Goal: Task Accomplishment & Management: Manage account settings

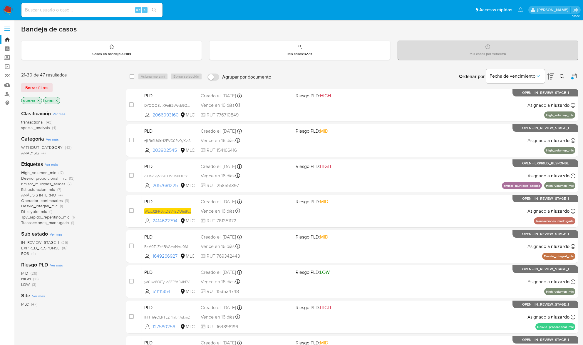
scroll to position [140, 0]
click at [25, 260] on span "ROI" at bounding box center [24, 259] width 6 height 6
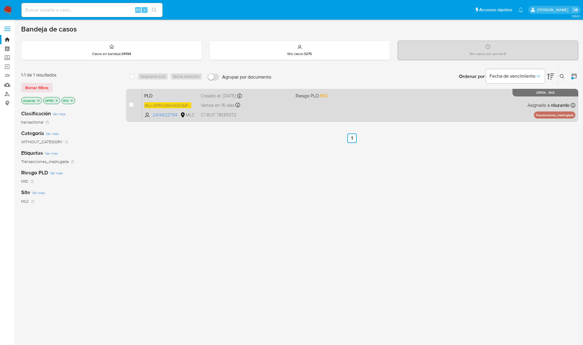
click at [347, 114] on div "PLD WLwJ2FR0vtD6V4sDU5dPWdaY 2414622794 MLC Riesgo PLD: MID Creado el: 12/07/20…" at bounding box center [358, 105] width 433 height 30
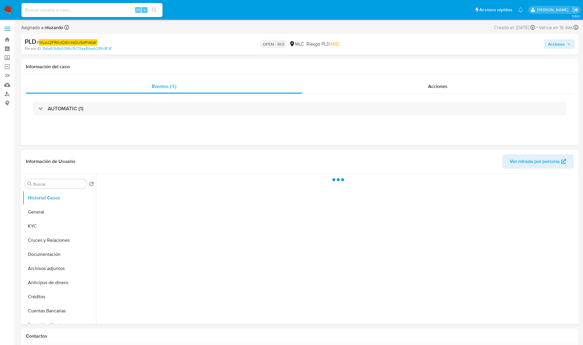
select select "10"
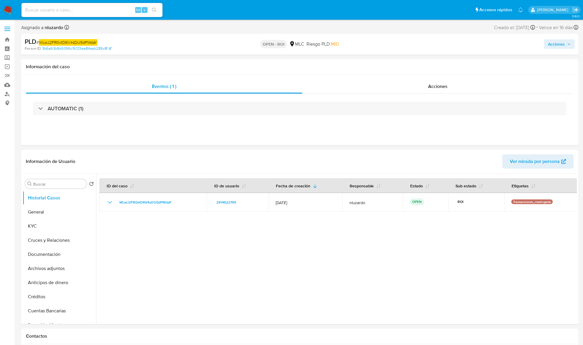
click at [554, 47] on span "Acciones" at bounding box center [556, 43] width 17 height 9
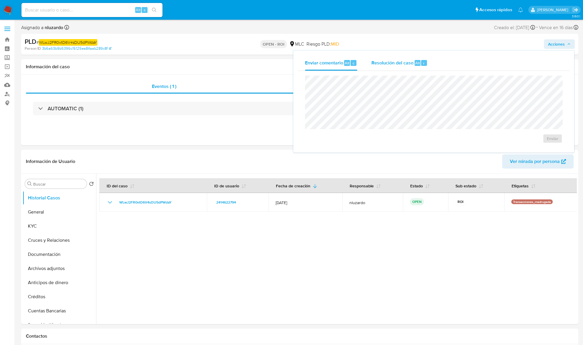
click at [393, 63] on span "Resolución del caso" at bounding box center [392, 62] width 42 height 7
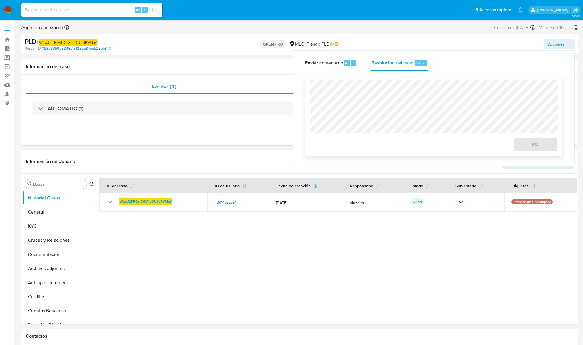
click at [387, 80] on div at bounding box center [434, 106] width 248 height 52
click at [403, 123] on div "ROI" at bounding box center [434, 115] width 248 height 71
click at [473, 143] on div "ROI" at bounding box center [434, 143] width 248 height 16
click at [450, 151] on div "ROI" at bounding box center [434, 143] width 248 height 16
drag, startPoint x: 530, startPoint y: 151, endPoint x: 475, endPoint y: 136, distance: 57.0
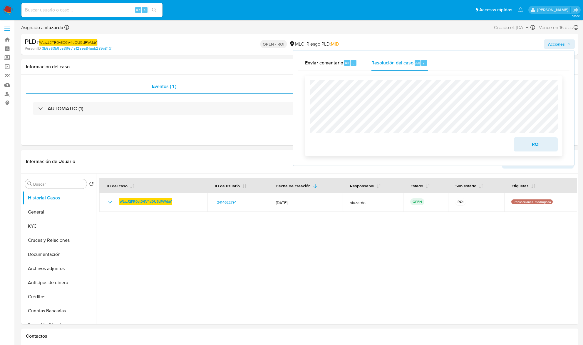
click at [463, 141] on div "ROI" at bounding box center [434, 143] width 248 height 16
click at [463, 139] on div "ROI" at bounding box center [434, 143] width 248 height 16
click at [408, 143] on div "ROI" at bounding box center [434, 143] width 248 height 16
click at [523, 148] on span "ROI" at bounding box center [535, 144] width 29 height 13
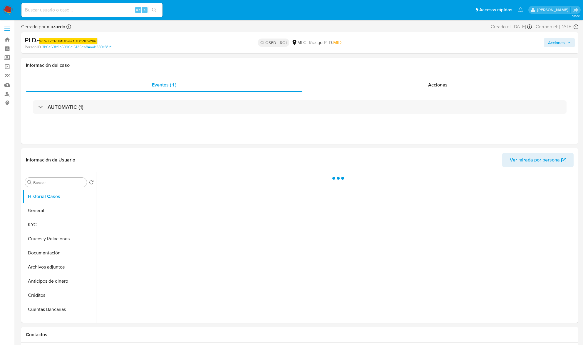
select select "10"
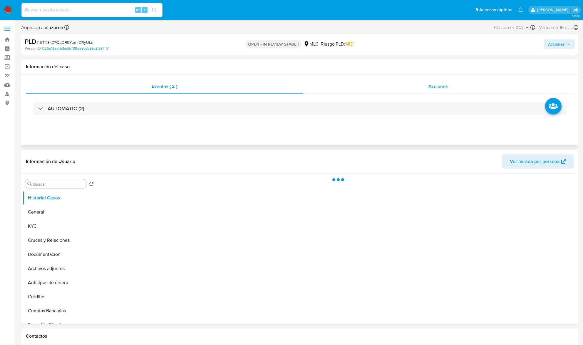
click at [426, 87] on div "Acciones" at bounding box center [438, 86] width 271 height 14
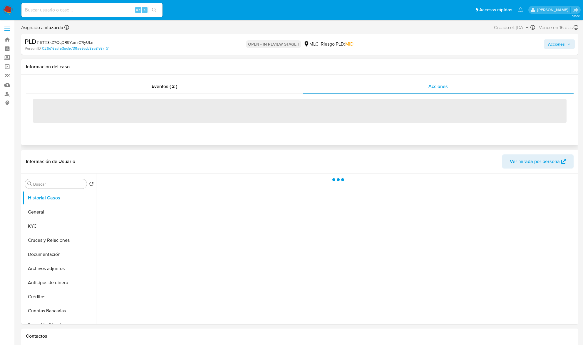
select select "10"
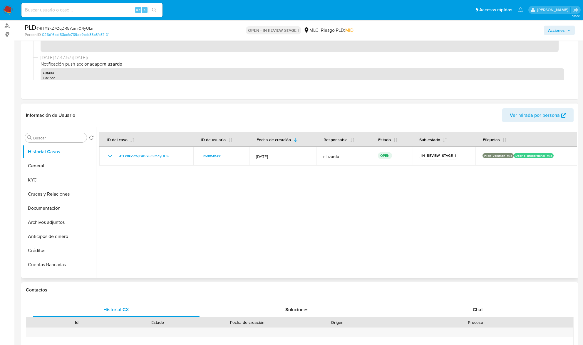
scroll to position [78, 0]
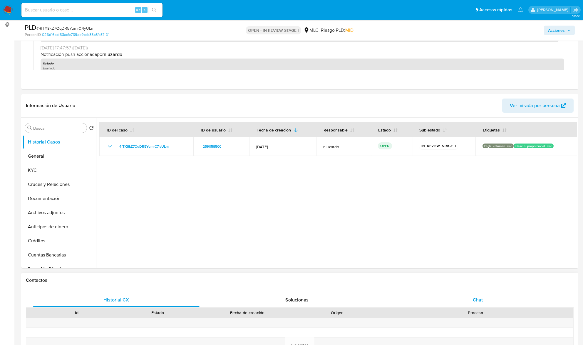
click at [478, 299] on span "Chat" at bounding box center [478, 299] width 10 height 7
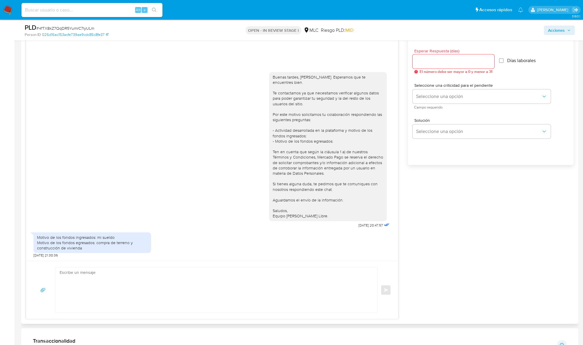
scroll to position [392, 0]
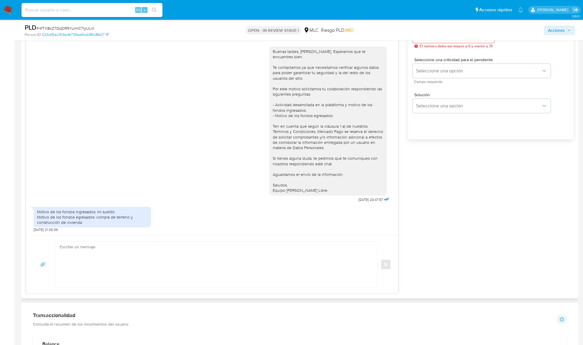
click at [90, 217] on div "Motivo de los fondos ingresados: mi sueldo Motivo de los fondos egresados: comp…" at bounding box center [92, 217] width 111 height 16
click at [61, 220] on div "Motivo de los fondos ingresados: mi sueldo Motivo de los fondos egresados: comp…" at bounding box center [92, 217] width 111 height 16
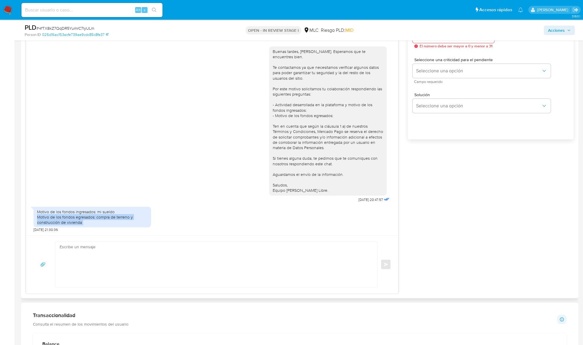
click at [61, 220] on div "Motivo de los fondos ingresados: mi sueldo Motivo de los fondos egresados: comp…" at bounding box center [92, 217] width 111 height 16
click at [53, 220] on div "Motivo de los fondos ingresados: mi sueldo Motivo de los fondos egresados: comp…" at bounding box center [92, 217] width 111 height 16
click at [223, 207] on div "Motivo de los fondos ingresados: mi sueldo Motivo de los fondos egresados: comp…" at bounding box center [212, 218] width 357 height 29
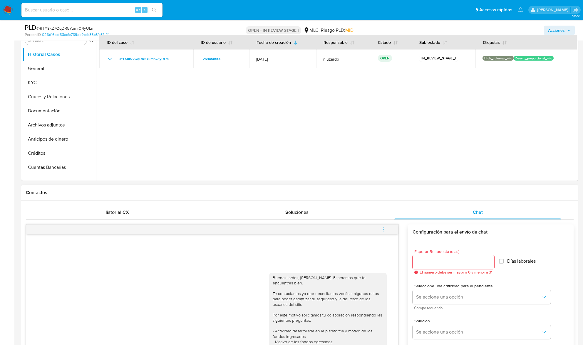
scroll to position [118, 0]
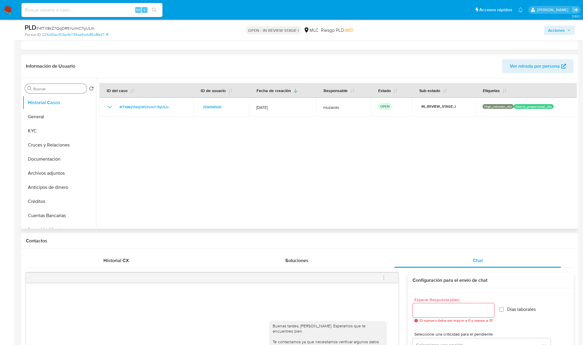
click at [49, 91] on input "Buscar" at bounding box center [58, 88] width 51 height 5
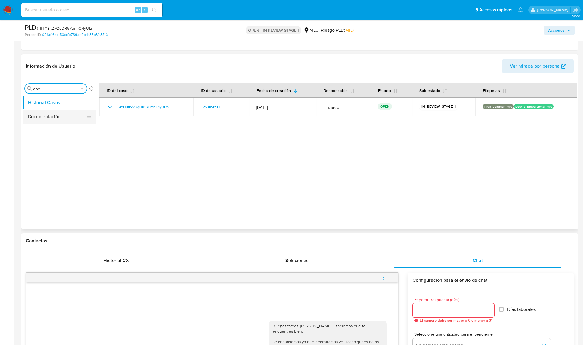
type input "doc"
click at [57, 118] on button "Documentación" at bounding box center [57, 117] width 69 height 14
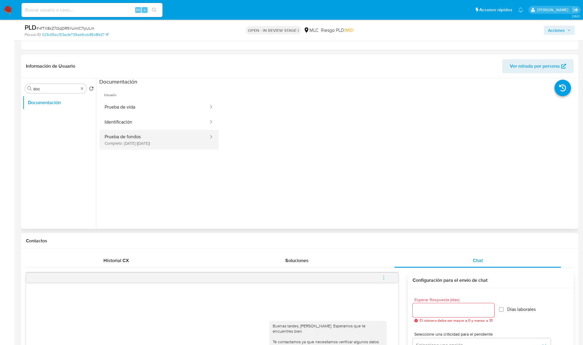
click at [155, 140] on button "Prueba de fondos Completo: 04/07/2025 (hace 3 meses)" at bounding box center [154, 140] width 110 height 20
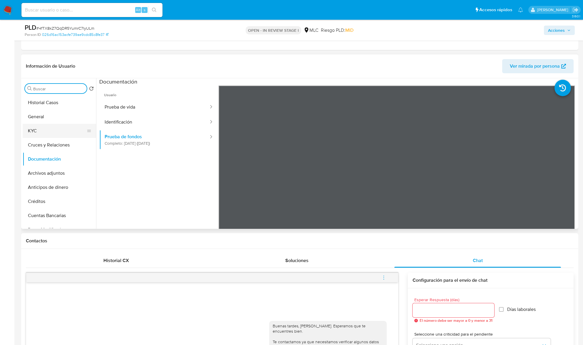
click at [59, 133] on button "KYC" at bounding box center [57, 131] width 69 height 14
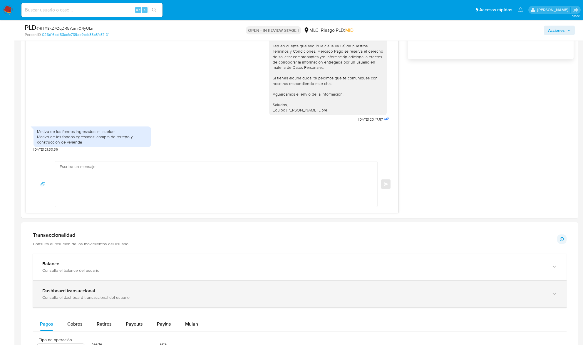
scroll to position [431, 0]
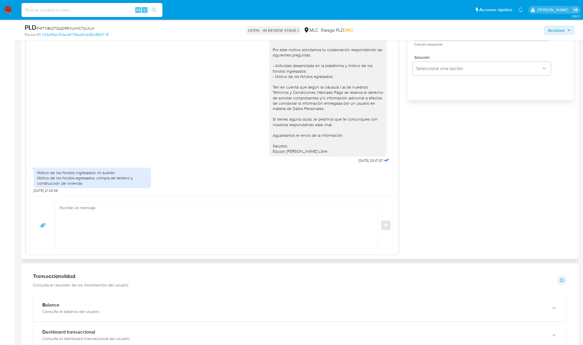
click at [87, 184] on div "Motivo de los fondos ingresados: mi sueldo Motivo de los fondos egresados: comp…" at bounding box center [92, 178] width 111 height 16
click at [62, 186] on div "Motivo de los fondos ingresados: mi sueldo Motivo de los fondos egresados: comp…" at bounding box center [92, 178] width 111 height 16
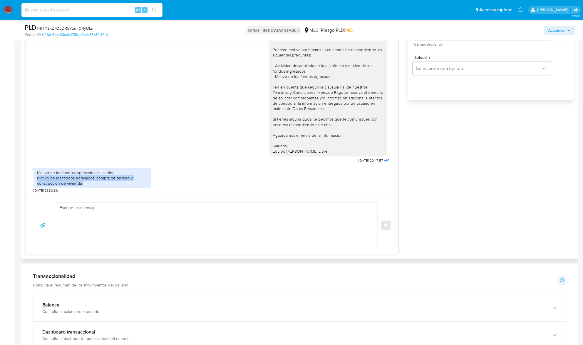
click at [62, 186] on div "Motivo de los fondos ingresados: mi sueldo Motivo de los fondos egresados: comp…" at bounding box center [92, 178] width 111 height 16
click at [72, 182] on div "Motivo de los fondos ingresados: mi sueldo Motivo de los fondos egresados: comp…" at bounding box center [92, 178] width 111 height 16
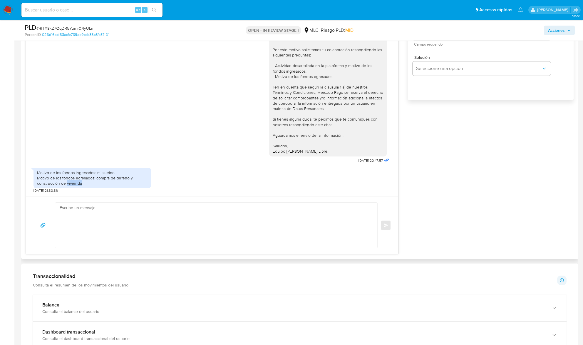
click at [72, 182] on div "Motivo de los fondos ingresados: mi sueldo Motivo de los fondos egresados: comp…" at bounding box center [92, 178] width 111 height 16
click at [68, 175] on div "Motivo de los fondos ingresados: mi sueldo Motivo de los fondos egresados: comp…" at bounding box center [92, 178] width 111 height 16
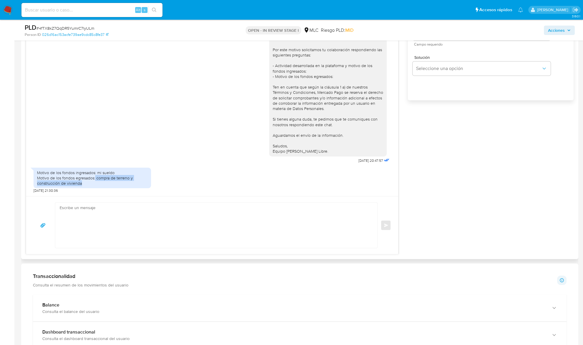
drag, startPoint x: 95, startPoint y: 180, endPoint x: 123, endPoint y: 188, distance: 28.5
click at [123, 188] on div "Motivo de los fondos ingresados: mi sueldo Motivo de los fondos egresados: comp…" at bounding box center [93, 178] width 118 height 21
click at [109, 183] on div "Motivo de los fondos ingresados: mi sueldo Motivo de los fondos egresados: comp…" at bounding box center [92, 178] width 111 height 16
click at [109, 182] on div "Motivo de los fondos ingresados: mi sueldo Motivo de los fondos egresados: comp…" at bounding box center [92, 178] width 111 height 16
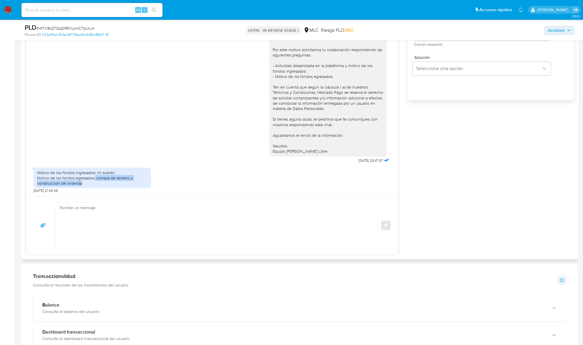
drag, startPoint x: 96, startPoint y: 178, endPoint x: 108, endPoint y: 182, distance: 12.5
click at [108, 182] on div "Motivo de los fondos ingresados: mi sueldo Motivo de los fondos egresados: comp…" at bounding box center [92, 178] width 111 height 16
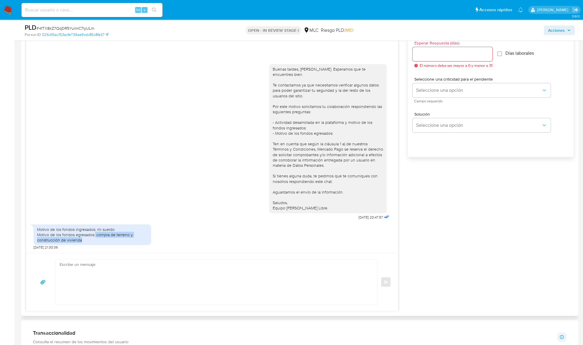
scroll to position [392, 0]
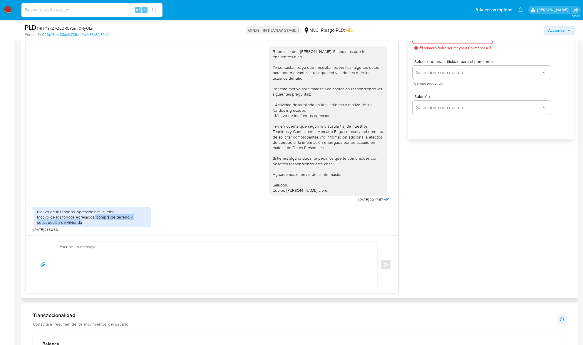
click at [111, 219] on div "Motivo de los fondos ingresados: mi sueldo Motivo de los fondos egresados: comp…" at bounding box center [92, 217] width 111 height 16
click at [89, 219] on div "Motivo de los fondos ingresados: mi sueldo Motivo de los fondos egresados: comp…" at bounding box center [92, 217] width 111 height 16
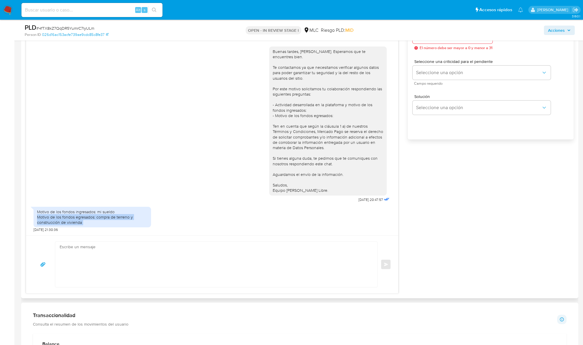
click at [89, 219] on div "Motivo de los fondos ingresados: mi sueldo Motivo de los fondos egresados: comp…" at bounding box center [92, 217] width 111 height 16
click at [95, 218] on div "Motivo de los fondos ingresados: mi sueldo Motivo de los fondos egresados: comp…" at bounding box center [92, 217] width 111 height 16
click at [96, 215] on div "Motivo de los fondos ingresados: mi sueldo Motivo de los fondos egresados: comp…" at bounding box center [92, 217] width 111 height 16
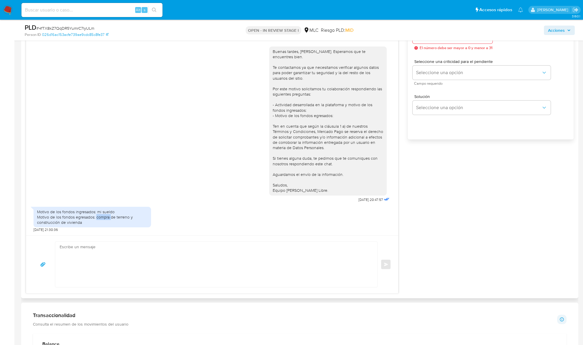
click at [96, 215] on div "Motivo de los fondos ingresados: mi sueldo Motivo de los fondos egresados: comp…" at bounding box center [92, 217] width 111 height 16
click at [56, 219] on div "Motivo de los fondos ingresados: mi sueldo Motivo de los fondos egresados: comp…" at bounding box center [92, 217] width 111 height 16
drag, startPoint x: 79, startPoint y: 219, endPoint x: 120, endPoint y: 222, distance: 41.3
click at [120, 222] on div "Motivo de los fondos ingresados: mi sueldo Motivo de los fondos egresados: comp…" at bounding box center [92, 217] width 111 height 16
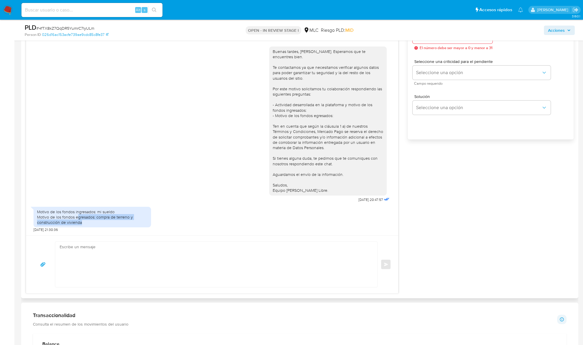
click at [109, 220] on div "Motivo de los fondos ingresados: mi sueldo Motivo de los fondos egresados: comp…" at bounding box center [92, 217] width 111 height 16
drag, startPoint x: 98, startPoint y: 219, endPoint x: 99, endPoint y: 223, distance: 4.4
click at [99, 223] on div "Motivo de los fondos ingresados: mi sueldo Motivo de los fondos egresados: comp…" at bounding box center [92, 217] width 111 height 16
click at [91, 220] on div "Motivo de los fondos ingresados: mi sueldo Motivo de los fondos egresados: comp…" at bounding box center [92, 217] width 111 height 16
drag, startPoint x: 97, startPoint y: 213, endPoint x: 144, endPoint y: 213, distance: 46.7
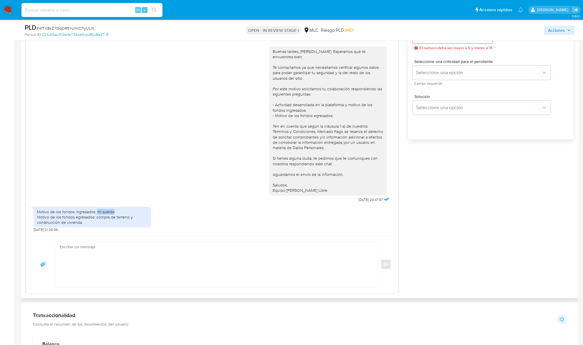
click at [144, 213] on div "Motivo de los fondos ingresados: mi sueldo Motivo de los fondos egresados: comp…" at bounding box center [92, 217] width 111 height 16
click at [89, 220] on div "Motivo de los fondos ingresados: mi sueldo Motivo de los fondos egresados: comp…" at bounding box center [92, 217] width 111 height 16
drag, startPoint x: 96, startPoint y: 218, endPoint x: 99, endPoint y: 223, distance: 6.2
click at [99, 223] on div "Motivo de los fondos ingresados: mi sueldo Motivo de los fondos egresados: comp…" at bounding box center [92, 217] width 111 height 16
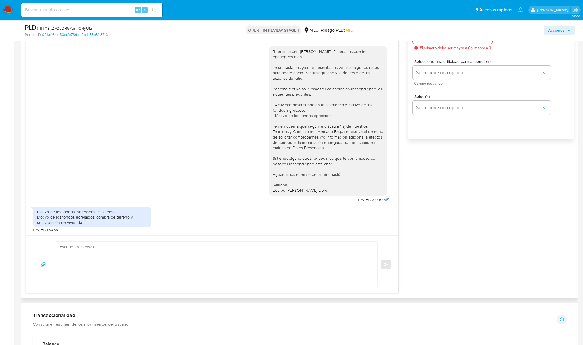
click at [99, 223] on div "Motivo de los fondos ingresados: mi sueldo Motivo de los fondos egresados: comp…" at bounding box center [92, 217] width 111 height 16
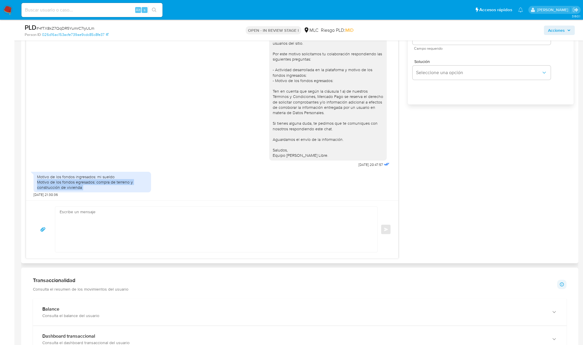
scroll to position [431, 0]
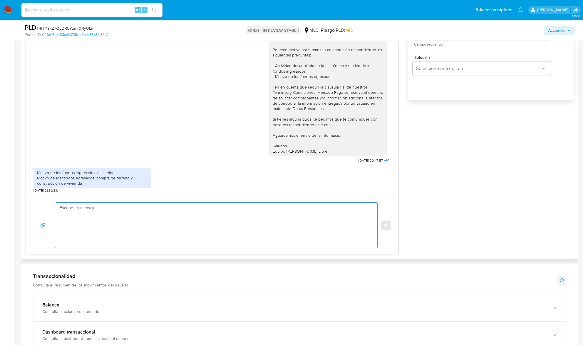
click at [128, 220] on textarea at bounding box center [215, 224] width 310 height 45
type textarea "h"
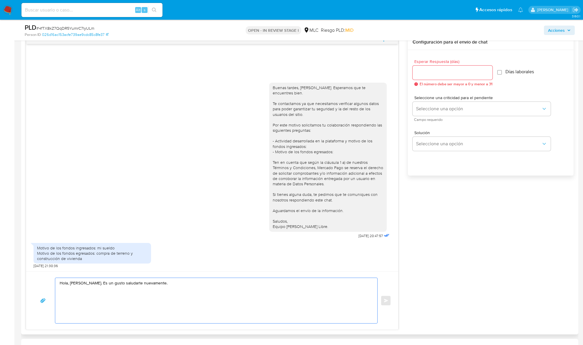
scroll to position [313, 0]
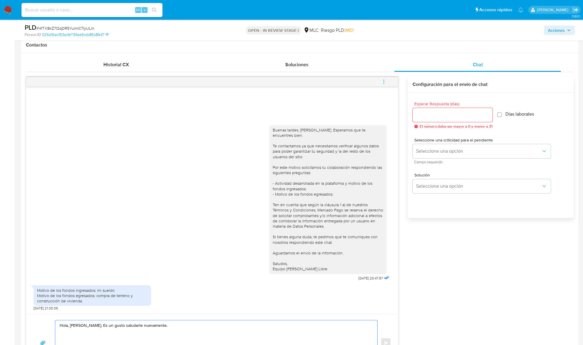
type textarea "Hola, Camila. Es un gusto saludarte nuevamente."
click at [437, 113] on input "Esperar Respuesta (días)" at bounding box center [453, 115] width 80 height 8
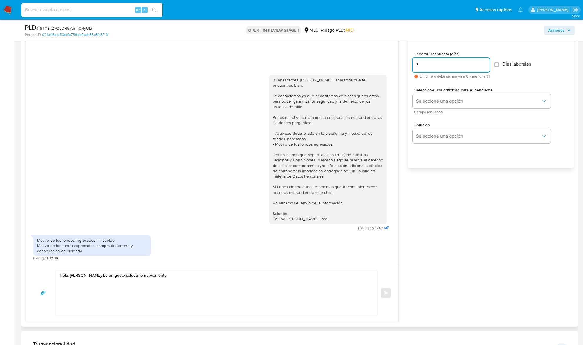
scroll to position [431, 0]
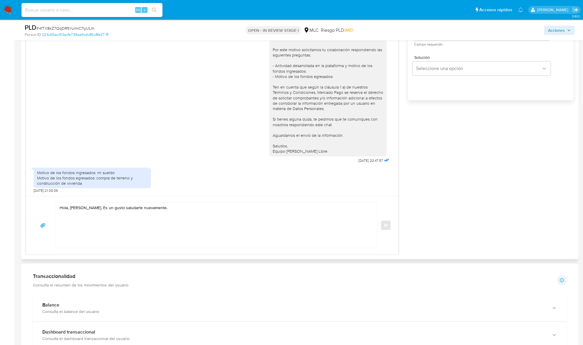
type input "3"
click at [165, 230] on textarea "Hola, Camila. Es un gusto saludarte nuevamente." at bounding box center [215, 224] width 310 height 45
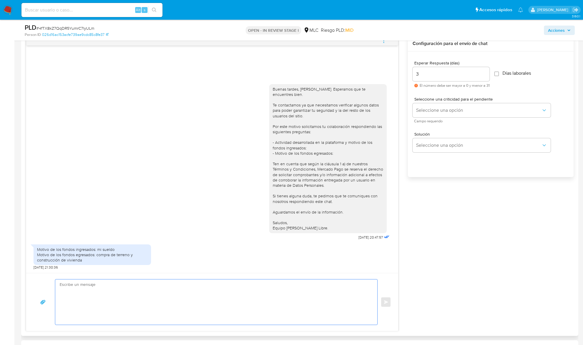
scroll to position [353, 0]
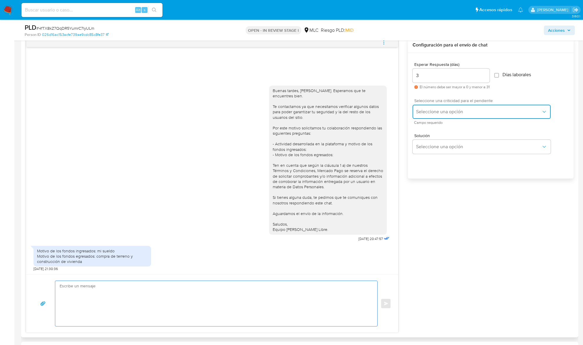
click at [433, 116] on button "Seleccione una opción" at bounding box center [482, 112] width 138 height 14
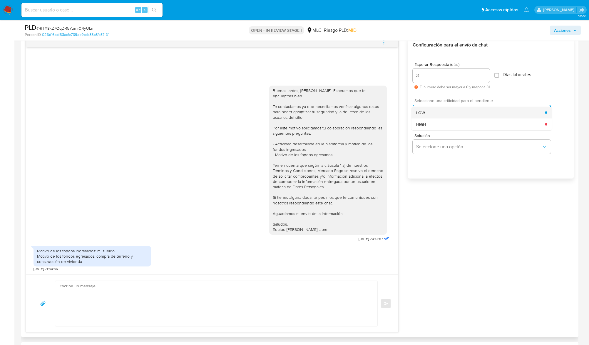
click at [424, 111] on span "LOW" at bounding box center [420, 112] width 9 height 5
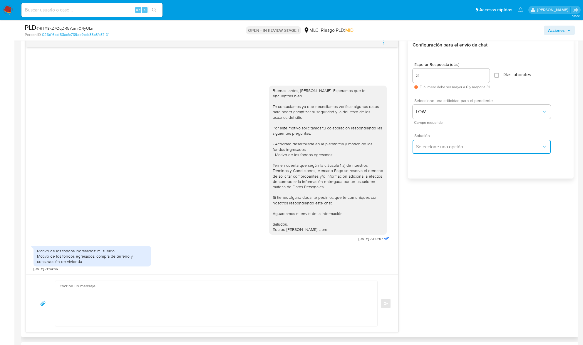
click at [420, 153] on button "Seleccione una opción" at bounding box center [482, 147] width 138 height 14
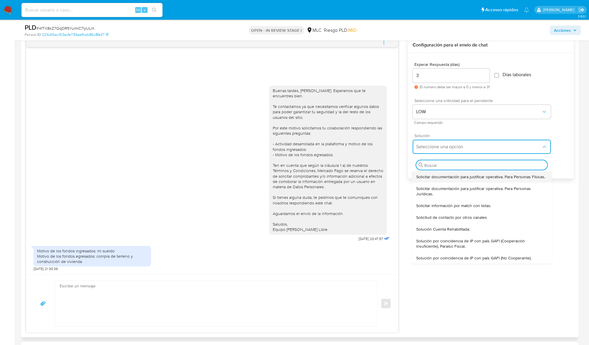
click at [426, 177] on span "Solicitar documentación para justificar operativa. Para Personas Físicas." at bounding box center [480, 176] width 129 height 5
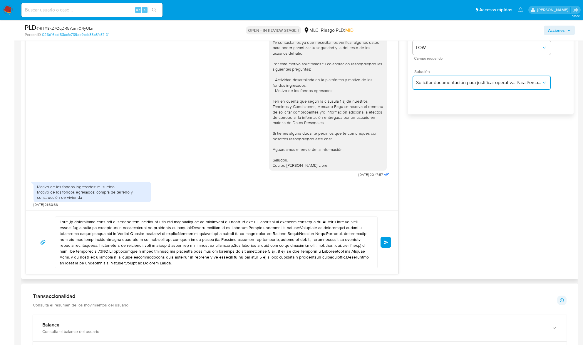
scroll to position [431, 0]
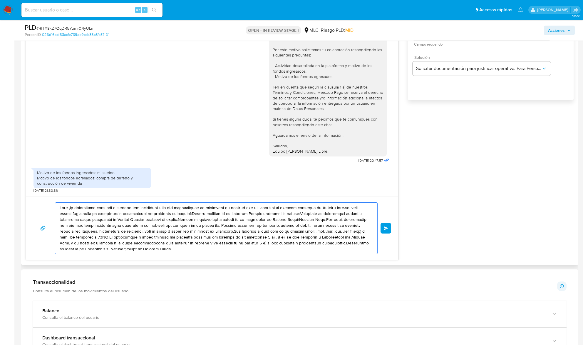
click at [122, 237] on textarea at bounding box center [215, 227] width 310 height 51
paste textarea ", Camila. Es un gusto saludarte nuevamente."
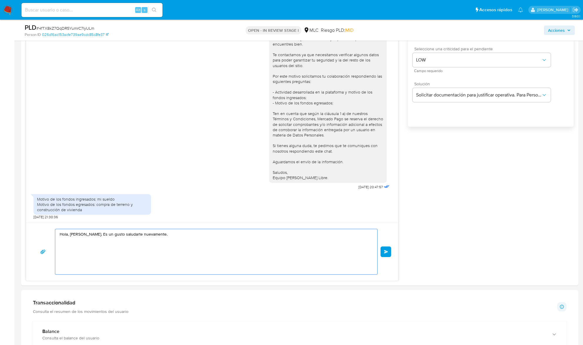
scroll to position [353, 0]
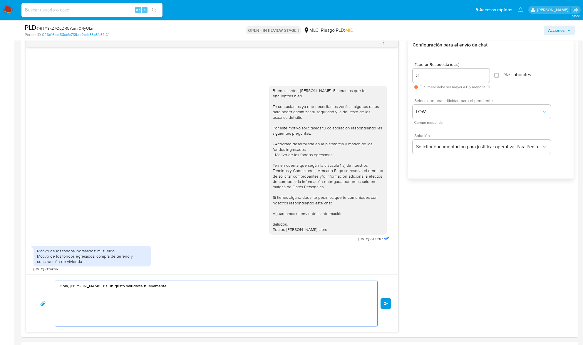
type textarea "Hola, Camila. Es un gusto saludarte nuevamente."
drag, startPoint x: 428, startPoint y: 75, endPoint x: 401, endPoint y: 75, distance: 27.3
click at [401, 75] on div "Buenas tardes, Camila. Esperamos que te encuentres bien. Te contactamos ya que …" at bounding box center [300, 184] width 548 height 295
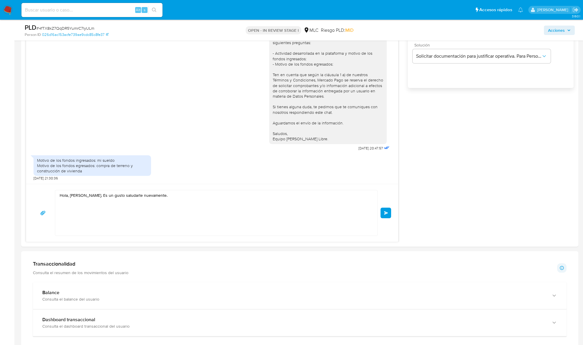
scroll to position [470, 0]
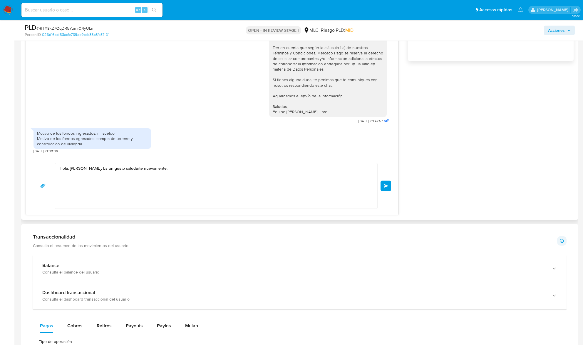
type input "2"
click at [178, 188] on textarea "Hola, Camila. Es un gusto saludarte nuevamente." at bounding box center [215, 185] width 310 height 45
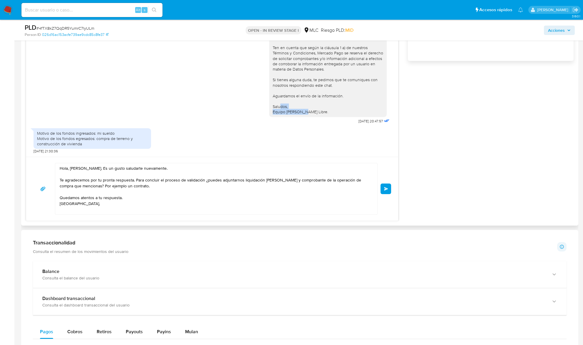
copy div "Equipo de Mercado Libre"
drag, startPoint x: 318, startPoint y: 113, endPoint x: 326, endPoint y: 112, distance: 8.0
click at [326, 112] on div "Buenas tardes, Camila. Esperamos que te encuentres bien. Te contactamos ya que …" at bounding box center [328, 42] width 111 height 144
click at [322, 112] on div "Buenas tardes, Camila. Esperamos que te encuentres bien. Te contactamos ya que …" at bounding box center [328, 42] width 111 height 144
copy div "Equipo de Mercado Libre."
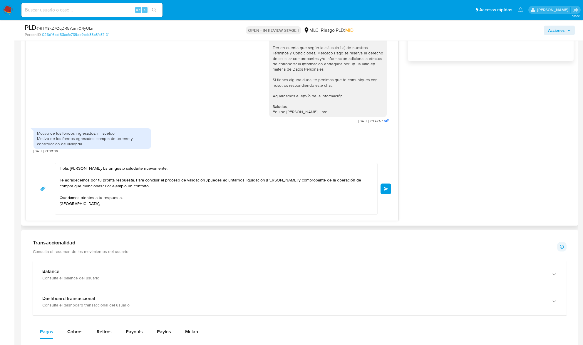
drag, startPoint x: 323, startPoint y: 113, endPoint x: 332, endPoint y: 113, distance: 8.8
click at [333, 114] on div "Buenas tardes, Camila. Esperamos que te encuentres bien. Te contactamos ya que …" at bounding box center [328, 42] width 111 height 144
click at [80, 211] on textarea "Hola, Camila. Es un gusto saludarte nuevamente. Te agradecemos por tu pronta re…" at bounding box center [215, 188] width 310 height 51
click at [96, 203] on textarea "Hola, Camila. Es un gusto saludarte nuevamente. Te agradecemos por tu pronta re…" at bounding box center [215, 188] width 310 height 51
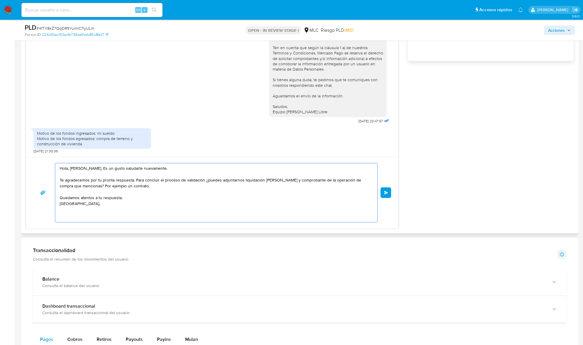
paste textarea "Equipo de Mercado Libre."
click at [103, 198] on textarea "Hola, Camila. Es un gusto saludarte nuevamente. Te agradecemos por tu pronta re…" at bounding box center [215, 192] width 310 height 59
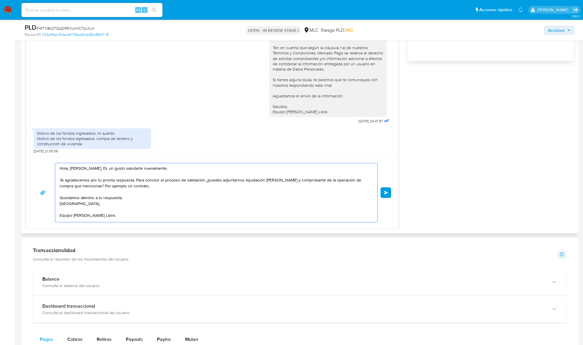
click at [103, 198] on textarea "Hola, Camila. Es un gusto saludarte nuevamente. Te agradecemos por tu pronta re…" at bounding box center [215, 192] width 310 height 59
click at [163, 194] on textarea "Hola, Camila. Es un gusto saludarte nuevamente. Te agradecemos por tu pronta re…" at bounding box center [215, 192] width 310 height 59
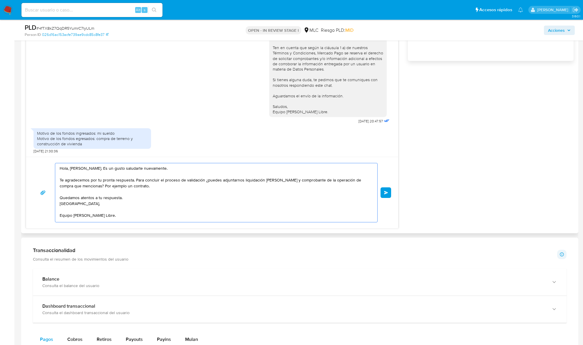
click at [155, 190] on textarea "Hola, Camila. Es un gusto saludarte nuevamente. Te agradecemos por tu pronta re…" at bounding box center [215, 192] width 310 height 59
click at [155, 187] on textarea "Hola, Camila. Es un gusto saludarte nuevamente. Te agradecemos por tu pronta re…" at bounding box center [215, 192] width 310 height 59
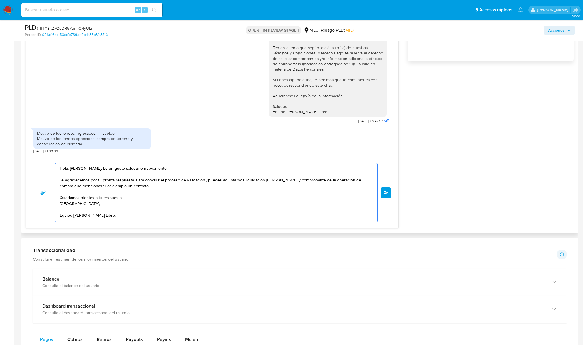
drag, startPoint x: 133, startPoint y: 220, endPoint x: 47, endPoint y: 159, distance: 105.8
click at [46, 159] on div "Hola, Camila. Es un gusto saludarte nuevamente. Te agradecemos por tu pronta re…" at bounding box center [212, 192] width 372 height 71
click at [134, 195] on textarea "Hola, Camila. Es un gusto saludarte nuevamente. Te agradecemos por tu pronta re…" at bounding box center [215, 192] width 310 height 59
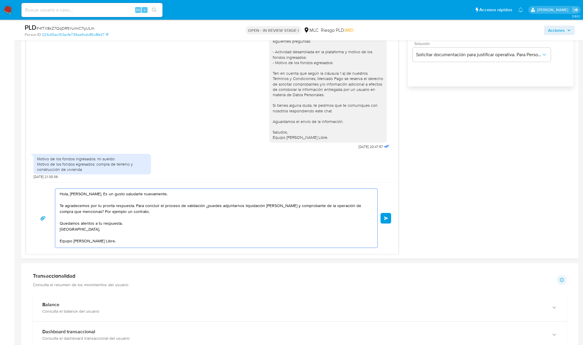
scroll to position [431, 0]
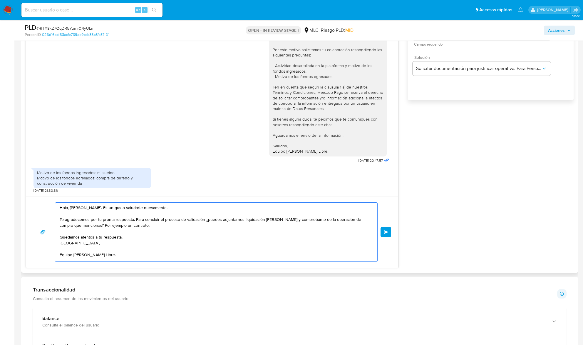
drag, startPoint x: 125, startPoint y: 249, endPoint x: 66, endPoint y: 201, distance: 75.6
click at [66, 201] on div "Hola, Camila. Es un gusto saludarte nuevamente. Te agradecemos por tu pronta re…" at bounding box center [212, 231] width 372 height 71
click at [125, 240] on textarea "Hola, Camila. Es un gusto saludarte nuevamente. Te agradecemos por tu pronta re…" at bounding box center [215, 231] width 310 height 59
drag, startPoint x: 120, startPoint y: 261, endPoint x: 45, endPoint y: 191, distance: 102.7
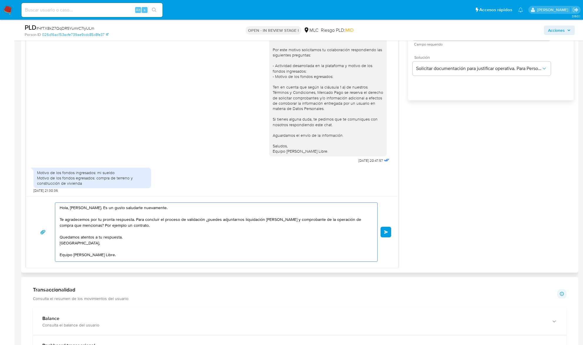
click at [45, 191] on div "Buenas tardes, Camila. Esperamos que te encuentres bien. Te contactamos ya que …" at bounding box center [212, 113] width 373 height 309
click at [145, 246] on textarea "Hola, Camila. Es un gusto saludarte nuevamente. Te agradecemos por tu pronta re…" at bounding box center [215, 231] width 310 height 59
click at [197, 245] on textarea "Hola, Camila. Es un gusto saludarte nuevamente. Te agradecemos por tu pronta re…" at bounding box center [215, 231] width 310 height 59
click at [146, 247] on textarea "Hola, Camila. Es un gusto saludarte nuevamente. Te agradecemos por tu pronta re…" at bounding box center [215, 231] width 310 height 59
click at [145, 247] on textarea "Hola, Camila. Es un gusto saludarte nuevamente. Te agradecemos por tu pronta re…" at bounding box center [215, 231] width 310 height 59
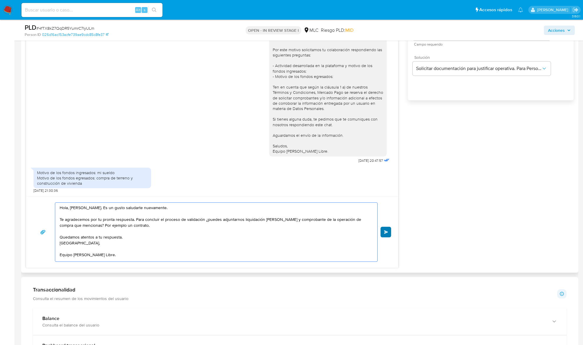
type textarea "Hola, Camila. Es un gusto saludarte nuevamente. Te agradecemos por tu pronta re…"
drag, startPoint x: 383, startPoint y: 230, endPoint x: 491, endPoint y: 240, distance: 108.7
click at [487, 246] on div "Buenas tardes, Camila. Esperamos que te encuentres bien. Te contactamos ya que …" at bounding box center [300, 113] width 548 height 309
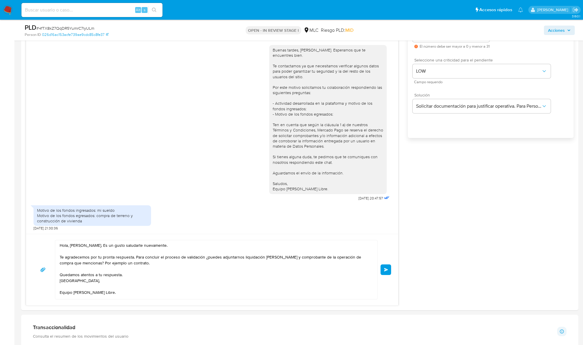
scroll to position [470, 0]
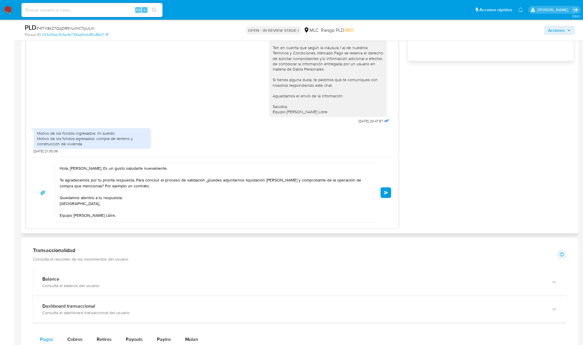
click at [380, 193] on div "Hola, Camila. Es un gusto saludarte nuevamente. Te agradecemos por tu pronta re…" at bounding box center [212, 192] width 358 height 59
click at [385, 193] on span "Enviar" at bounding box center [386, 193] width 4 height 4
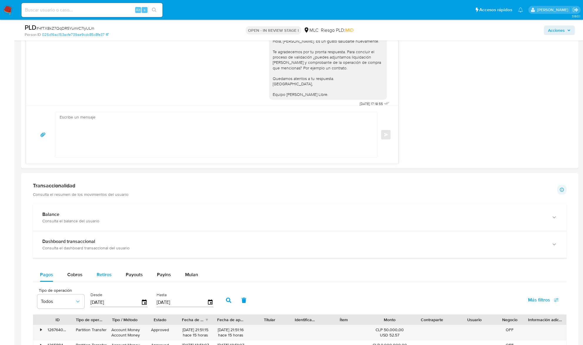
scroll to position [509, 0]
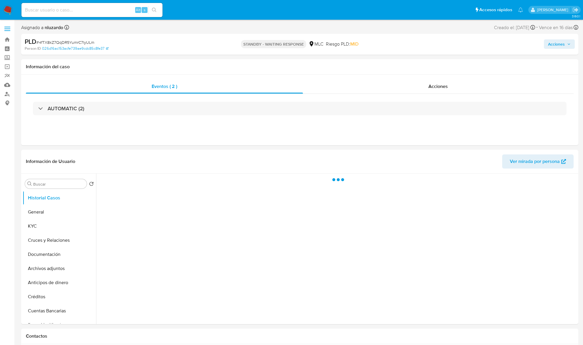
select select "10"
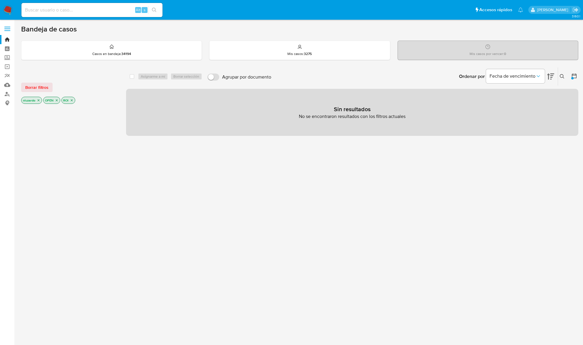
click at [565, 76] on button at bounding box center [563, 76] width 10 height 7
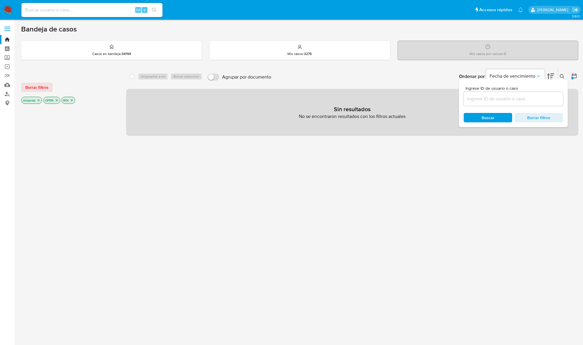
click at [507, 102] on input at bounding box center [513, 99] width 99 height 8
type input "397040507"
click at [488, 119] on span "Buscar" at bounding box center [488, 117] width 13 height 9
click at [561, 75] on icon at bounding box center [562, 76] width 5 height 5
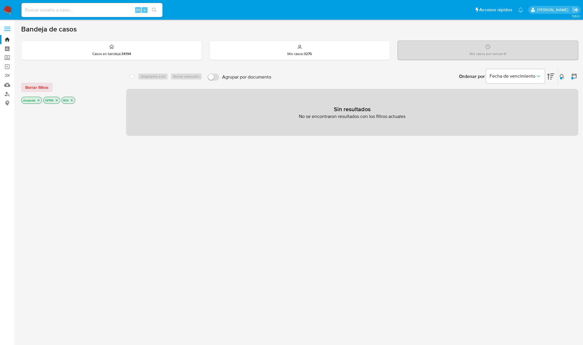
click at [73, 101] on icon "close-filter" at bounding box center [72, 100] width 2 height 2
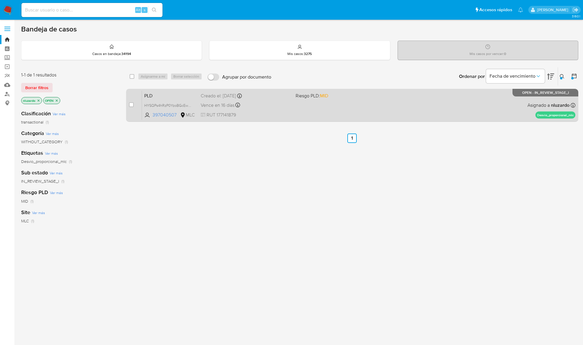
click at [346, 107] on div "PLD HYSQPs4hRzP0YzoBGcEwhI0e 397040507 MLC Riesgo PLD: MID Creado el: [DATE] Cr…" at bounding box center [358, 105] width 433 height 30
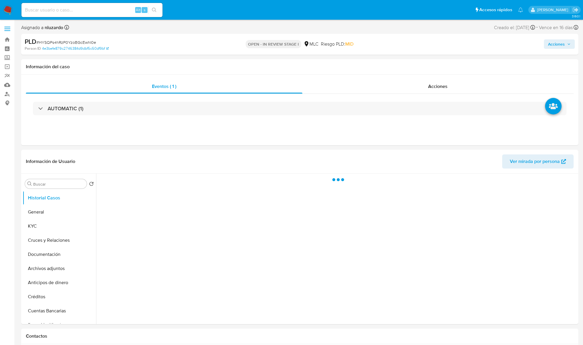
select select "10"
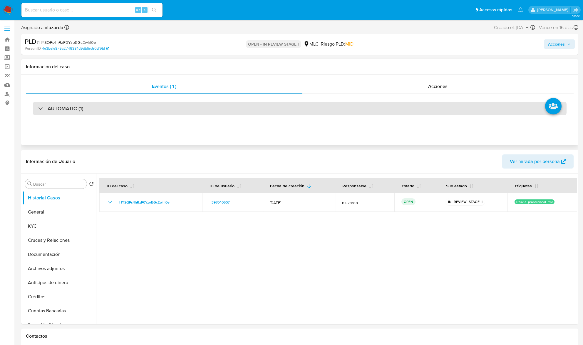
click at [48, 105] on div "AUTOMATIC (1)" at bounding box center [300, 109] width 534 height 14
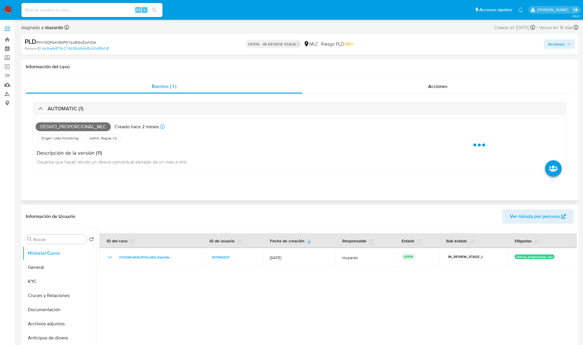
click at [65, 123] on span "Desvio_proporcional_mlc" at bounding box center [73, 126] width 75 height 9
copy span "Desvio_proporcional_mlc"
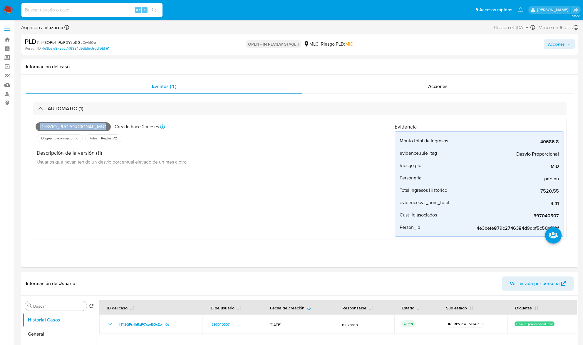
click at [105, 13] on input at bounding box center [91, 10] width 141 height 8
type input "24/09/2025"
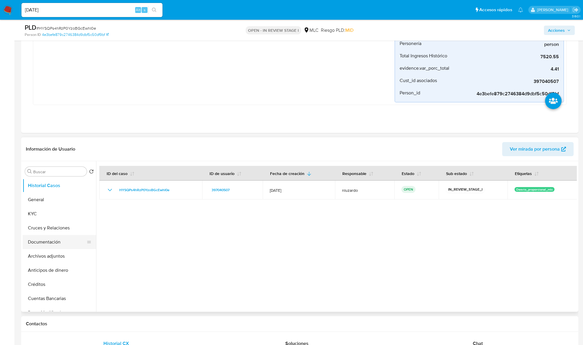
scroll to position [118, 0]
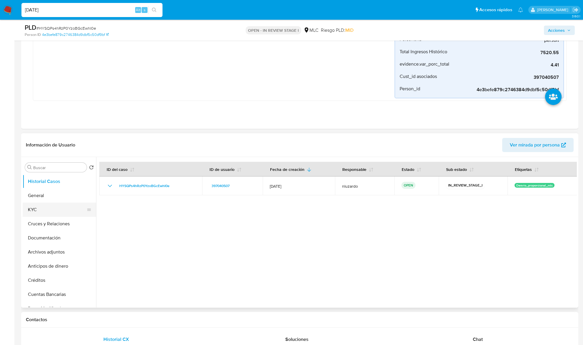
click at [38, 209] on button "KYC" at bounding box center [57, 209] width 69 height 14
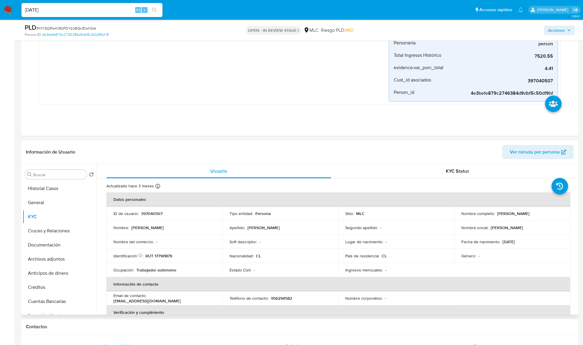
click at [499, 213] on p "[PERSON_NAME]" at bounding box center [513, 213] width 32 height 5
drag, startPoint x: 533, startPoint y: 213, endPoint x: 567, endPoint y: 200, distance: 36.7
click at [530, 214] on p "[PERSON_NAME]" at bounding box center [513, 213] width 32 height 5
copy p "[PERSON_NAME]"
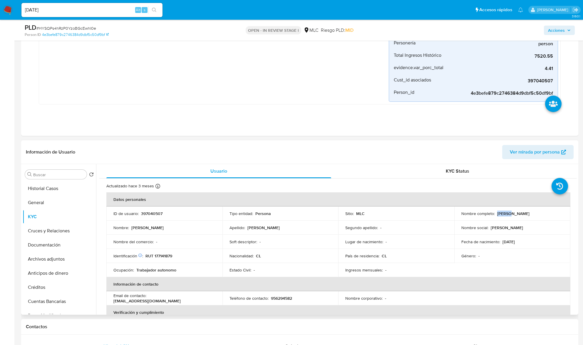
click at [165, 258] on p "RUT 177141879" at bounding box center [158, 255] width 27 height 5
copy p "177141879"
click at [168, 259] on td "Identificación Nº de serie: 526605578 : RUT 177141879" at bounding box center [164, 256] width 116 height 14
click at [169, 258] on p "RUT 177141879" at bounding box center [158, 255] width 27 height 5
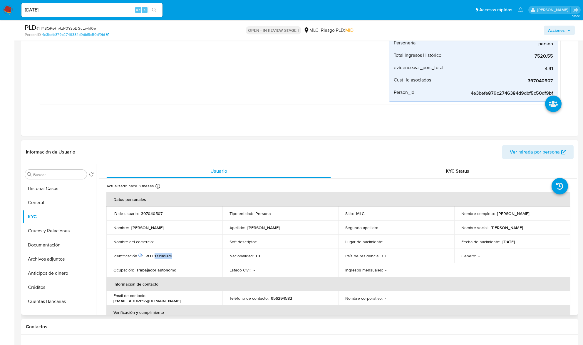
click at [169, 258] on p "RUT 177141879" at bounding box center [158, 255] width 27 height 5
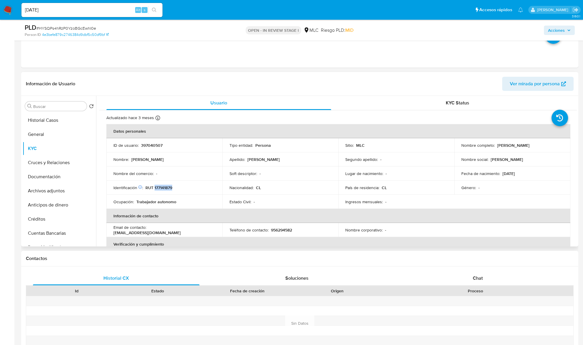
scroll to position [196, 0]
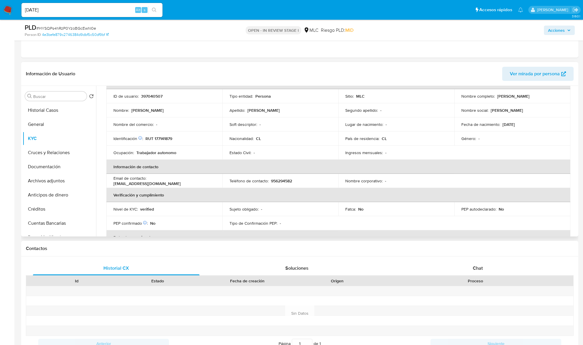
click at [356, 130] on td "Lugar de nacimiento : -" at bounding box center [396, 124] width 116 height 14
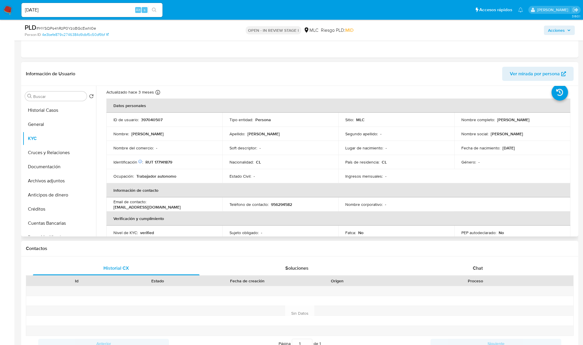
scroll to position [16, 0]
click at [46, 95] on input "Buscar" at bounding box center [58, 96] width 51 height 5
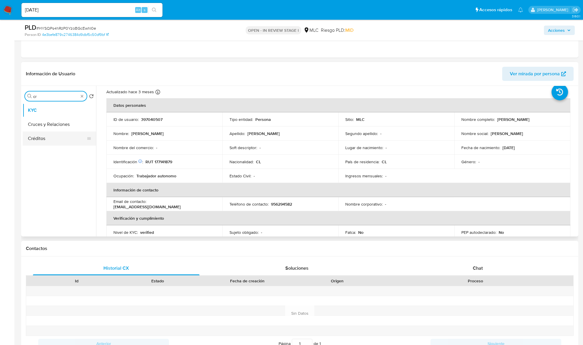
click at [42, 122] on button "Cruces y Relaciones" at bounding box center [59, 124] width 73 height 14
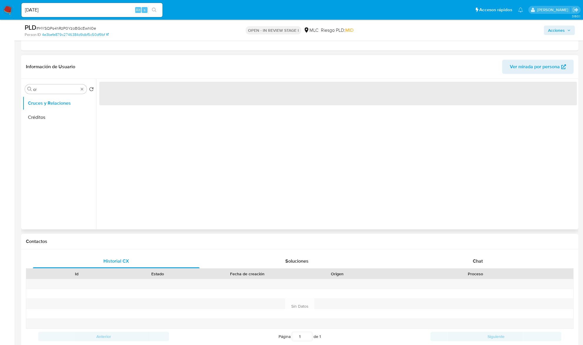
scroll to position [0, 0]
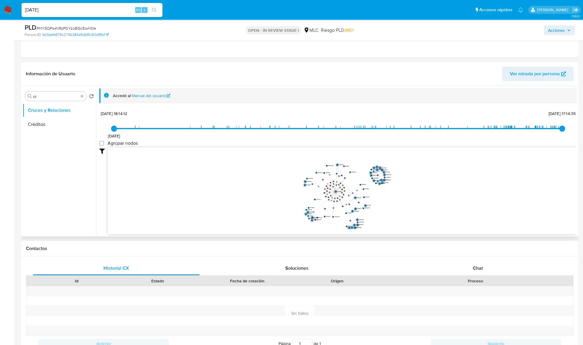
drag, startPoint x: 347, startPoint y: 201, endPoint x: 327, endPoint y: 200, distance: 20.3
click at [327, 200] on icon "device-61659a0b08813b0018029351  user-397040507  397040507 device-64d58589e5b…" at bounding box center [342, 189] width 469 height 85
drag, startPoint x: 386, startPoint y: 207, endPoint x: 376, endPoint y: 197, distance: 13.5
click at [376, 197] on icon "device-61659a0b08813b0018029351  user-397040507  397040507 device-64d58589e5b…" at bounding box center [342, 189] width 469 height 85
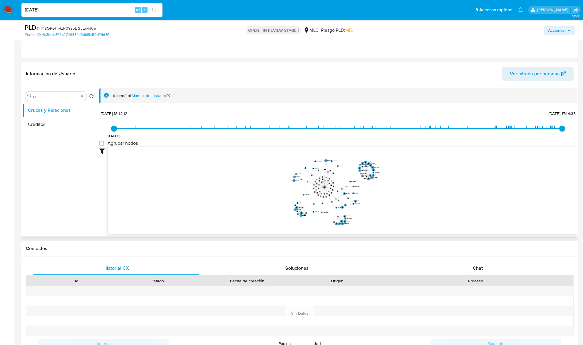
click at [415, 191] on icon "device-61659a0b08813b0018029351  user-397040507  397040507 device-64d58589e5b…" at bounding box center [342, 189] width 469 height 85
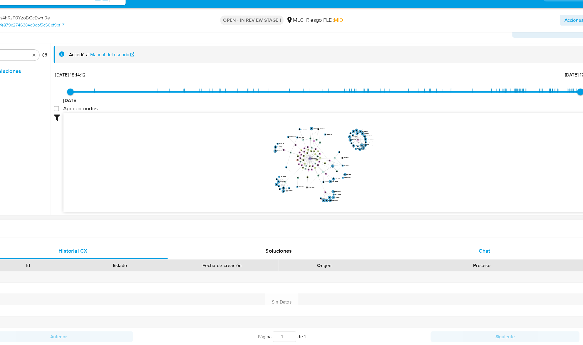
scroll to position [231, 0]
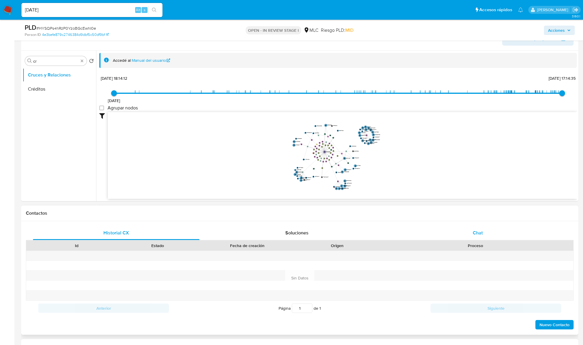
click at [498, 236] on div "Chat" at bounding box center [477, 233] width 167 height 14
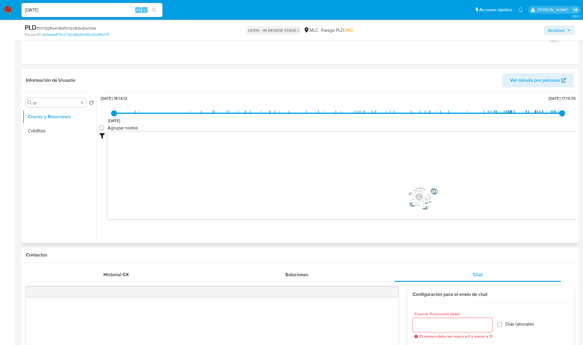
scroll to position [196, 0]
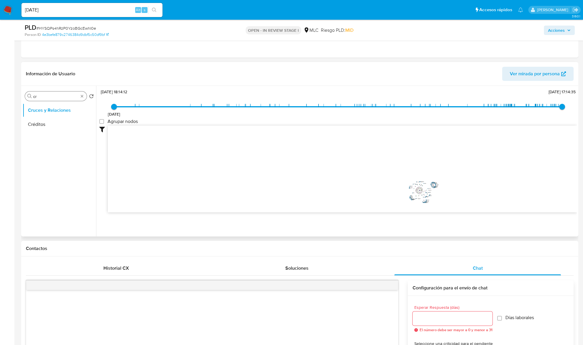
click at [50, 94] on input "cr" at bounding box center [55, 96] width 45 height 5
type input "DOC"
click at [49, 124] on button "Documentación" at bounding box center [57, 124] width 69 height 14
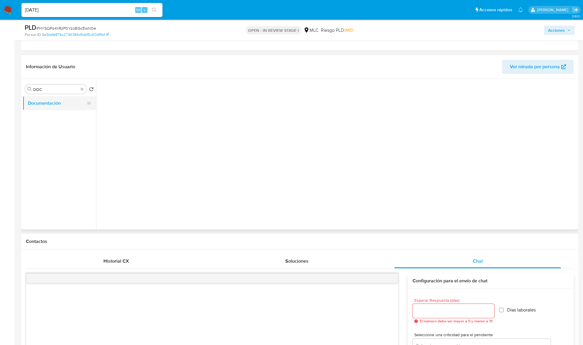
scroll to position [0, 0]
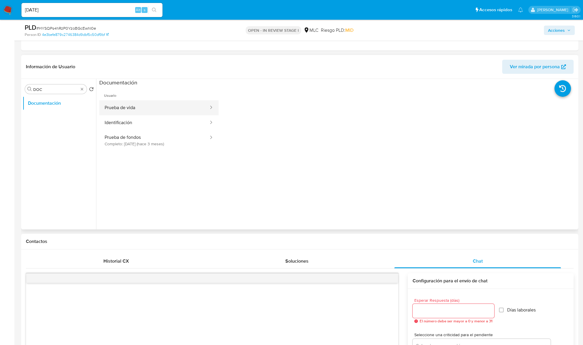
click at [133, 109] on button "Prueba de vida" at bounding box center [154, 107] width 110 height 15
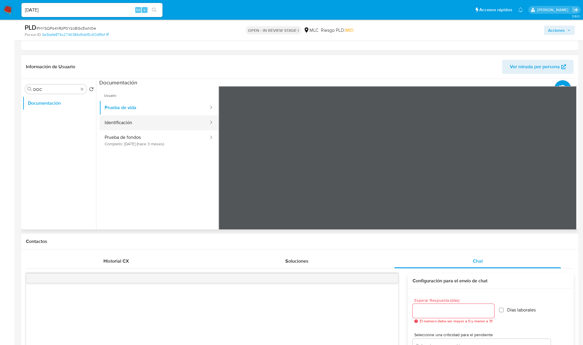
click at [172, 127] on button "Identificación" at bounding box center [154, 122] width 110 height 15
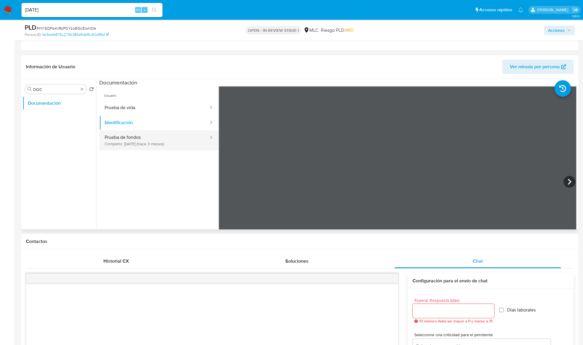
click at [128, 148] on button "Prueba de fondos Completo: 15/06/2025 (hace 3 meses)" at bounding box center [154, 140] width 110 height 20
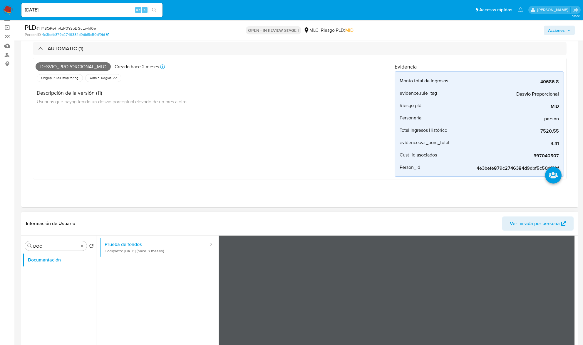
scroll to position [51, 0]
click at [53, 286] on button "KYC" at bounding box center [57, 288] width 69 height 14
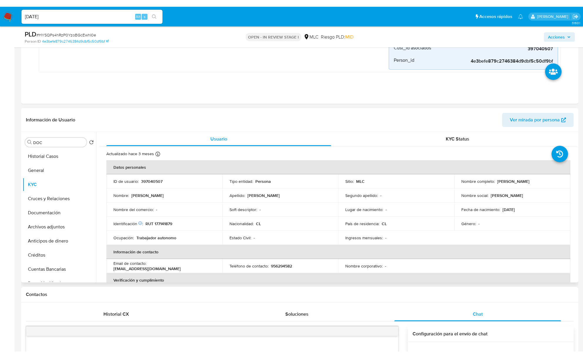
scroll to position [157, 0]
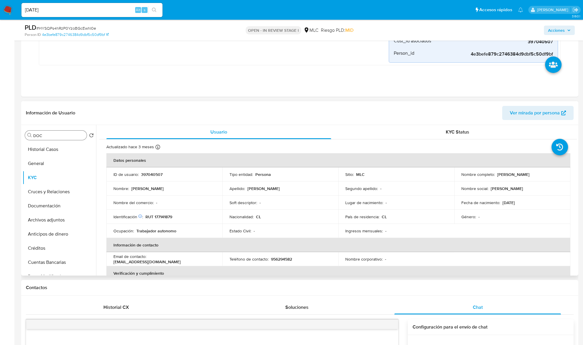
click at [51, 138] on input "DOC" at bounding box center [58, 135] width 51 height 5
click at [28, 166] on button "Documentación" at bounding box center [59, 163] width 73 height 14
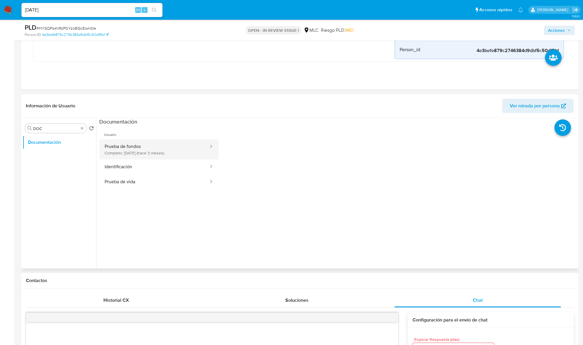
click at [166, 153] on button "Prueba de fondos Completo: 15/06/2025 (hace 3 meses)" at bounding box center [154, 149] width 110 height 20
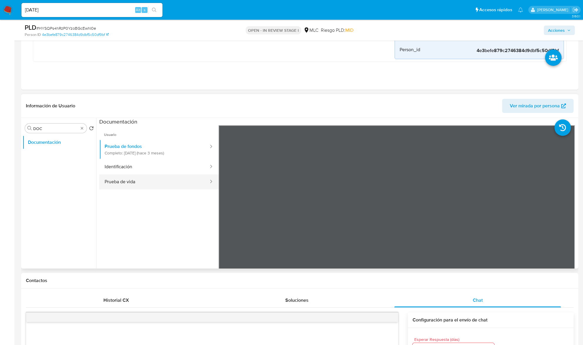
click at [133, 177] on button "Prueba de vida" at bounding box center [154, 181] width 110 height 15
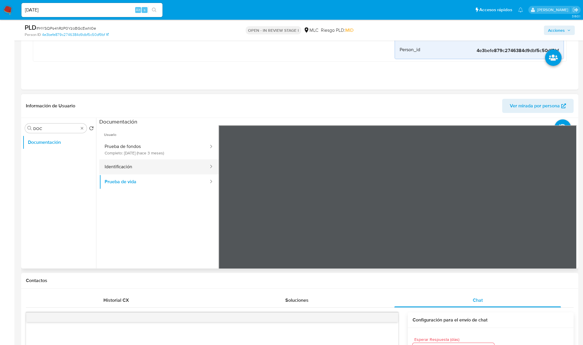
click at [175, 164] on button "Identificación" at bounding box center [154, 166] width 110 height 15
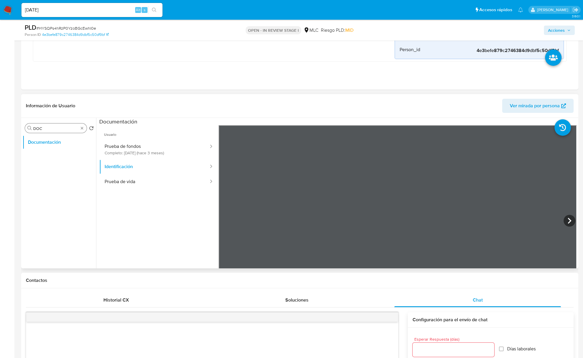
click at [54, 131] on input "DOC" at bounding box center [55, 128] width 45 height 5
type input "AD"
click at [53, 154] on button "Archivos adjuntos" at bounding box center [59, 156] width 73 height 14
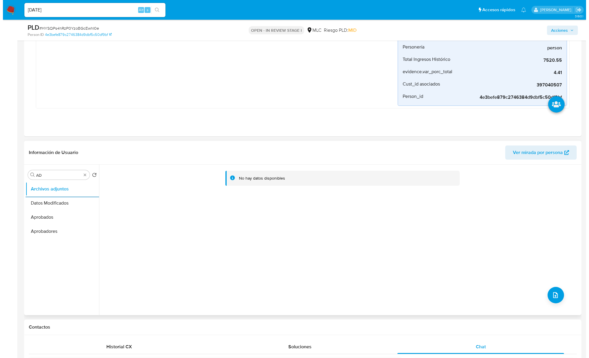
scroll to position [196, 0]
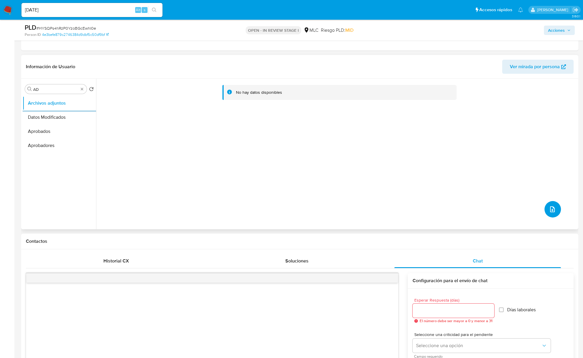
click at [550, 210] on icon "upload-file" at bounding box center [552, 209] width 7 height 7
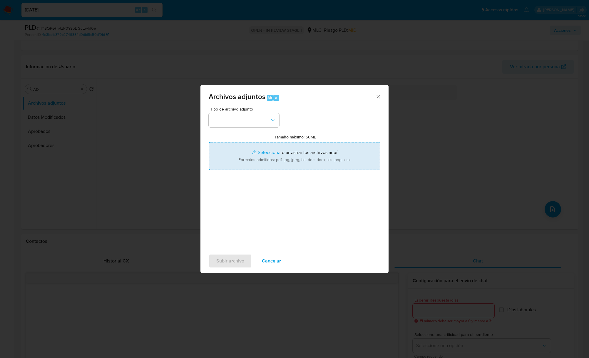
type input "C:\fakepath\397040507_Tablas Transaccionales 1.4.0.xlsx"
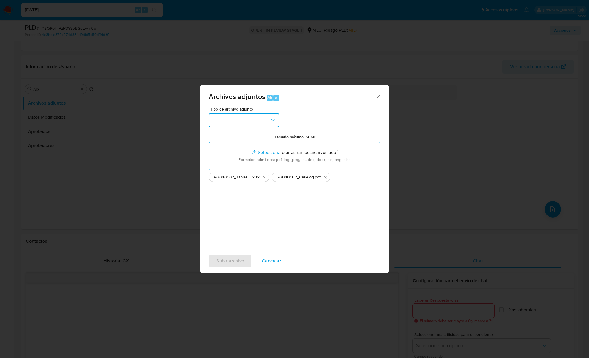
click at [269, 120] on button "button" at bounding box center [244, 120] width 71 height 14
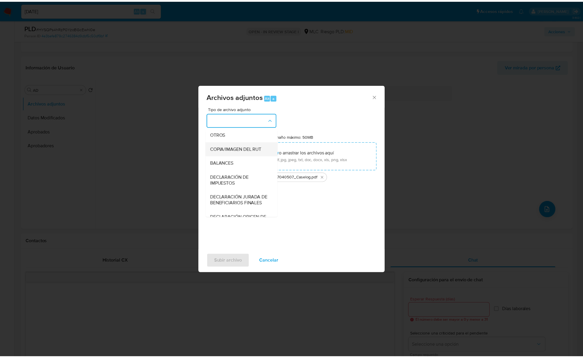
scroll to position [88, 0]
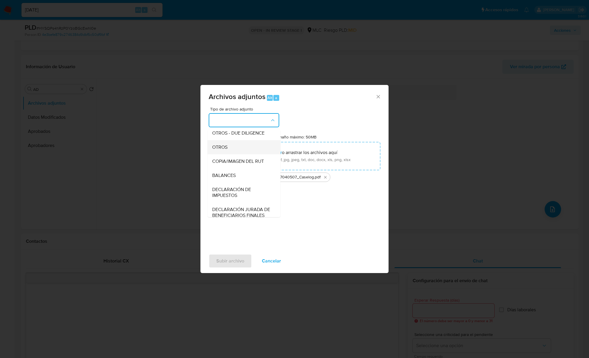
click at [232, 154] on div "OTROS" at bounding box center [242, 147] width 60 height 14
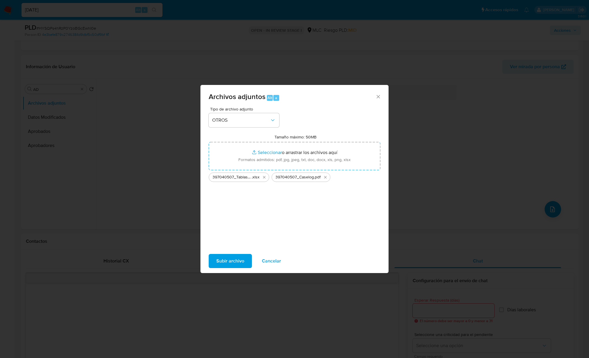
click at [232, 264] on span "Subir archivo" at bounding box center [230, 261] width 28 height 13
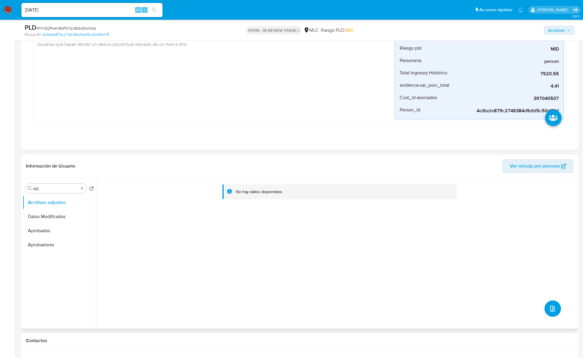
scroll to position [118, 0]
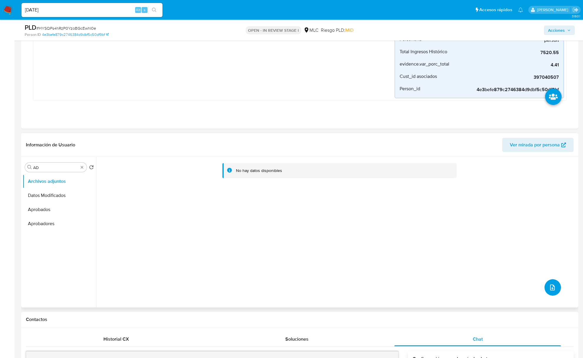
click at [545, 286] on button "upload-file" at bounding box center [553, 287] width 16 height 16
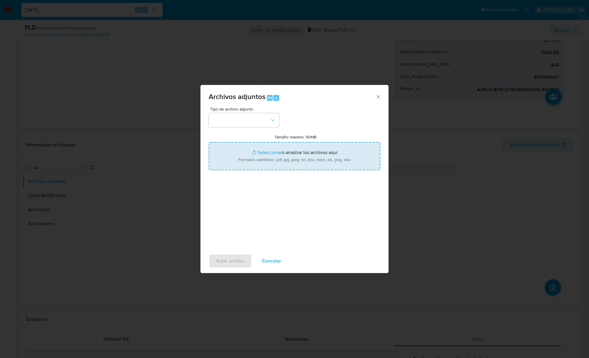
type input "C:\fakepath\397040507_Tablas Transaccionales 1.4.0.xlsx"
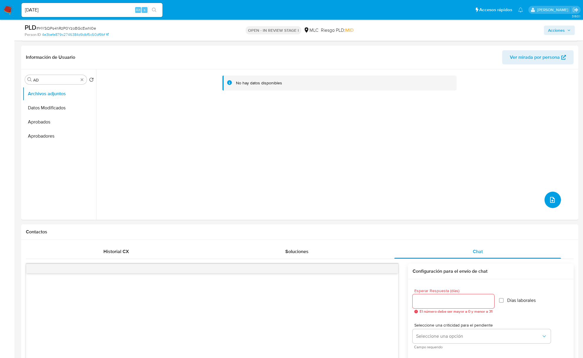
scroll to position [0, 0]
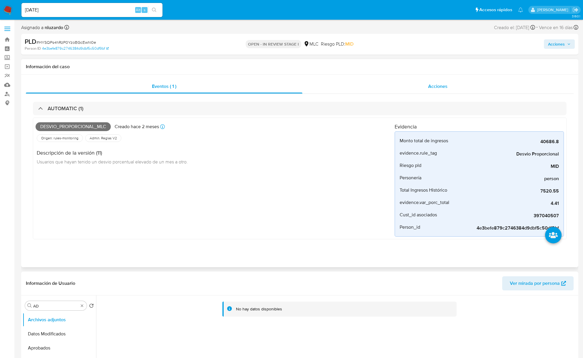
click at [434, 83] on span "Acciones" at bounding box center [437, 86] width 19 height 7
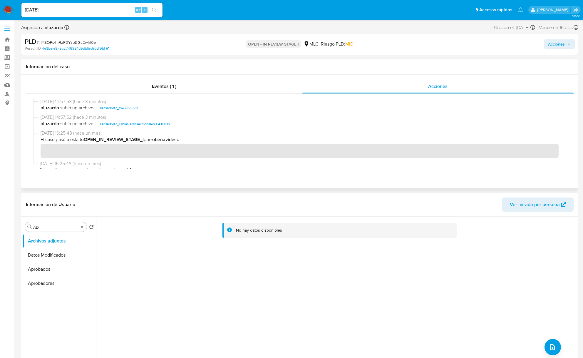
click at [159, 111] on span "nluzardo subió un archivo: 397040507_Caselog.pdf" at bounding box center [303, 108] width 524 height 7
click at [554, 48] on span "Acciones" at bounding box center [556, 43] width 17 height 9
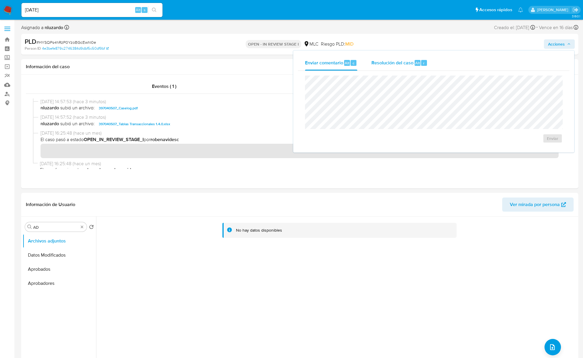
click at [391, 67] on div "Resolución del caso Alt r" at bounding box center [399, 62] width 56 height 15
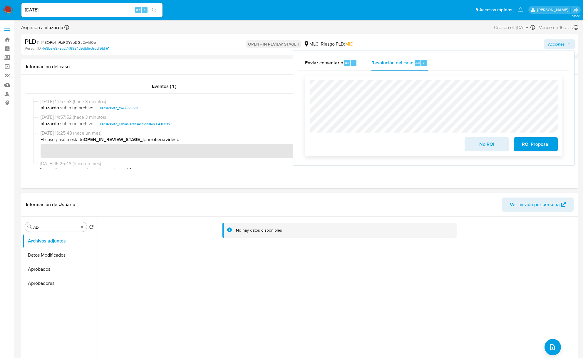
drag, startPoint x: 485, startPoint y: 144, endPoint x: 411, endPoint y: 144, distance: 74.1
click at [411, 144] on div "No ROI ROI Proposal" at bounding box center [434, 143] width 248 height 16
click at [395, 105] on div "No ROI ROI Proposal" at bounding box center [433, 116] width 257 height 81
drag, startPoint x: 495, startPoint y: 146, endPoint x: 719, endPoint y: 125, distance: 224.4
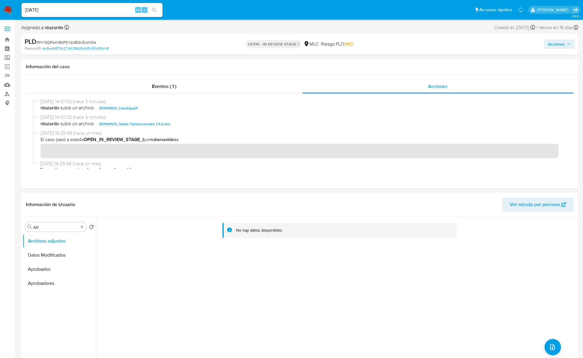
click at [564, 48] on span "Acciones" at bounding box center [556, 43] width 17 height 9
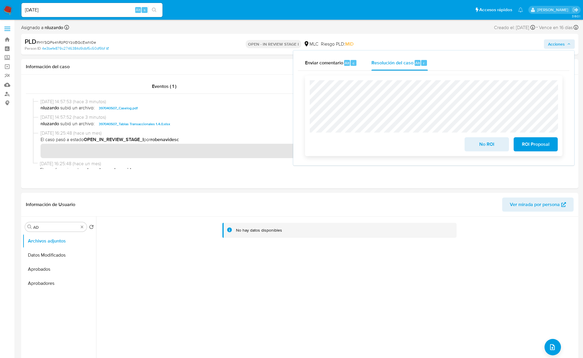
click at [478, 149] on span "No ROI" at bounding box center [486, 144] width 29 height 13
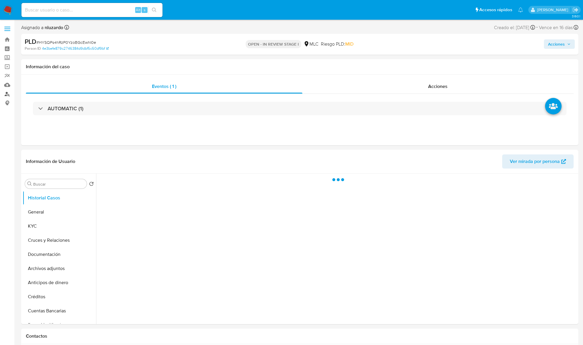
click at [9, 92] on link "Buscador de personas" at bounding box center [35, 93] width 70 height 9
select select "10"
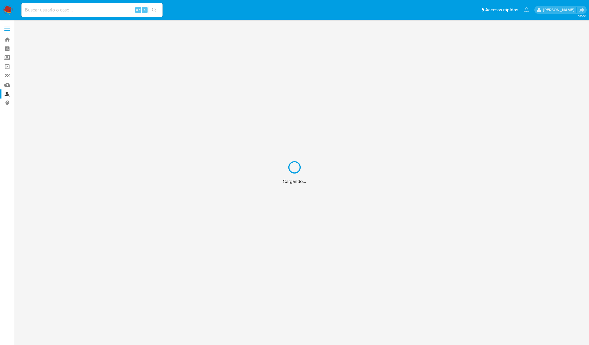
click at [346, 297] on div "Cargando..." at bounding box center [294, 172] width 589 height 345
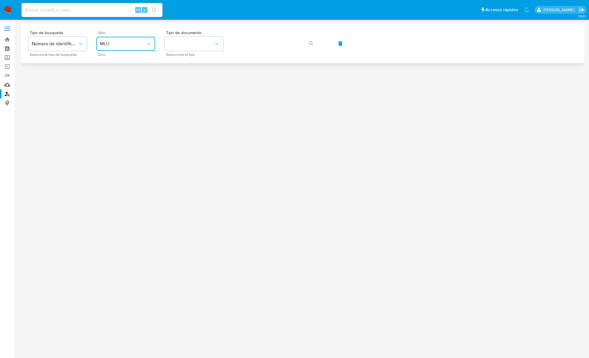
click at [147, 49] on button "MLU" at bounding box center [125, 44] width 59 height 14
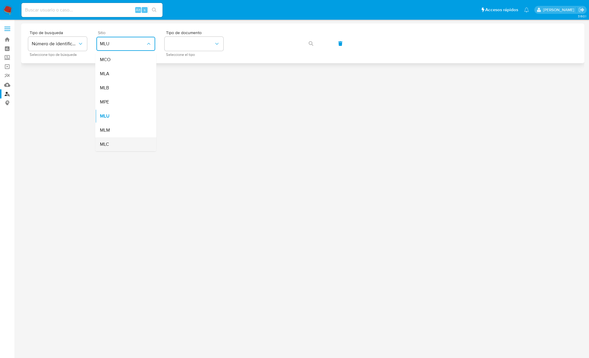
click at [122, 144] on div "MLC" at bounding box center [124, 144] width 48 height 14
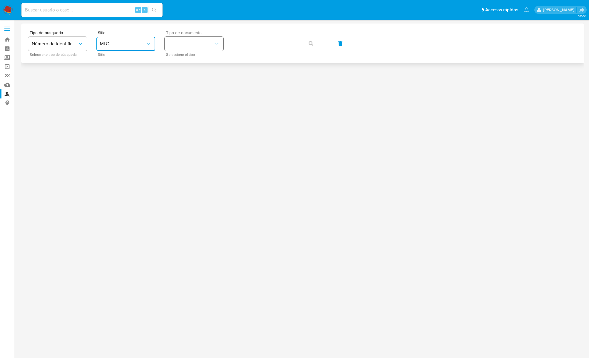
click at [185, 43] on button "identificationType" at bounding box center [194, 44] width 59 height 14
click at [190, 61] on div "RUT RUT" at bounding box center [192, 63] width 48 height 20
drag, startPoint x: 304, startPoint y: 44, endPoint x: 298, endPoint y: 47, distance: 6.6
click at [304, 44] on button "button" at bounding box center [311, 43] width 20 height 14
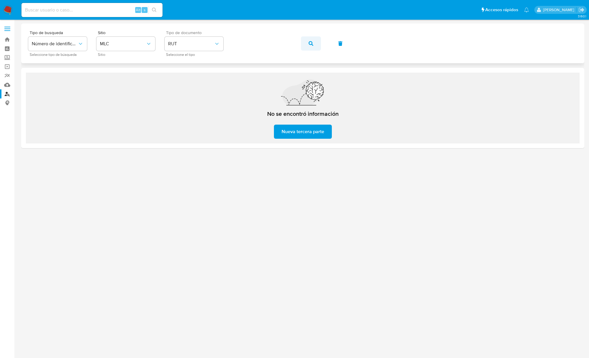
drag, startPoint x: 327, startPoint y: 48, endPoint x: 320, endPoint y: 46, distance: 7.4
click at [326, 48] on div "Tipo de busqueda Número de identificación Seleccione tipo de búsqueda Sitio MLC…" at bounding box center [302, 44] width 549 height 26
click at [316, 45] on button "button" at bounding box center [311, 43] width 20 height 14
click at [312, 45] on icon "button" at bounding box center [311, 43] width 5 height 5
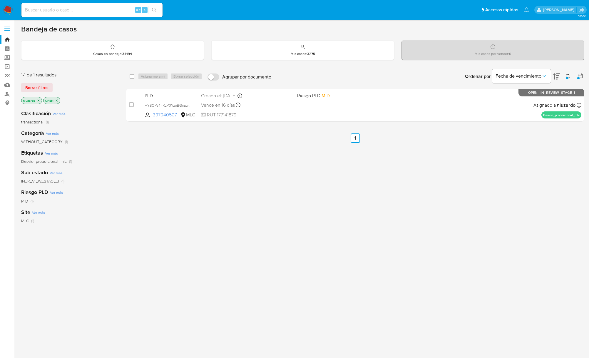
click at [57, 100] on icon "close-filter" at bounding box center [57, 100] width 2 height 2
click at [569, 76] on icon at bounding box center [568, 76] width 4 height 4
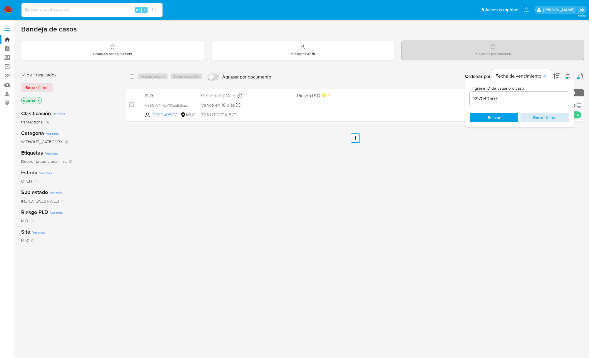
click at [565, 117] on button "Borrar filtros" at bounding box center [544, 117] width 48 height 9
click at [515, 122] on div "Ingrese ID de usuario o caso 397040507 Buscar Borrar filtros" at bounding box center [519, 103] width 109 height 48
click at [502, 118] on span "Buscar" at bounding box center [494, 117] width 40 height 8
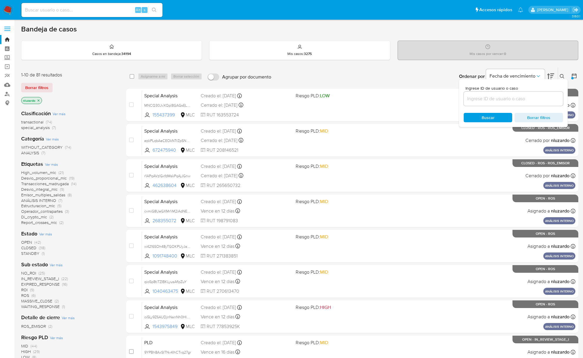
click at [31, 194] on span "Emisor_multiples_salidas" at bounding box center [43, 195] width 44 height 6
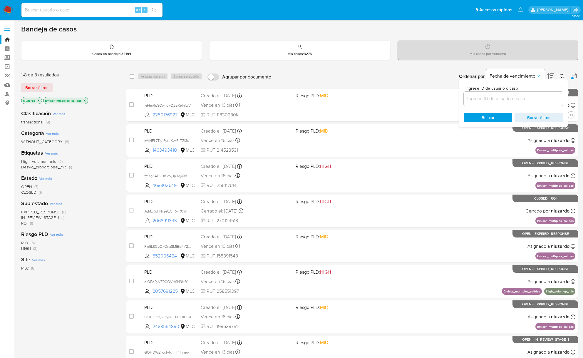
click at [562, 73] on button at bounding box center [563, 76] width 10 height 7
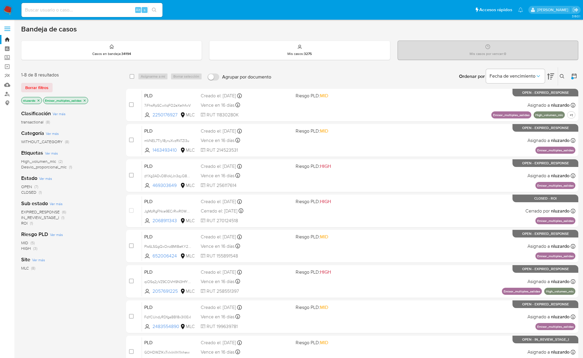
click at [99, 200] on div "Sub estado Ver más EXPIRED_RESPONSE (6) IN_REVIEW_STAGE_I (1) ROI (1)" at bounding box center [69, 213] width 96 height 26
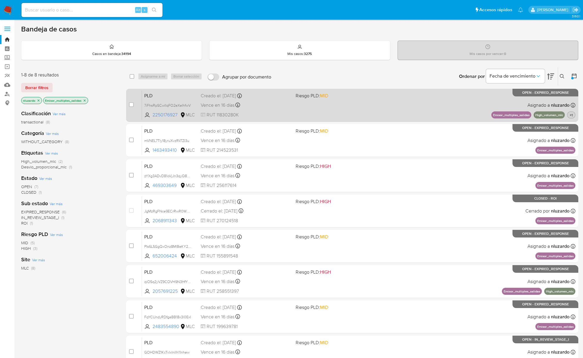
click at [572, 114] on span "+1" at bounding box center [571, 115] width 5 height 5
drag, startPoint x: 183, startPoint y: 116, endPoint x: 572, endPoint y: 116, distance: 389.1
click at [572, 117] on div "PLD 7iFhsRpSCwIlqFO2eXeIhfwV 2250176927 MLC Riesgo PLD: MID Creado el: 12/07/20…" at bounding box center [358, 105] width 433 height 30
click at [572, 115] on span "+1" at bounding box center [571, 115] width 5 height 5
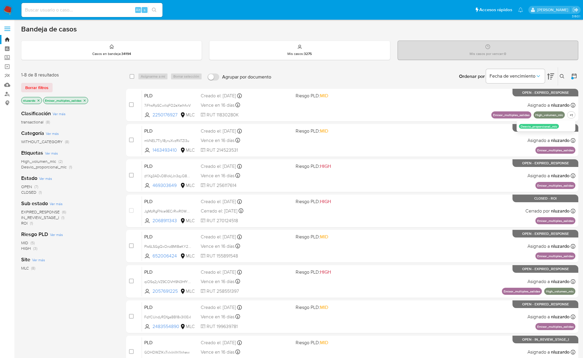
click at [562, 77] on icon at bounding box center [562, 76] width 4 height 4
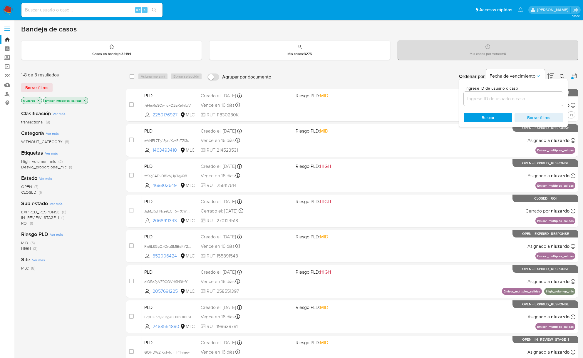
click at [509, 102] on input "397040507" at bounding box center [513, 99] width 99 height 8
paste input "180630393"
type input "180630393"
click at [477, 116] on span "Buscar" at bounding box center [488, 117] width 40 height 8
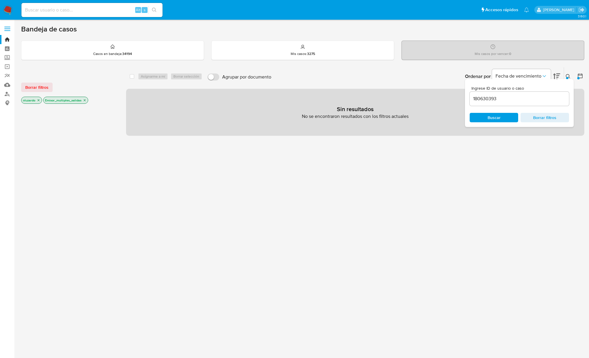
click at [511, 93] on div "180630393" at bounding box center [519, 99] width 99 height 14
click at [511, 95] on input "180630393" at bounding box center [519, 99] width 99 height 8
click at [509, 123] on div "Ingrese ID de usuario o caso 180630393 Buscar Borrar filtros" at bounding box center [519, 103] width 109 height 48
click at [508, 120] on span "Buscar" at bounding box center [494, 117] width 40 height 8
click at [84, 100] on icon "close-filter" at bounding box center [85, 100] width 4 height 4
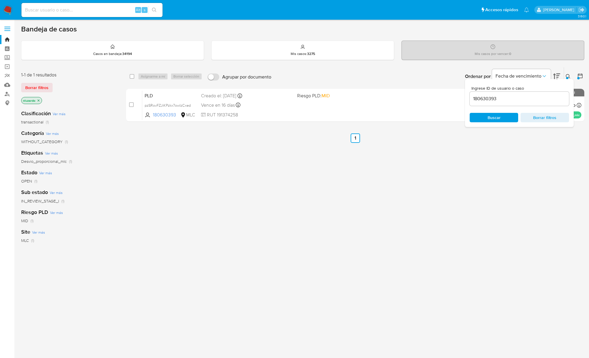
click at [529, 102] on input "180630393" at bounding box center [519, 99] width 99 height 8
click at [337, 250] on div "select-all-cases-checkbox Asignarme a mí Borrar selección Agrupar por documento…" at bounding box center [355, 200] width 458 height 266
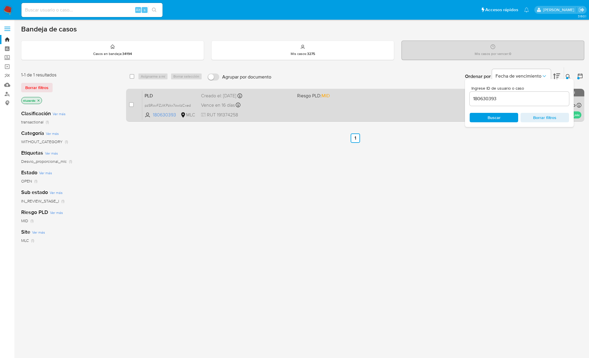
click at [351, 119] on div "PLD pzSRovFZJiKPzkx7owIzCxed 180630393 MLC Riesgo PLD: MID Creado el: 12/07/202…" at bounding box center [361, 105] width 439 height 30
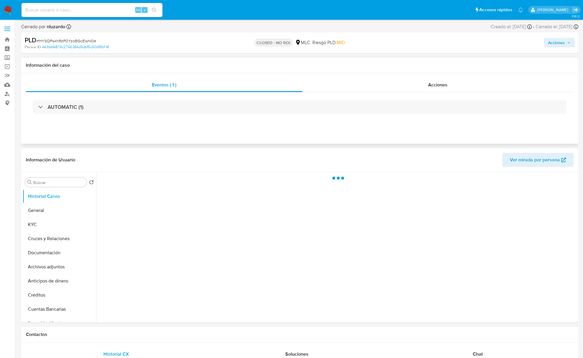
select select "10"
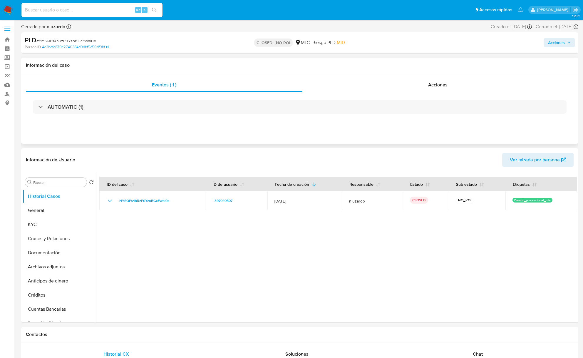
click at [433, 73] on div "Eventos ( 1 ) Acciones AUTOMATIC (1)" at bounding box center [299, 108] width 557 height 71
drag, startPoint x: 428, startPoint y: 85, endPoint x: 417, endPoint y: 93, distance: 13.2
click at [428, 84] on div "Acciones" at bounding box center [438, 85] width 272 height 14
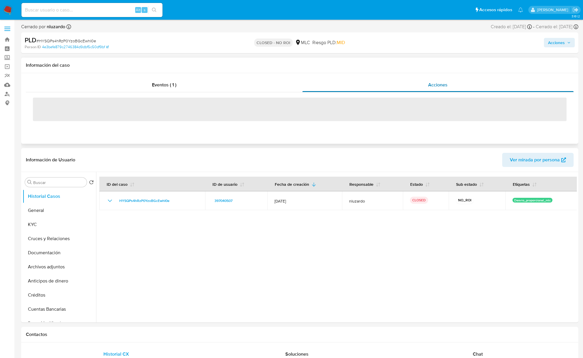
click at [429, 86] on span "Acciones" at bounding box center [437, 84] width 19 height 7
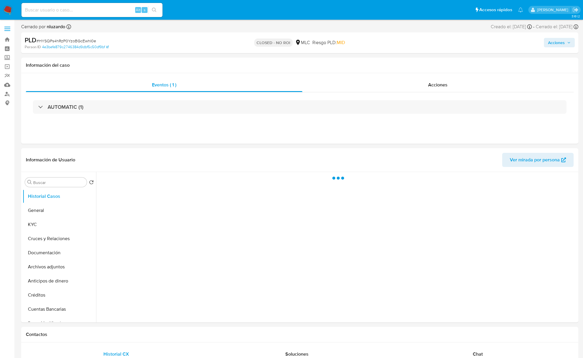
select select "10"
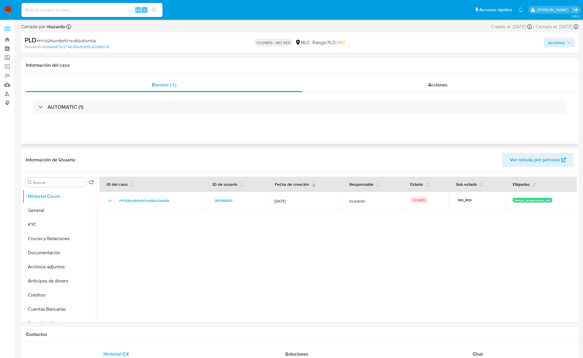
click at [446, 92] on div "AUTOMATIC (1)" at bounding box center [300, 106] width 548 height 29
click at [445, 89] on div "Acciones" at bounding box center [438, 85] width 272 height 14
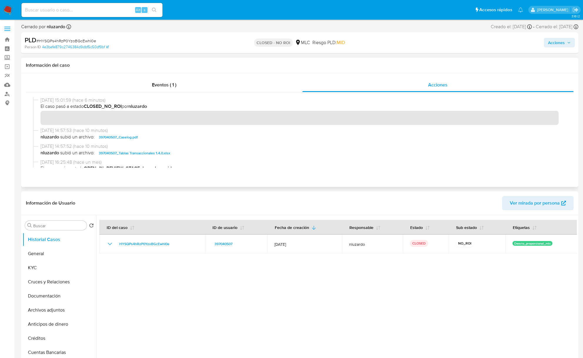
click at [157, 137] on span "nluzardo subió un archivo: 397040507_Caselog.pdf" at bounding box center [303, 137] width 524 height 7
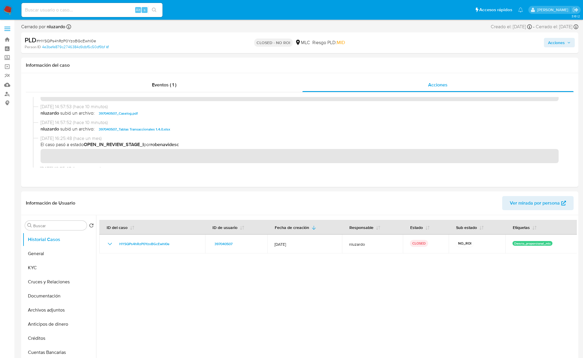
scroll to position [37, 0]
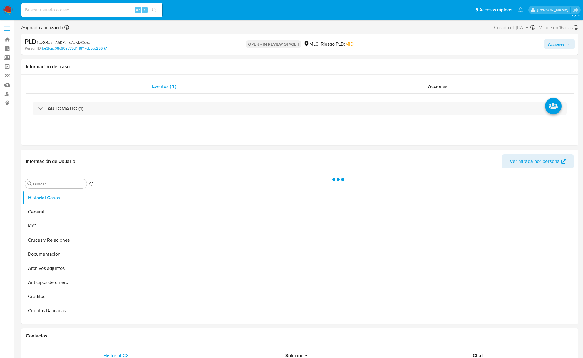
select select "10"
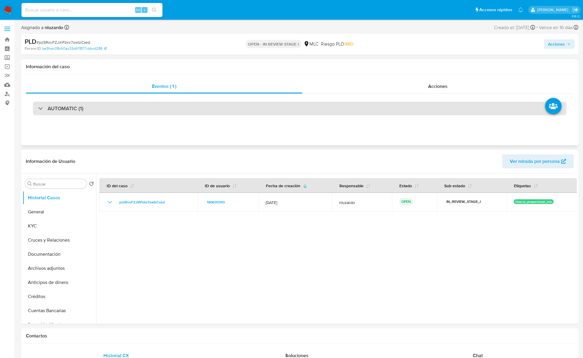
click at [92, 112] on div "AUTOMATIC (1)" at bounding box center [300, 109] width 534 height 14
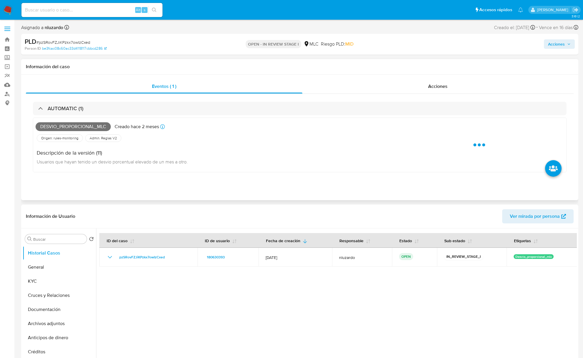
click at [76, 126] on span "Desvio_proporcional_mlc" at bounding box center [73, 126] width 75 height 9
copy span "Desvio_proporcional_mlc"
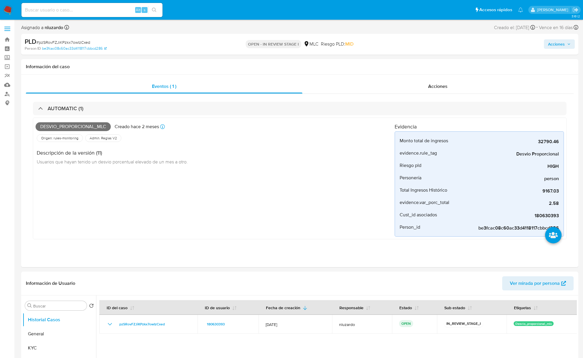
click at [96, 13] on input at bounding box center [91, 10] width 141 height 8
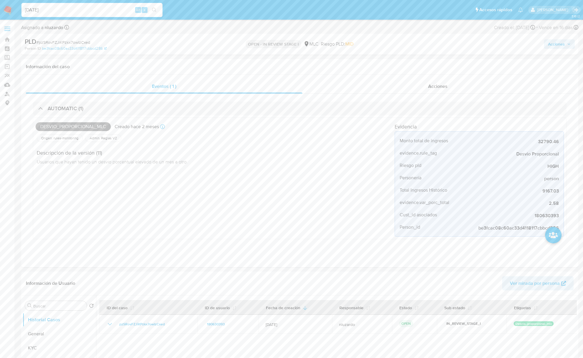
type input "[DATE]"
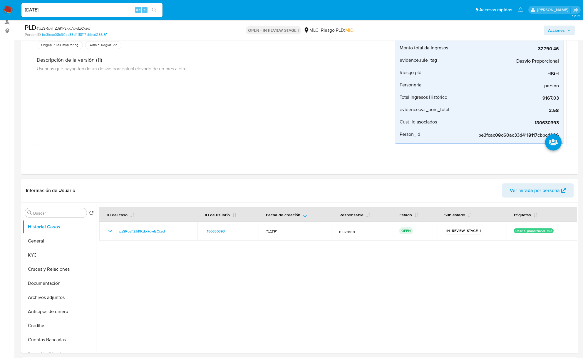
scroll to position [78, 0]
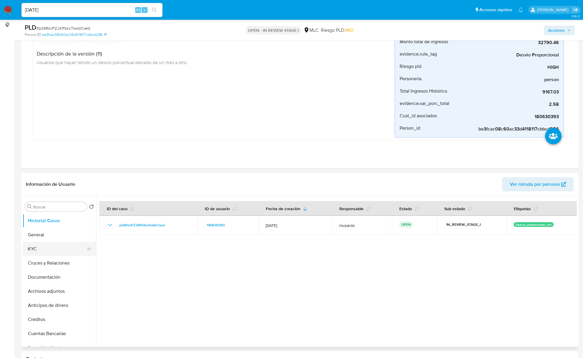
click at [72, 242] on button "KYC" at bounding box center [57, 249] width 69 height 14
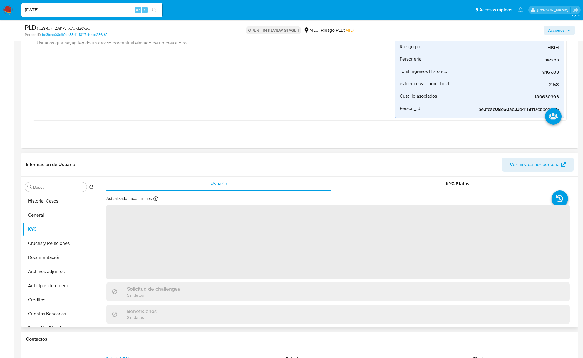
scroll to position [118, 0]
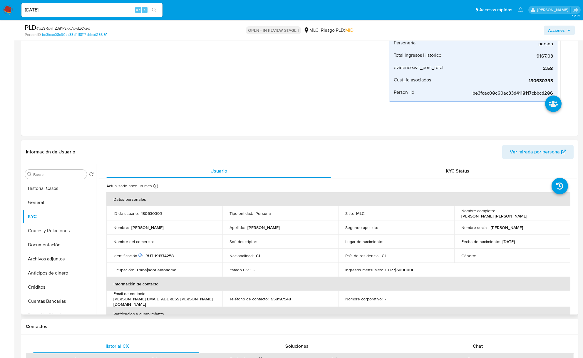
click at [503, 213] on p "[PERSON_NAME] [PERSON_NAME]" at bounding box center [494, 215] width 66 height 5
drag, startPoint x: 531, startPoint y: 215, endPoint x: 561, endPoint y: 215, distance: 29.4
click at [561, 215] on div "Nombre completo : [PERSON_NAME] [PERSON_NAME]" at bounding box center [512, 213] width 102 height 11
copy p "[PERSON_NAME] [PERSON_NAME]"
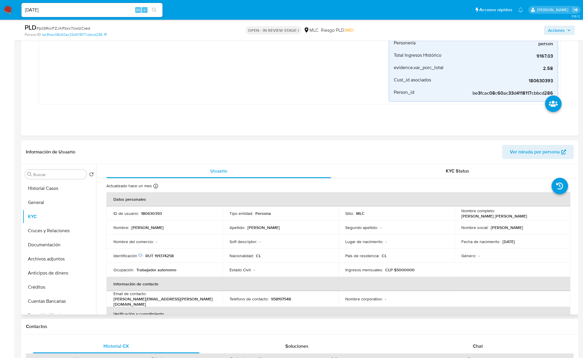
click at [166, 258] on p "RUT 191374258" at bounding box center [159, 255] width 28 height 5
copy p "191374258"
click at [161, 215] on p "180630393" at bounding box center [151, 213] width 21 height 5
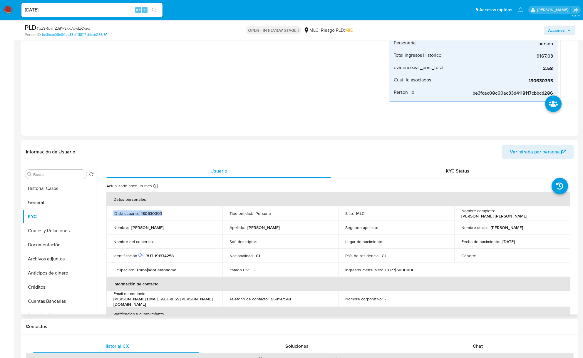
click at [161, 215] on p "180630393" at bounding box center [151, 213] width 21 height 5
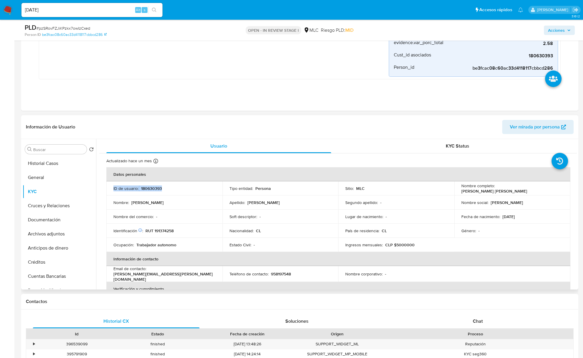
scroll to position [157, 0]
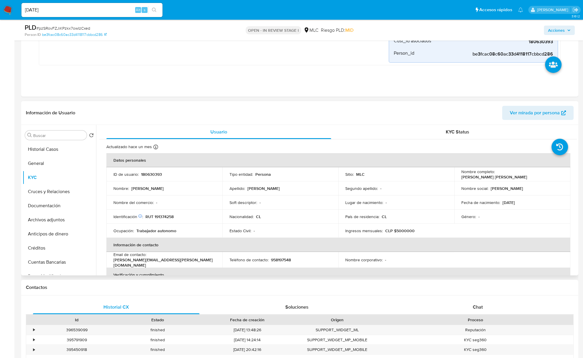
click at [342, 167] on th "Datos personales" at bounding box center [338, 160] width 464 height 14
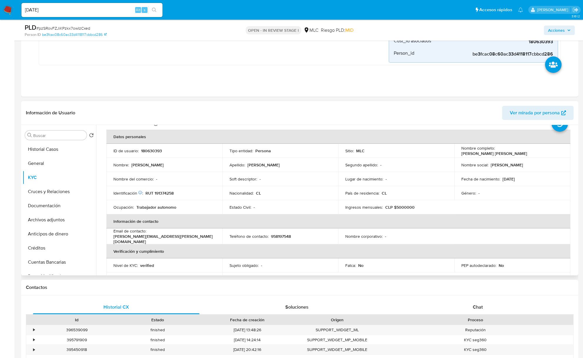
scroll to position [25, 0]
click at [52, 135] on input "Buscar" at bounding box center [58, 135] width 51 height 5
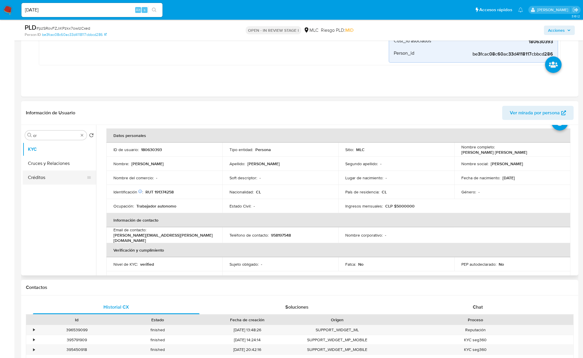
drag, startPoint x: 45, startPoint y: 165, endPoint x: 46, endPoint y: 160, distance: 4.9
click at [46, 161] on button "Cruces y Relaciones" at bounding box center [59, 163] width 73 height 14
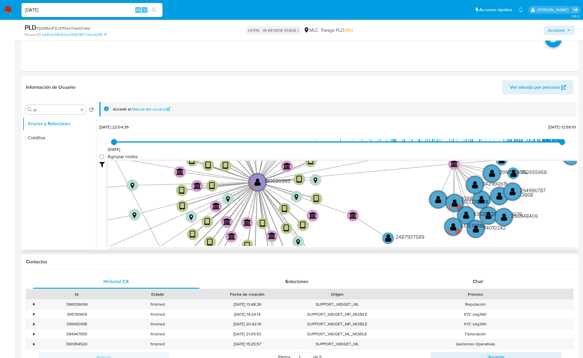
scroll to position [196, 0]
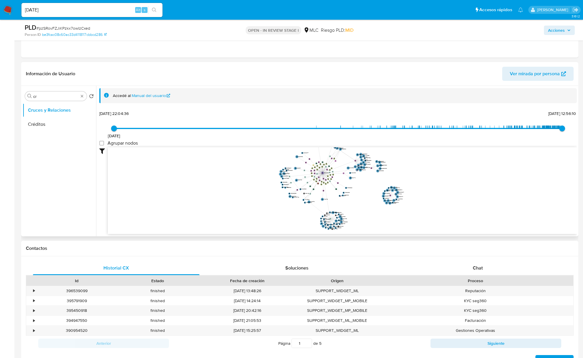
drag, startPoint x: 333, startPoint y: 180, endPoint x: 333, endPoint y: 194, distance: 13.8
click at [333, 193] on icon "device-669699ebe3eb92a6081d522a  user-180630393  180630393 D device-63582c770…" at bounding box center [342, 189] width 469 height 85
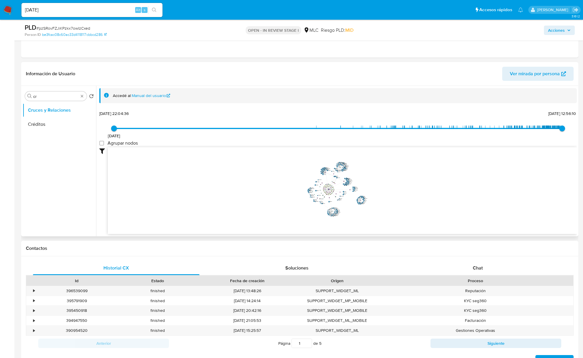
drag, startPoint x: 335, startPoint y: 192, endPoint x: 354, endPoint y: 192, distance: 18.5
click at [337, 190] on icon "device-669699ebe3eb92a6081d522a  user-180630393  180630393 D device-63582c770…" at bounding box center [342, 189] width 469 height 85
drag, startPoint x: 362, startPoint y: 185, endPoint x: 368, endPoint y: 194, distance: 11.2
click at [368, 194] on icon "device-669699ebe3eb92a6081d522a  user-180630393  180630393 D device-63582c770…" at bounding box center [342, 189] width 469 height 85
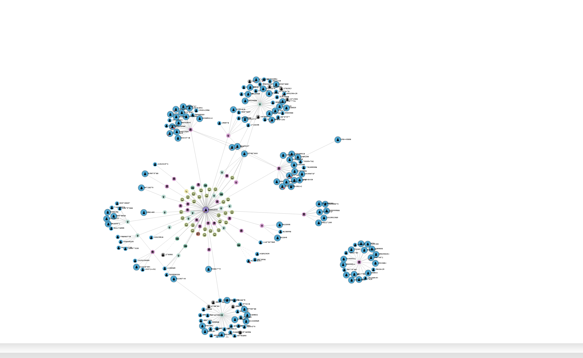
drag, startPoint x: 359, startPoint y: 188, endPoint x: 367, endPoint y: 182, distance: 10.1
click at [367, 183] on text "438443868" at bounding box center [367, 183] width 3 height 1
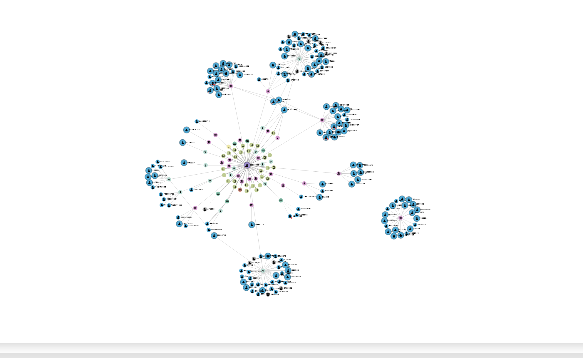
drag, startPoint x: 376, startPoint y: 186, endPoint x: 386, endPoint y: 171, distance: 17.4
click at [386, 171] on icon "device-669699ebe3eb92a6081d522a  user-180630393  180630393 D device-63582c770…" at bounding box center [342, 189] width 469 height 85
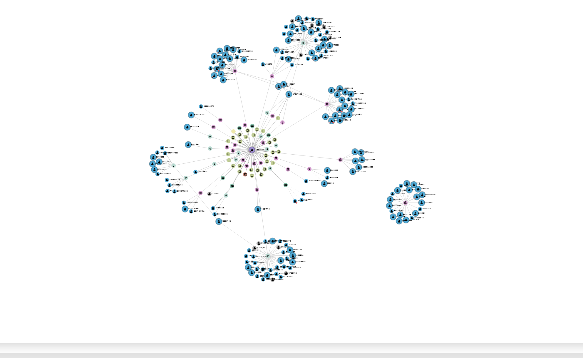
drag, startPoint x: 386, startPoint y: 173, endPoint x: 382, endPoint y: 179, distance: 6.7
click at [382, 179] on icon "device-669699ebe3eb92a6081d522a  user-180630393  180630393 D device-63582c770…" at bounding box center [342, 189] width 469 height 85
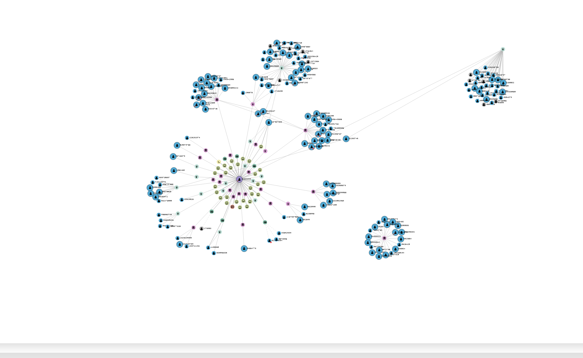
drag, startPoint x: 344, startPoint y: 218, endPoint x: 406, endPoint y: 160, distance: 84.6
click at [406, 160] on circle at bounding box center [406, 160] width 1 height 1
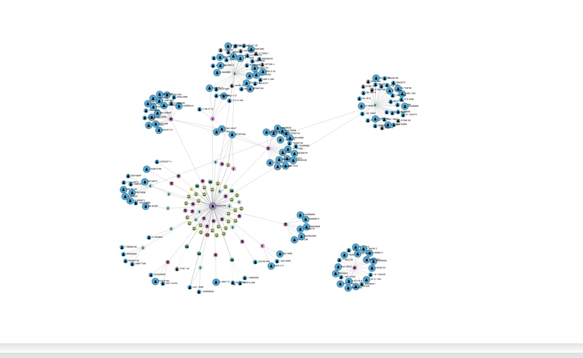
drag, startPoint x: 369, startPoint y: 185, endPoint x: 366, endPoint y: 186, distance: 3.3
click at [366, 186] on icon "device-669699ebe3eb92a6081d522a  user-180630393  180630393 D device-63582c770…" at bounding box center [342, 189] width 469 height 85
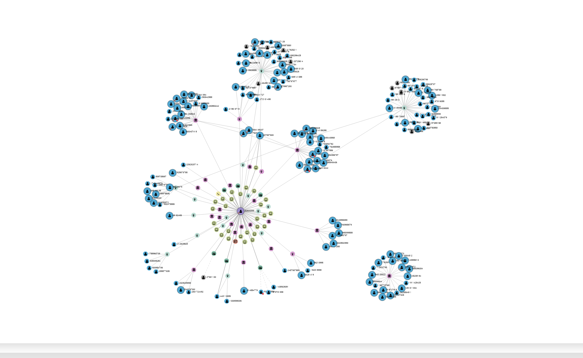
drag, startPoint x: 366, startPoint y: 186, endPoint x: 375, endPoint y: 186, distance: 8.5
click at [375, 186] on icon "device-669699ebe3eb92a6081d522a  user-180630393  180630393 D device-63582c770…" at bounding box center [342, 189] width 469 height 85
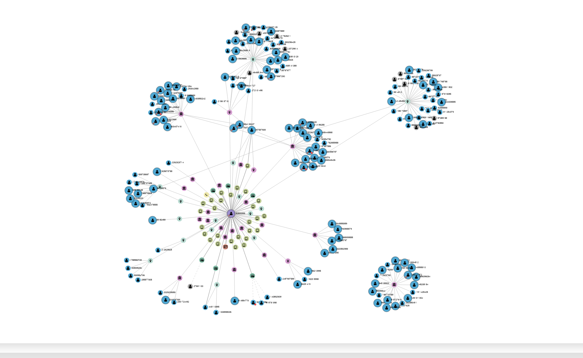
click at [375, 187] on icon "device-669699ebe3eb92a6081d522a  user-180630393  180630393 D device-63582c770…" at bounding box center [342, 189] width 469 height 85
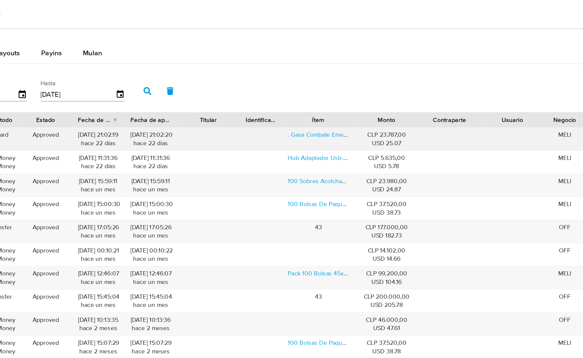
scroll to position [528, 0]
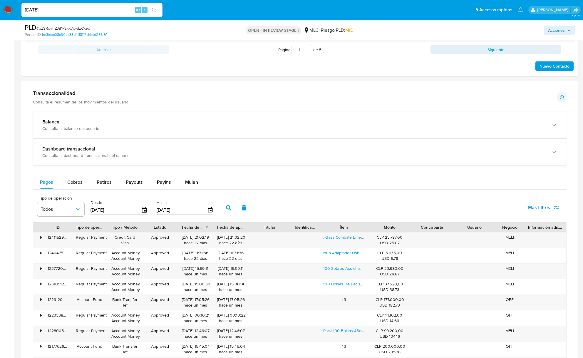
click at [395, 166] on div "Balance Consulta el balance del usuario Dashboard transaccional Consulta el das…" at bounding box center [300, 258] width 534 height 292
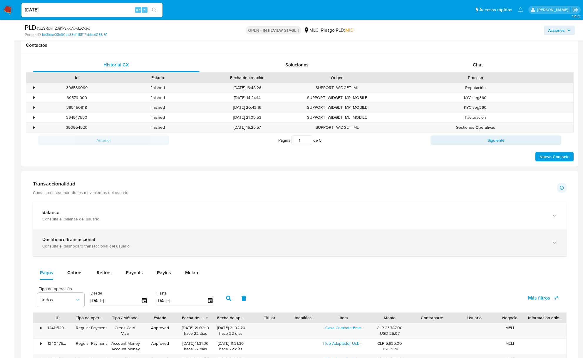
scroll to position [293, 0]
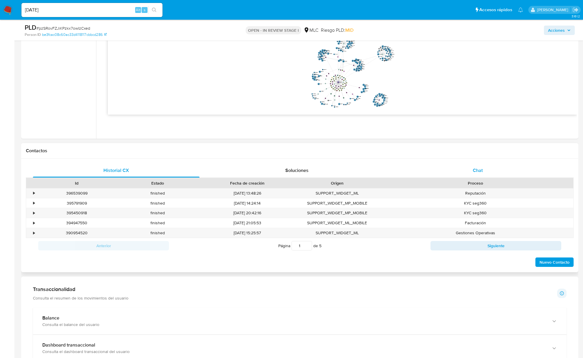
click at [447, 164] on div "Chat" at bounding box center [477, 170] width 167 height 14
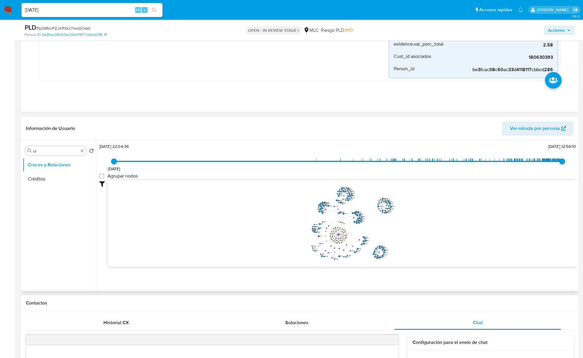
scroll to position [157, 0]
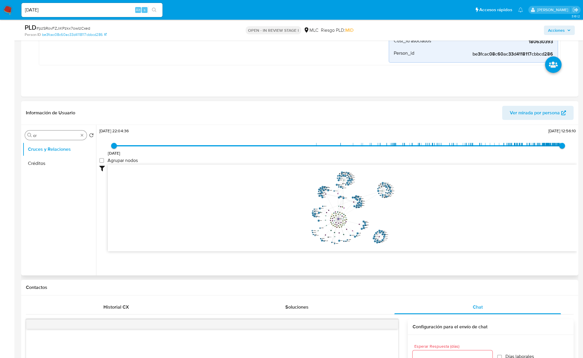
click at [40, 136] on input "cr" at bounding box center [55, 135] width 45 height 5
type input "DOC"
click at [35, 158] on button "Documentación" at bounding box center [57, 163] width 69 height 14
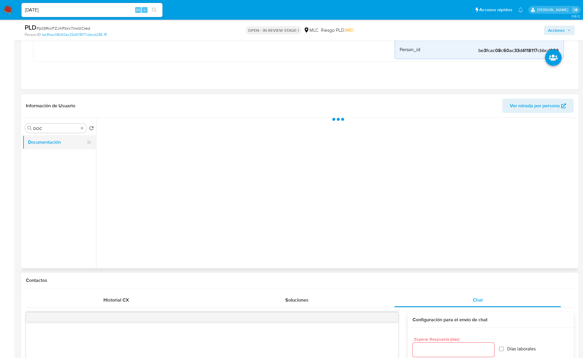
scroll to position [0, 0]
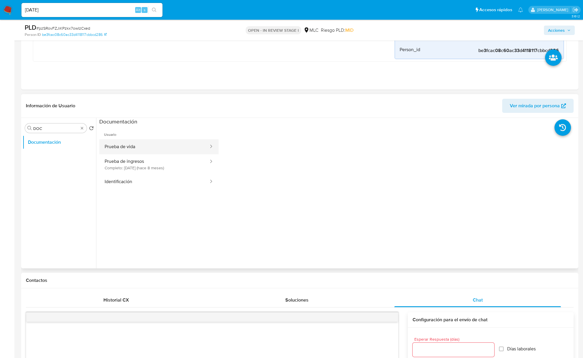
click at [132, 143] on button "Prueba de vida" at bounding box center [154, 146] width 110 height 15
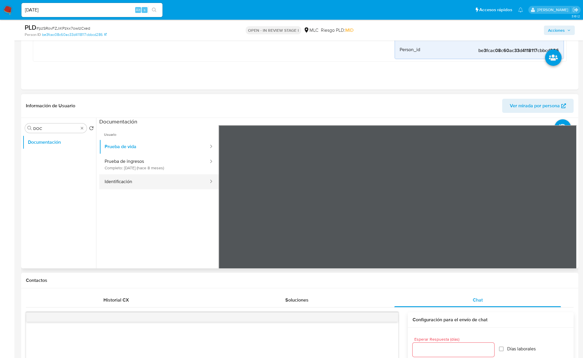
click at [175, 188] on button "Identificación" at bounding box center [154, 181] width 110 height 15
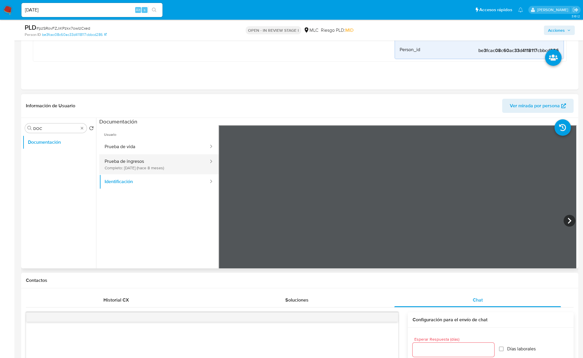
click at [138, 155] on button "Prueba de ingresos Completo: 15/01/2025 (hace 8 meses)" at bounding box center [154, 164] width 110 height 20
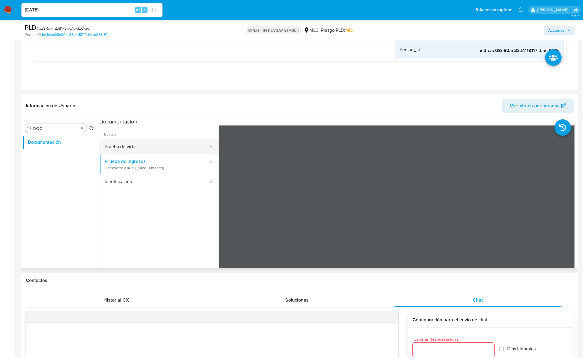
click at [139, 151] on button "Prueba de vida" at bounding box center [154, 146] width 110 height 15
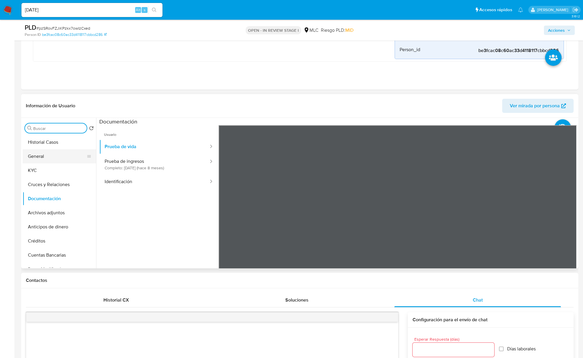
click at [47, 163] on button "General" at bounding box center [57, 156] width 69 height 14
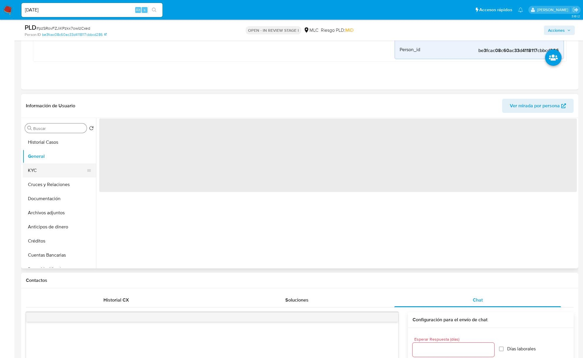
click at [47, 166] on button "KYC" at bounding box center [57, 170] width 69 height 14
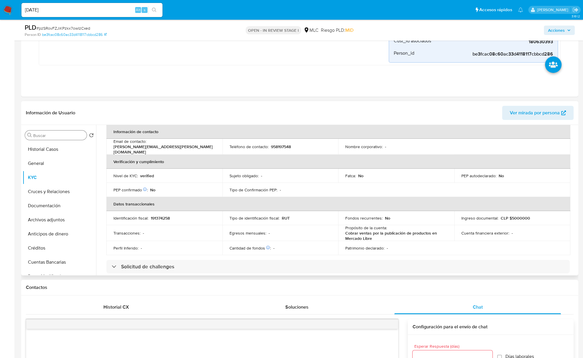
scroll to position [118, 0]
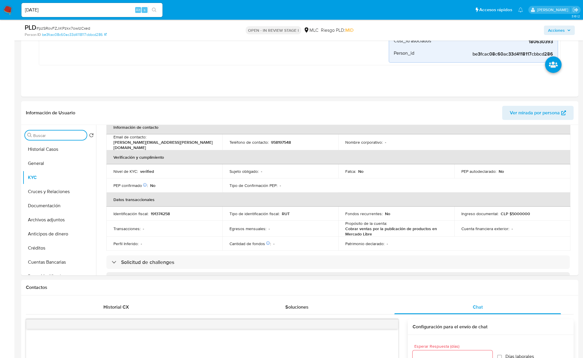
click at [71, 138] on input "Buscar" at bounding box center [58, 135] width 51 height 5
click at [60, 161] on button "Documentación" at bounding box center [57, 163] width 69 height 14
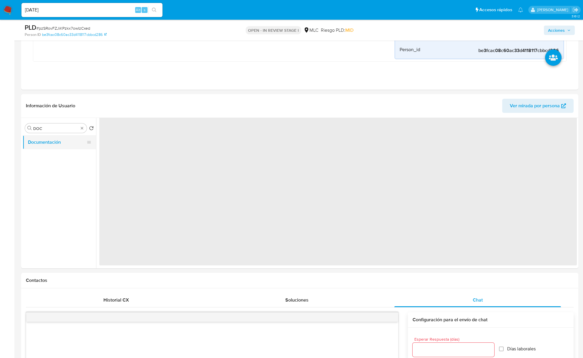
scroll to position [0, 0]
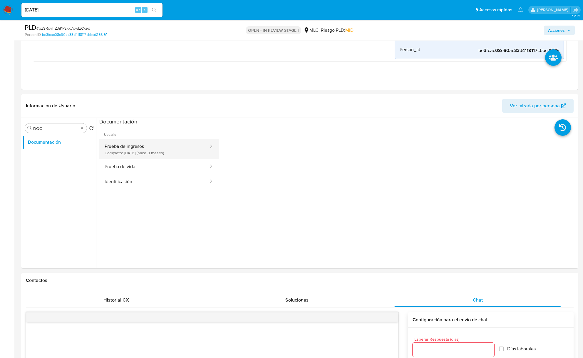
click at [183, 153] on button "Prueba de ingresos Completo: 15/01/2025 (hace 8 meses)" at bounding box center [154, 149] width 110 height 20
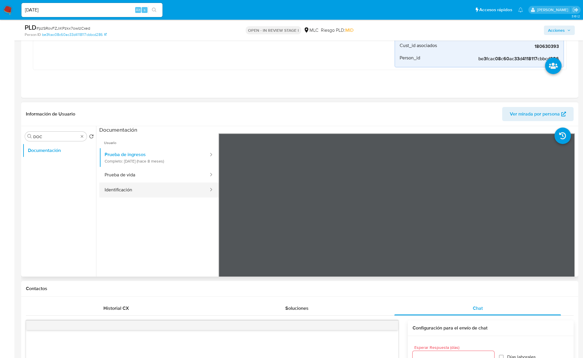
scroll to position [157, 0]
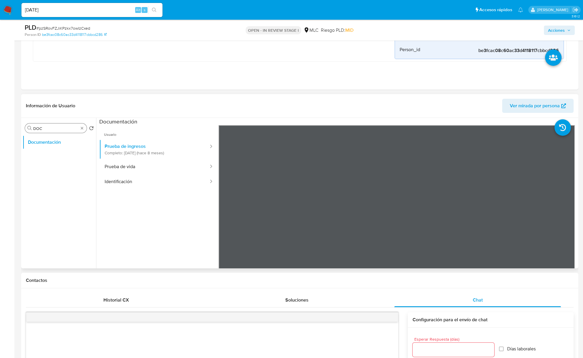
click at [57, 130] on input "DOC" at bounding box center [55, 128] width 45 height 5
click at [57, 129] on input "DOC" at bounding box center [55, 128] width 45 height 5
type input "ad"
click at [51, 156] on button "Archivos adjuntos" at bounding box center [57, 156] width 69 height 14
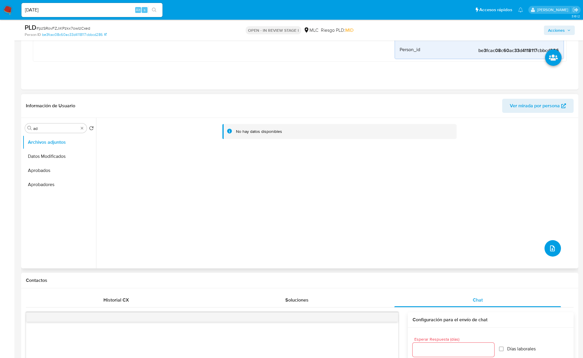
click at [549, 250] on icon "upload-file" at bounding box center [552, 248] width 7 height 7
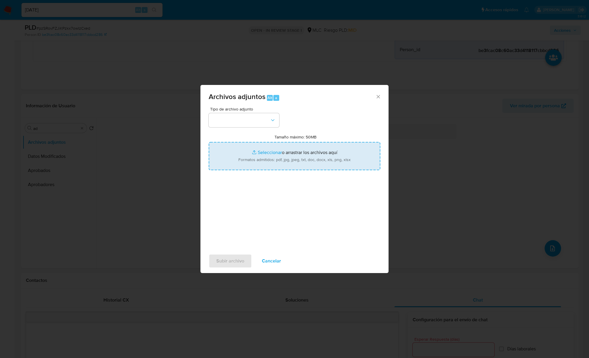
type input "C:\fakepath\180630393_Tablas Transaccionales 1.4.0.xlsx"
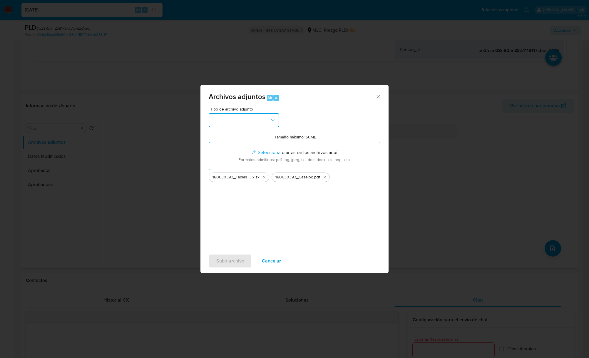
click at [269, 125] on button "button" at bounding box center [244, 120] width 71 height 14
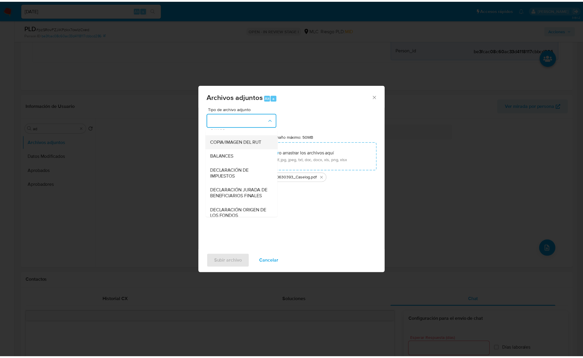
scroll to position [88, 0]
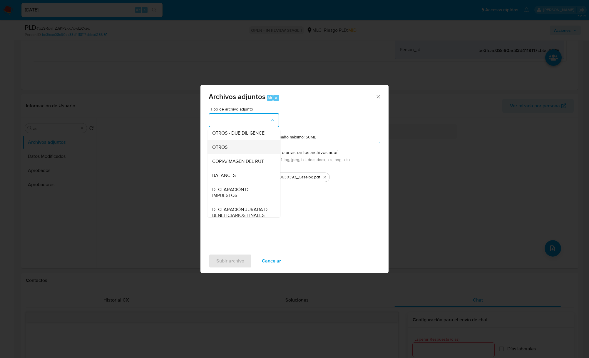
click at [228, 154] on div "OTROS" at bounding box center [242, 147] width 60 height 14
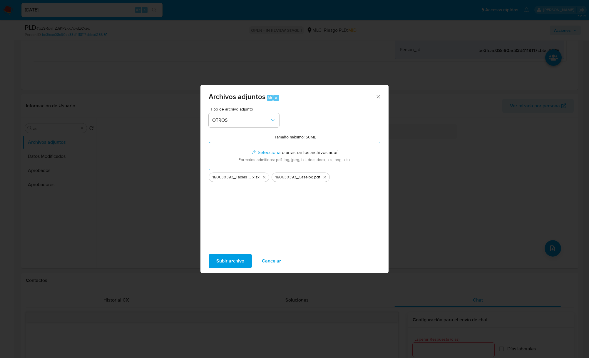
click at [225, 261] on span "Subir archivo" at bounding box center [230, 261] width 28 height 13
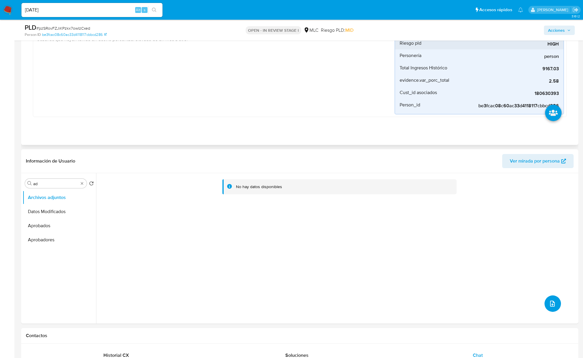
scroll to position [0, 0]
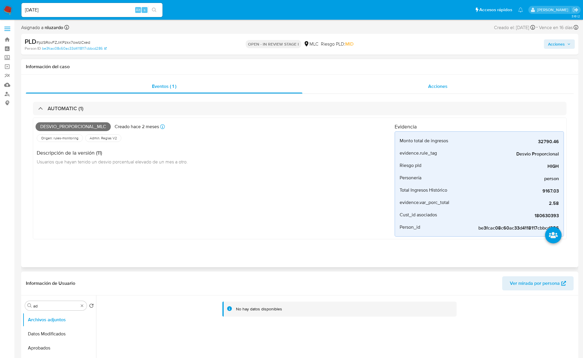
click at [436, 91] on div "Acciones" at bounding box center [438, 86] width 272 height 14
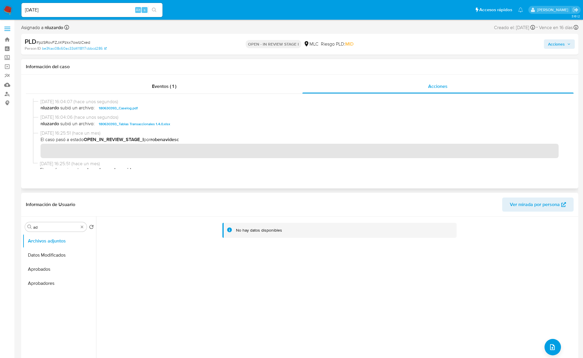
click at [171, 110] on span "nluzardo subió un archivo: 180630393_Caselog.pdf" at bounding box center [303, 108] width 524 height 7
click at [553, 42] on span "Acciones" at bounding box center [556, 43] width 17 height 9
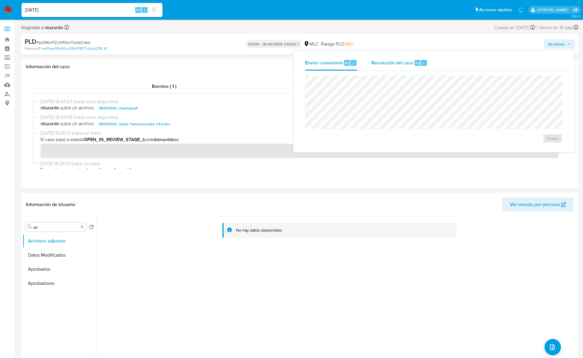
click at [412, 61] on span "Resolución del caso" at bounding box center [392, 62] width 42 height 7
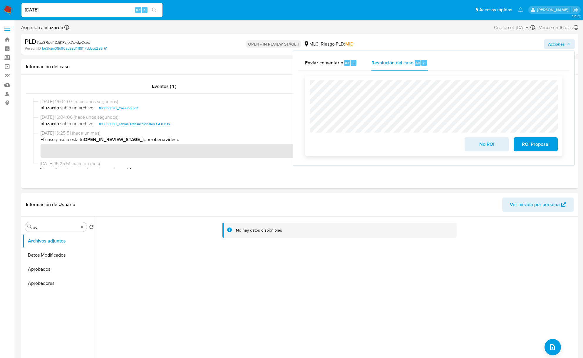
drag, startPoint x: 487, startPoint y: 145, endPoint x: 484, endPoint y: 145, distance: 3.2
click at [484, 145] on span "No ROI" at bounding box center [486, 144] width 29 height 13
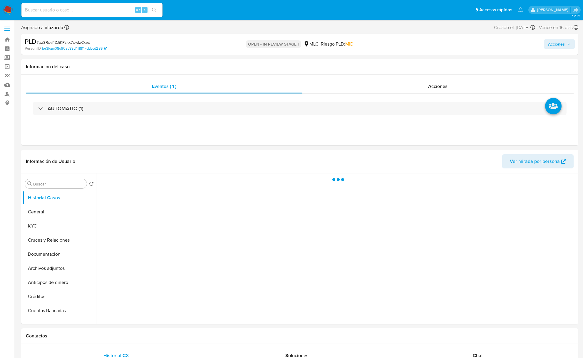
select select "10"
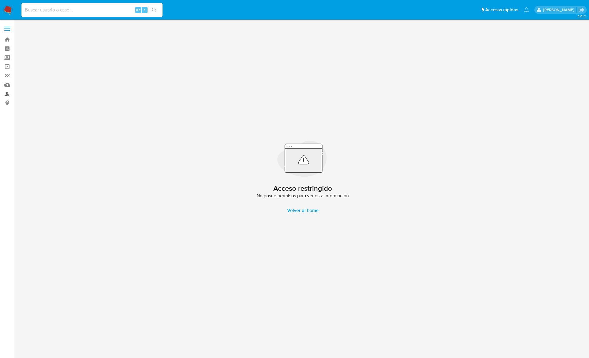
click at [9, 92] on link "Buscador de personas" at bounding box center [35, 93] width 70 height 9
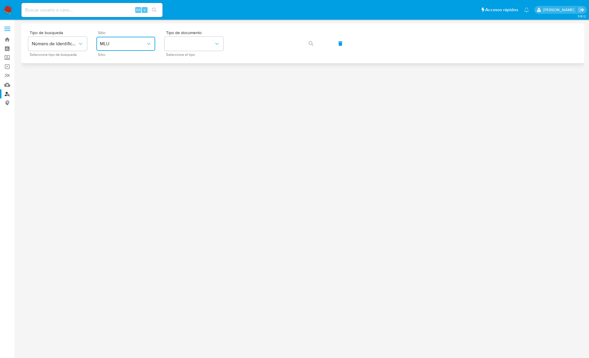
click at [128, 44] on span "MLU" at bounding box center [123, 44] width 46 height 6
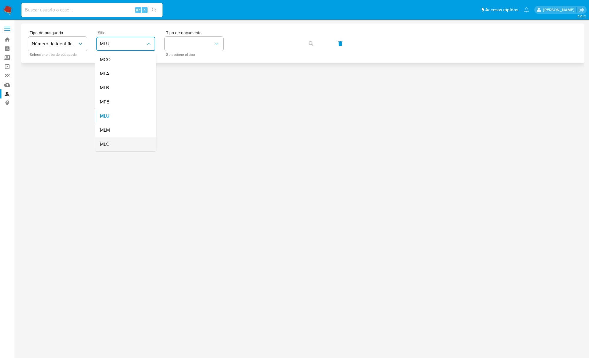
click at [117, 141] on div "MLC" at bounding box center [124, 144] width 48 height 14
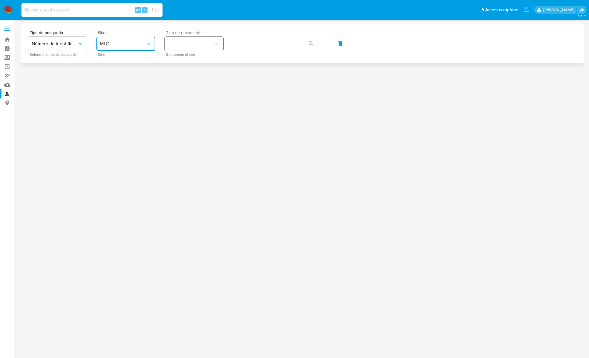
click at [190, 37] on button "identificationType" at bounding box center [194, 44] width 59 height 14
click at [192, 61] on div "RUT RUT" at bounding box center [192, 63] width 48 height 20
click at [307, 43] on button "button" at bounding box center [311, 43] width 20 height 14
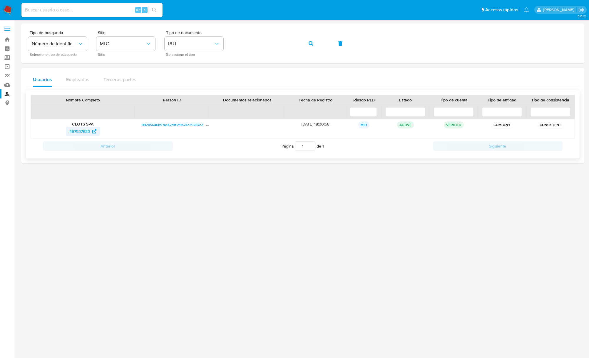
click at [83, 133] on span "467537633" at bounding box center [79, 131] width 21 height 9
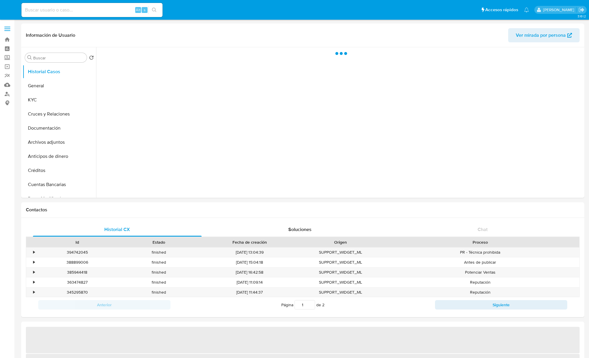
select select "10"
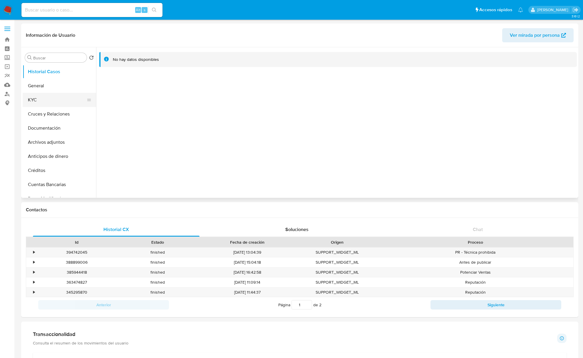
click at [31, 98] on button "KYC" at bounding box center [57, 100] width 69 height 14
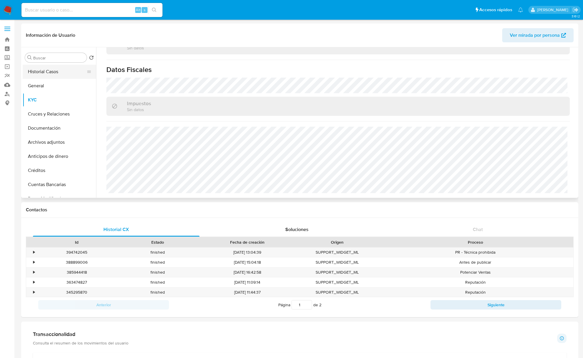
click at [55, 73] on button "Historial Casos" at bounding box center [57, 72] width 69 height 14
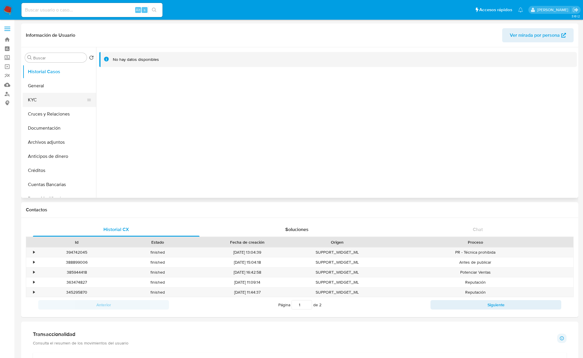
click at [48, 97] on button "KYC" at bounding box center [57, 100] width 69 height 14
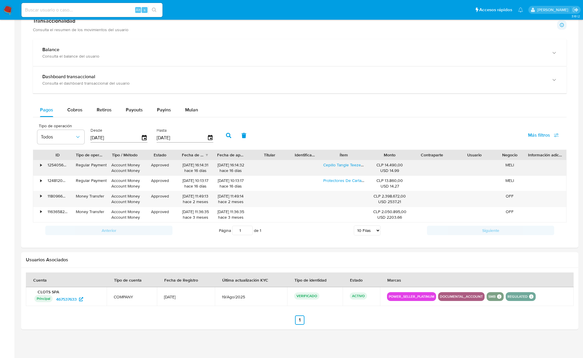
scroll to position [316, 0]
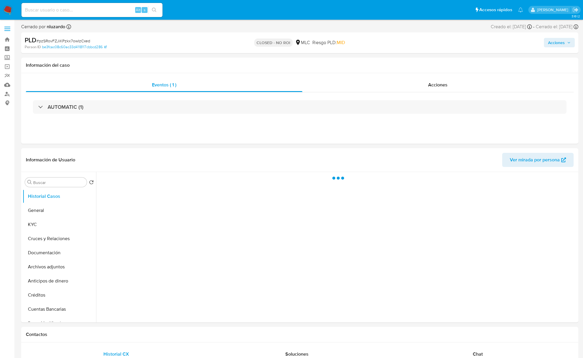
select select "10"
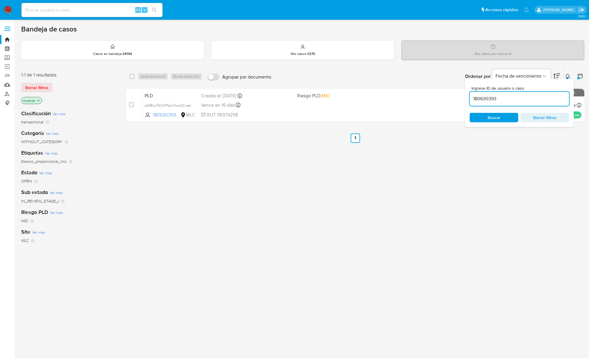
click at [541, 99] on input "180630393" at bounding box center [519, 99] width 99 height 8
paste input "2250176927"
type input "2250176927"
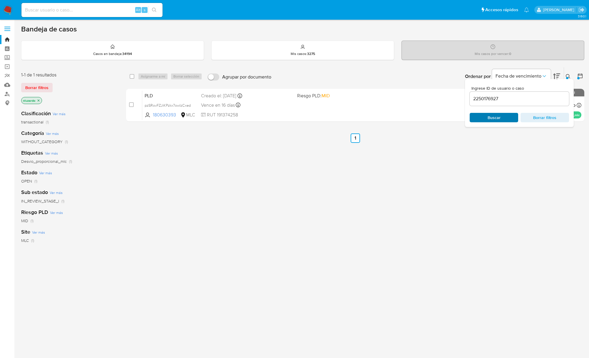
click at [503, 121] on span "Buscar" at bounding box center [494, 117] width 40 height 8
click at [568, 76] on icon at bounding box center [568, 76] width 5 height 5
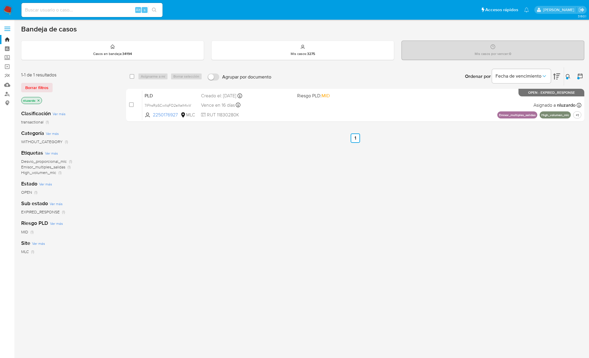
click at [404, 213] on div "select-all-cases-checkbox Asignarme a mí Borrar selección Agrupar por documento…" at bounding box center [355, 200] width 458 height 266
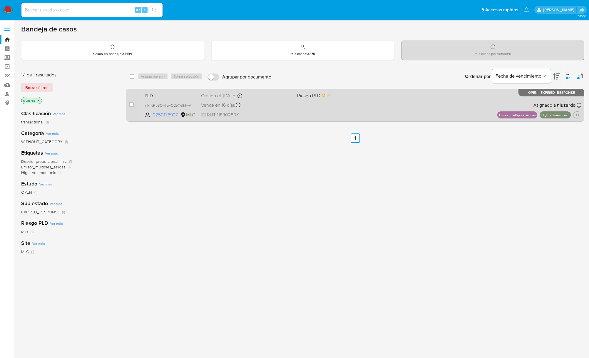
click at [371, 117] on div "PLD 7iFhsRpSCwIlqFO2eXeIhfwV 2250176927 MLC Riesgo PLD: MID Creado el: [DATE] C…" at bounding box center [361, 105] width 439 height 30
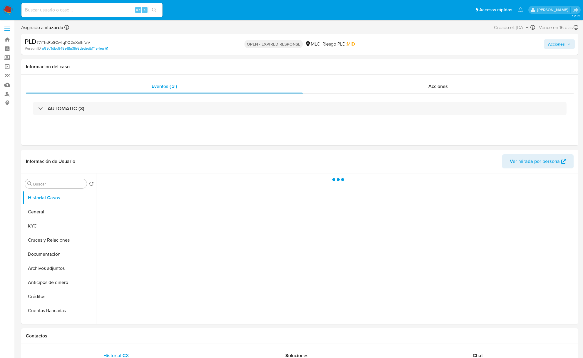
select select "10"
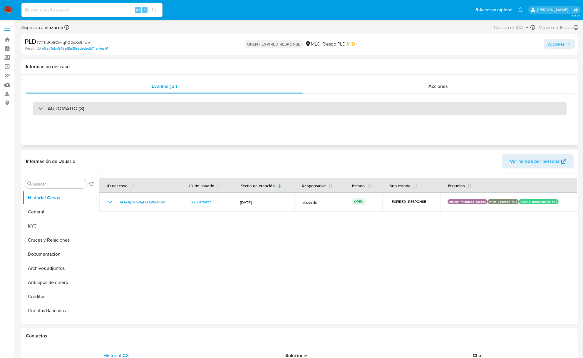
drag, startPoint x: 55, startPoint y: 110, endPoint x: 56, endPoint y: 114, distance: 4.7
click at [55, 110] on h3 "AUTOMATIC (3)" at bounding box center [66, 108] width 37 height 6
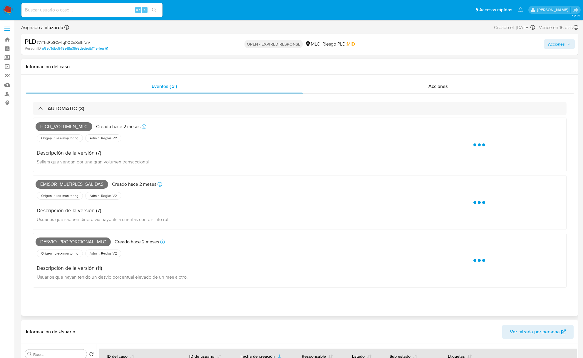
click at [68, 128] on span "High_volumen_mlc" at bounding box center [64, 126] width 57 height 9
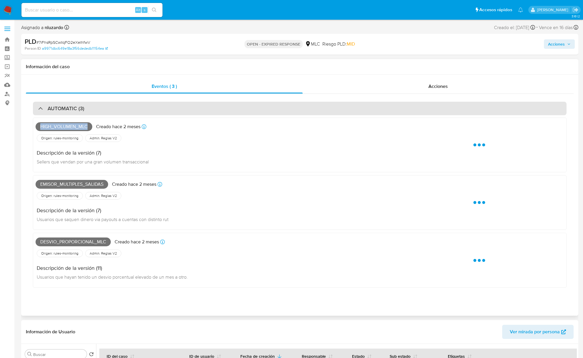
copy span "High_volumen_mlc"
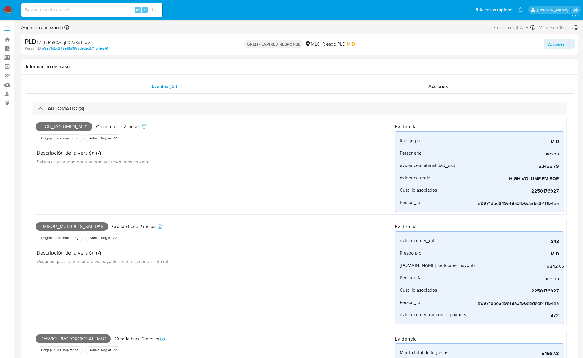
click at [96, 229] on span "Emisor_multiples_salidas" at bounding box center [72, 226] width 73 height 9
copy span "Emisor_multiples_salidas"
click at [72, 340] on span "Desvio_proporcional_mlc" at bounding box center [73, 338] width 75 height 9
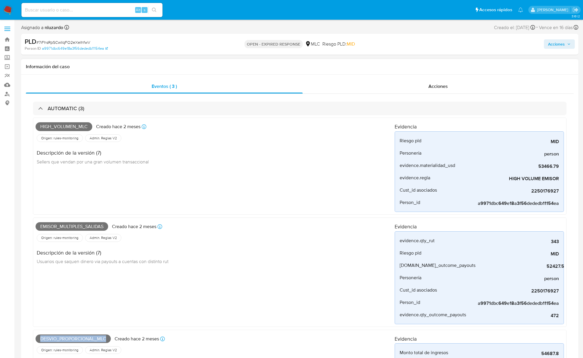
copy span "Desvio_proporcional_mlc"
click at [123, 12] on input at bounding box center [91, 10] width 141 height 8
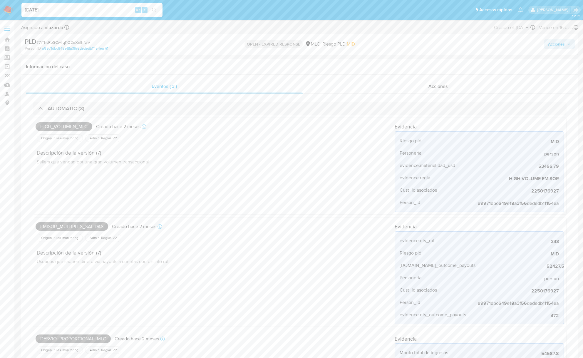
type input "24/09/2025"
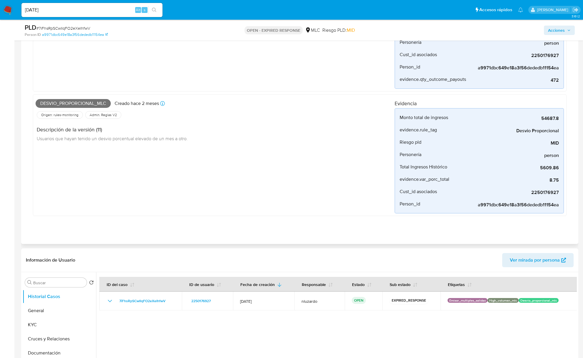
scroll to position [313, 0]
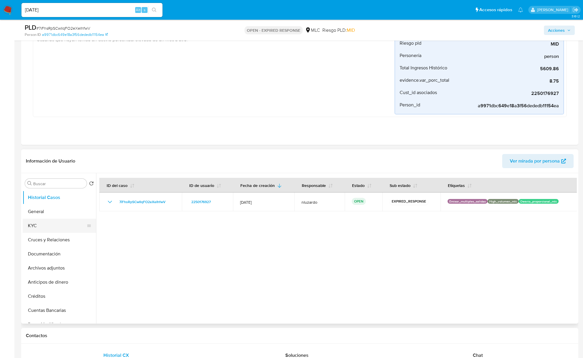
click at [50, 223] on button "KYC" at bounding box center [57, 226] width 69 height 14
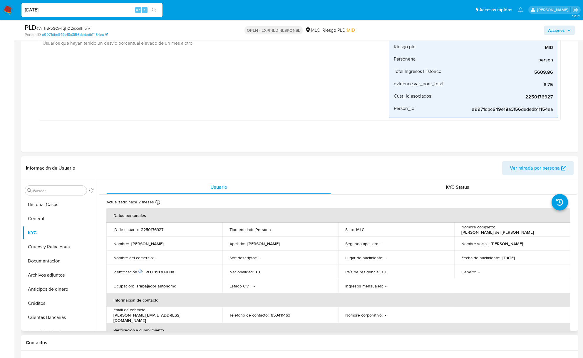
scroll to position [353, 0]
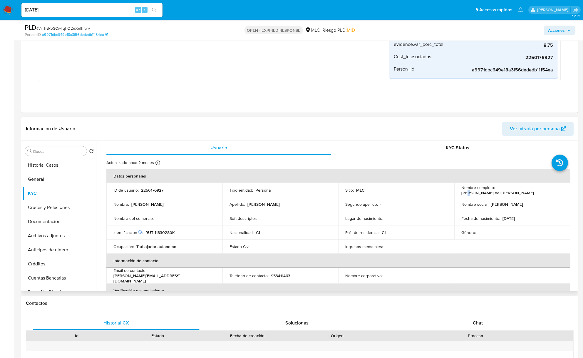
click at [467, 195] on p "Jenny del Carmen Altamirano Gatica" at bounding box center [497, 192] width 73 height 5
drag, startPoint x: 490, startPoint y: 196, endPoint x: 538, endPoint y: 193, distance: 48.3
click at [538, 193] on div "Nombre completo : Jenny del Carmen Altamirano Gatica" at bounding box center [512, 190] width 102 height 11
click at [469, 195] on p "Jenny del Carmen Altamirano Gatica" at bounding box center [497, 192] width 73 height 5
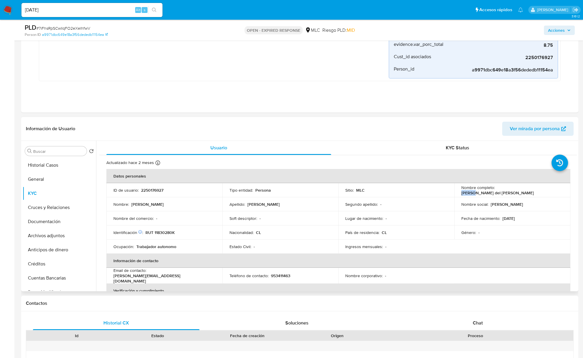
click at [469, 195] on p "Jenny del Carmen Altamirano Gatica" at bounding box center [497, 192] width 73 height 5
click at [529, 195] on div "Nombre completo : Jenny del Carmen Altamirano Gatica" at bounding box center [512, 190] width 102 height 11
click at [166, 235] on p "RUT 11830280K" at bounding box center [159, 232] width 29 height 5
copy p "11830280K"
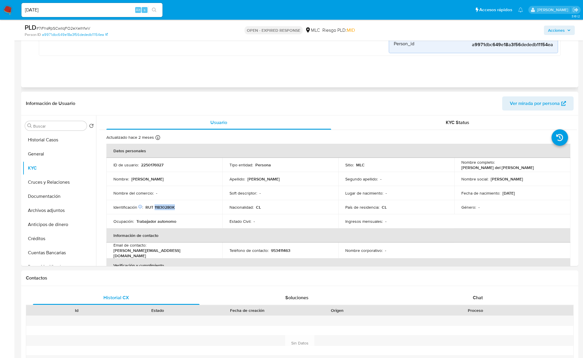
scroll to position [392, 0]
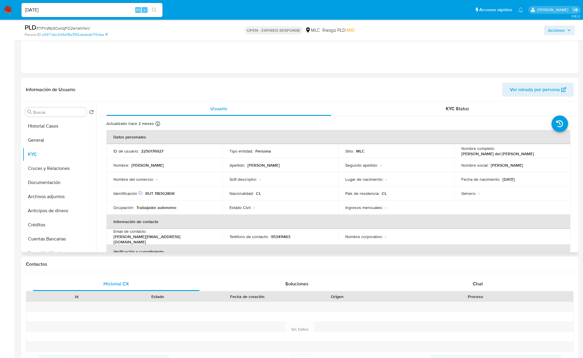
click at [359, 216] on th "Información de contacto" at bounding box center [338, 222] width 464 height 14
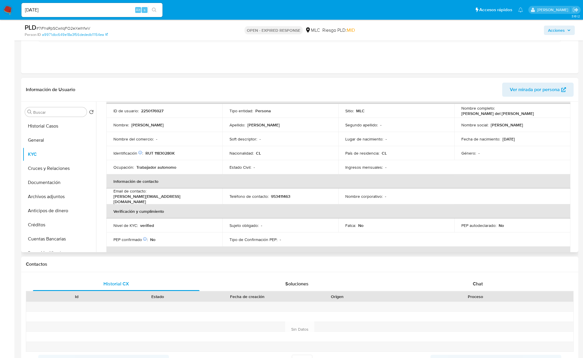
scroll to position [41, 0]
click at [67, 139] on button "General" at bounding box center [57, 140] width 69 height 14
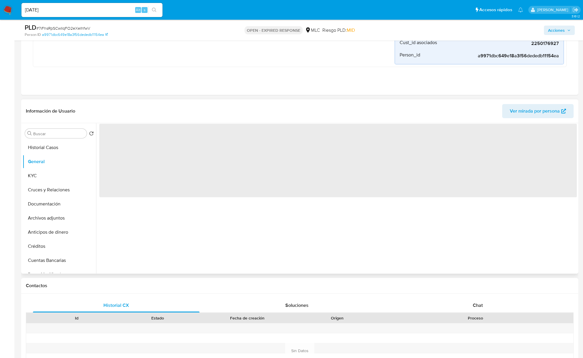
scroll to position [313, 0]
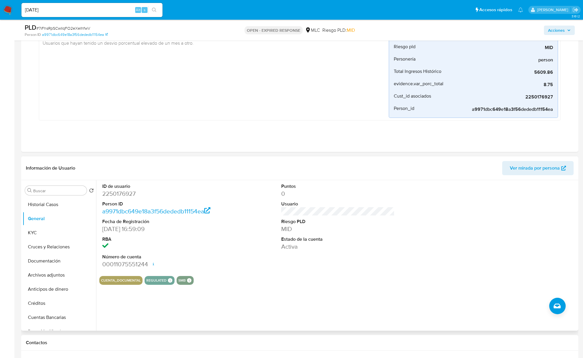
click at [127, 197] on dd "2250176927" at bounding box center [158, 194] width 113 height 8
click at [127, 196] on dd "2250176927" at bounding box center [158, 194] width 113 height 8
click at [46, 190] on input "Buscar" at bounding box center [58, 190] width 51 height 5
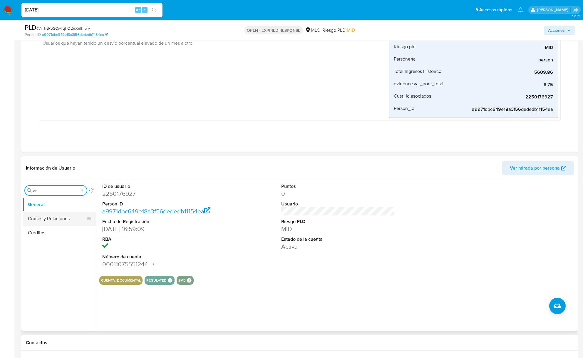
type input "cr"
click at [43, 219] on button "Cruces y Relaciones" at bounding box center [57, 219] width 69 height 14
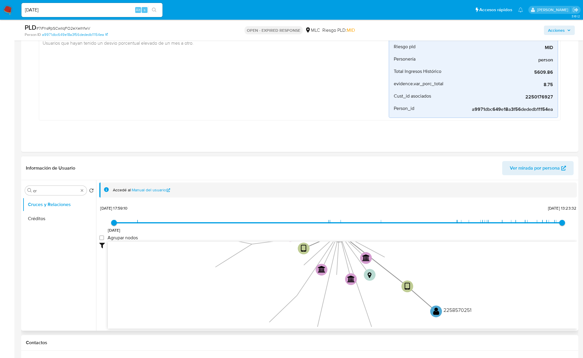
scroll to position [22, 0]
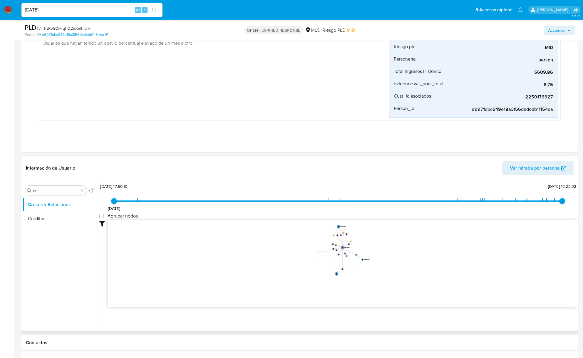
drag, startPoint x: 341, startPoint y: 257, endPoint x: 353, endPoint y: 273, distance: 19.3
click at [350, 273] on icon "user-2250176927  2250176927 device-683d1c614f2baa9efc1bf82b  user-2602144383 …" at bounding box center [342, 262] width 469 height 85
drag, startPoint x: 438, startPoint y: 269, endPoint x: 406, endPoint y: 284, distance: 35.5
click at [404, 283] on icon "user-2250176927  2250176927 device-683d1c614f2baa9efc1bf82b  user-2602144383 …" at bounding box center [342, 262] width 469 height 85
drag, startPoint x: 373, startPoint y: 279, endPoint x: 420, endPoint y: 278, distance: 47.0
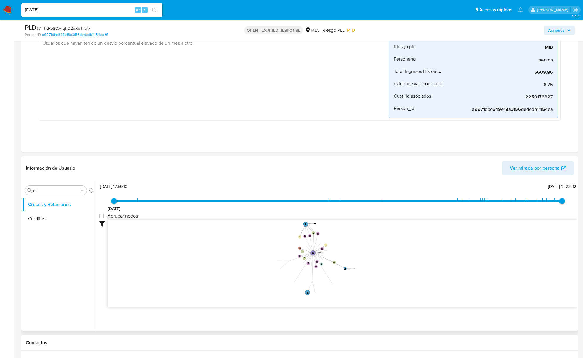
click at [418, 280] on icon "user-2250176927  2250176927 device-683d1c614f2baa9efc1bf82b  user-2602144383 …" at bounding box center [342, 262] width 469 height 85
click at [420, 275] on icon "user-2250176927  2250176927 device-683d1c614f2baa9efc1bf82b  user-2602144383 …" at bounding box center [342, 262] width 469 height 85
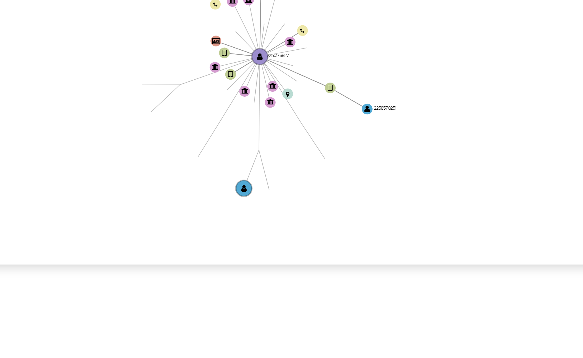
scroll to position [311, 0]
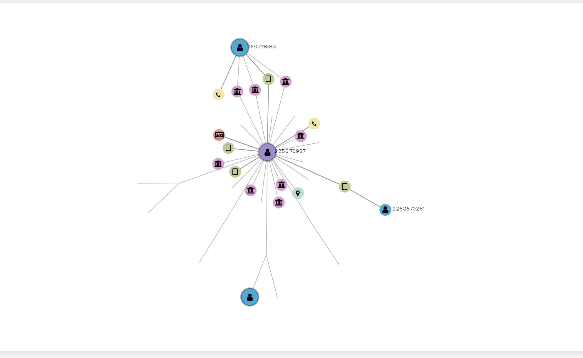
drag, startPoint x: 364, startPoint y: 290, endPoint x: 368, endPoint y: 298, distance: 9.0
click at [368, 298] on icon "user-2250176927  2250176927 device-683d1c614f2baa9efc1bf82b  user-2602144383 …" at bounding box center [342, 264] width 469 height 85
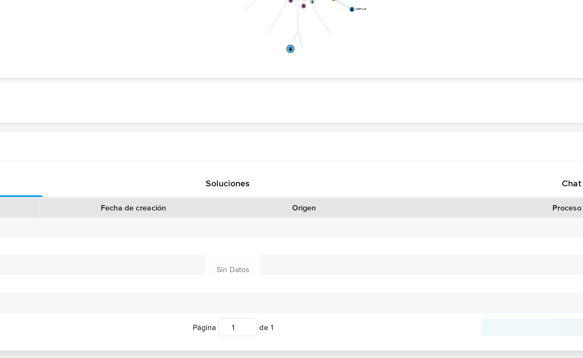
scroll to position [458, 0]
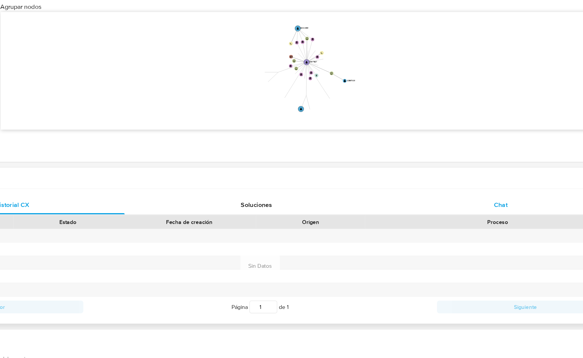
click at [465, 221] on div "Chat" at bounding box center [477, 217] width 167 height 14
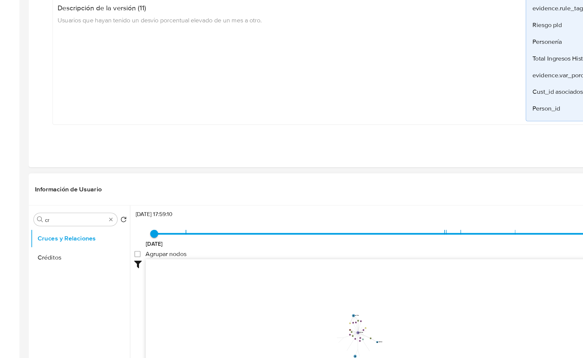
scroll to position [286, 0]
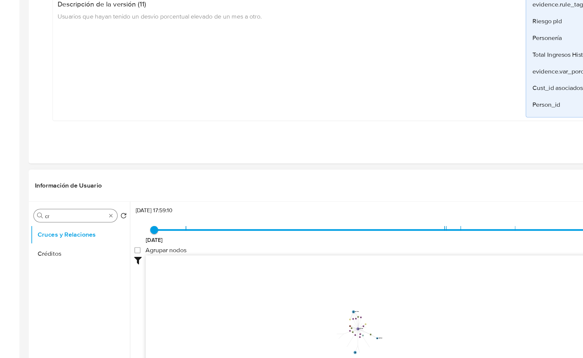
click at [43, 220] on input "cr" at bounding box center [55, 217] width 45 height 5
type input "doc"
click at [46, 247] on button "Documentación" at bounding box center [57, 246] width 69 height 14
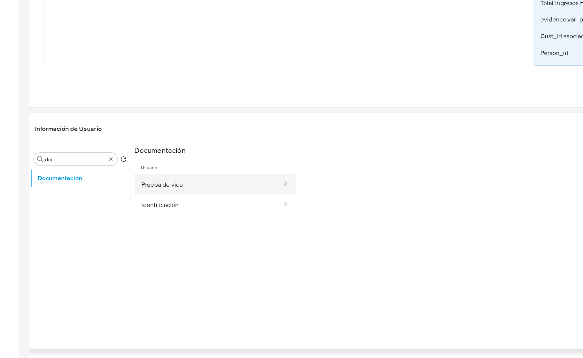
click at [132, 227] on button "Prueba de vida" at bounding box center [154, 229] width 110 height 15
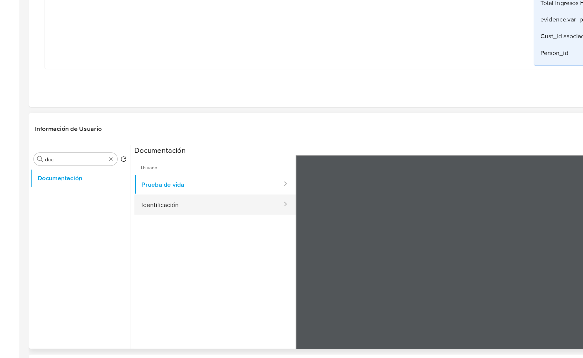
click at [167, 243] on button "Identificación" at bounding box center [154, 244] width 110 height 15
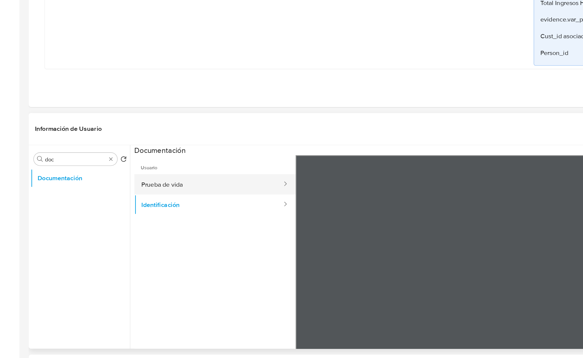
click at [165, 231] on button "Prueba de vida" at bounding box center [154, 229] width 110 height 15
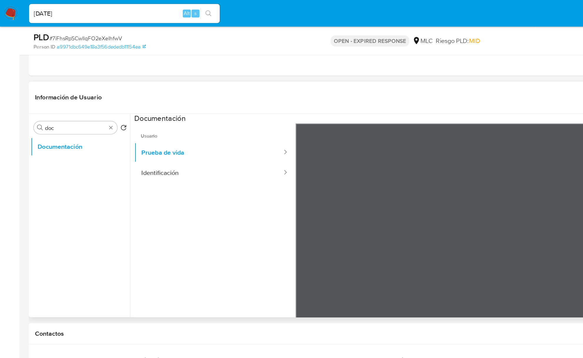
scroll to position [0, 0]
click at [154, 127] on button "Identificación" at bounding box center [154, 127] width 110 height 15
click at [129, 118] on button "Prueba de vida" at bounding box center [154, 113] width 110 height 15
click at [117, 129] on button "Identificación" at bounding box center [154, 127] width 110 height 15
click at [136, 118] on button "Prueba de vida" at bounding box center [154, 113] width 110 height 15
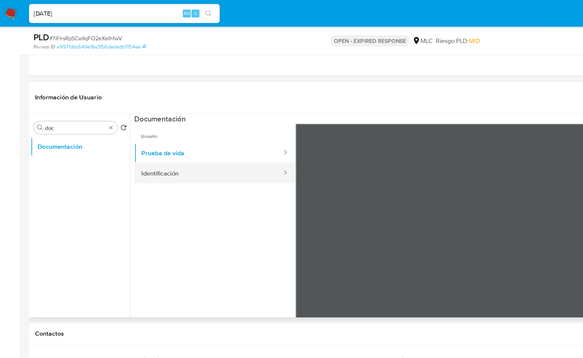
click at [164, 133] on button "Identificación" at bounding box center [154, 127] width 110 height 15
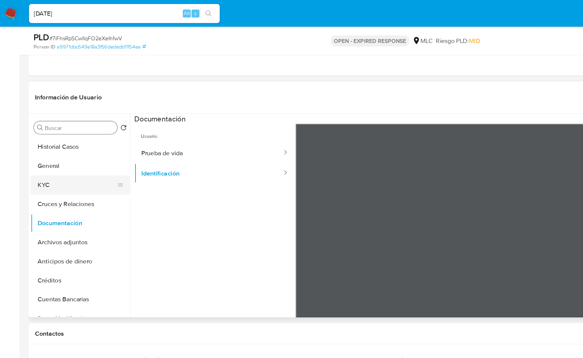
click at [55, 140] on button "KYC" at bounding box center [57, 137] width 69 height 14
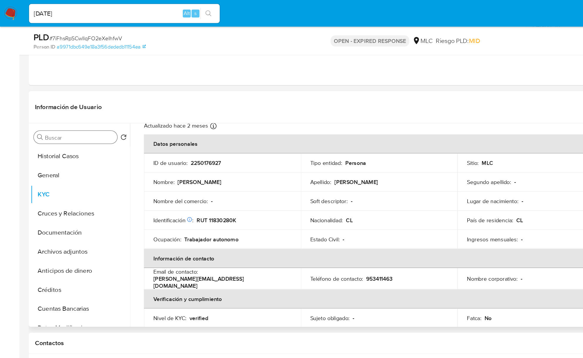
scroll to position [29, 0]
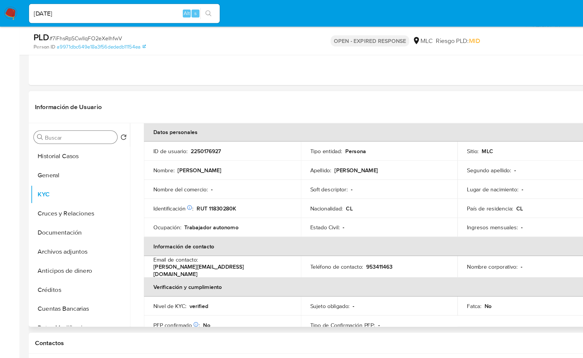
click at [194, 196] on p "kevin.aeiou2005@gmail.com" at bounding box center [163, 200] width 100 height 11
copy div "Email de contacto : kevin.aeiou2005@gmail.com"
click at [49, 102] on input "Buscar" at bounding box center [58, 101] width 51 height 5
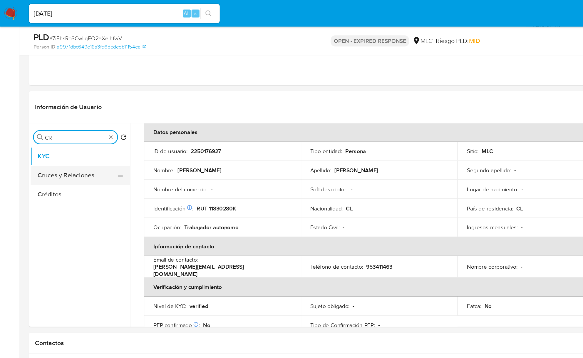
type input "CR"
click at [57, 133] on button "Cruces y Relaciones" at bounding box center [57, 130] width 69 height 14
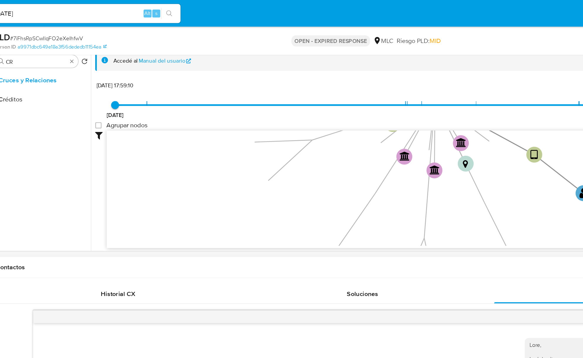
scroll to position [429, 0]
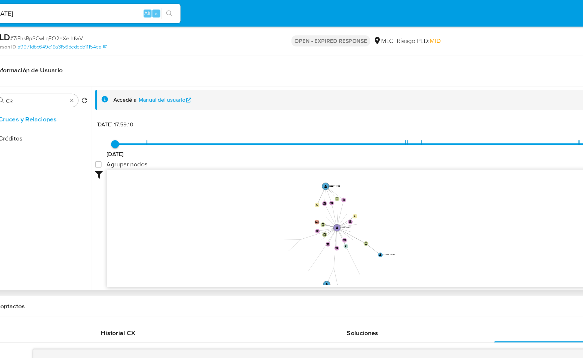
drag, startPoint x: 289, startPoint y: 169, endPoint x: 256, endPoint y: 189, distance: 39.2
click at [256, 189] on icon "user-2250176927  2250176927 device-683d1c614f2baa9efc1bf82b  user-2602144383 …" at bounding box center [342, 167] width 469 height 85
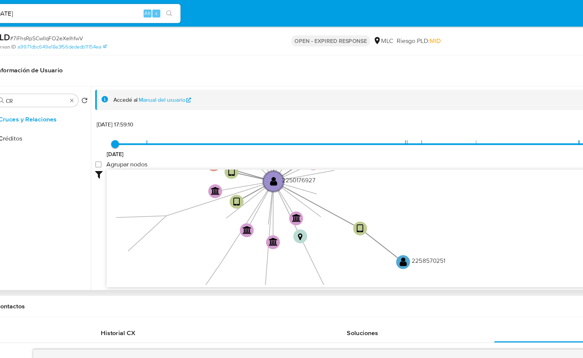
drag, startPoint x: 271, startPoint y: 147, endPoint x: 290, endPoint y: 154, distance: 20.5
click at [215, 57] on div "Información de Usuario Ver mirada por persona Buscar CR Volver al orden por def…" at bounding box center [299, 127] width 557 height 174
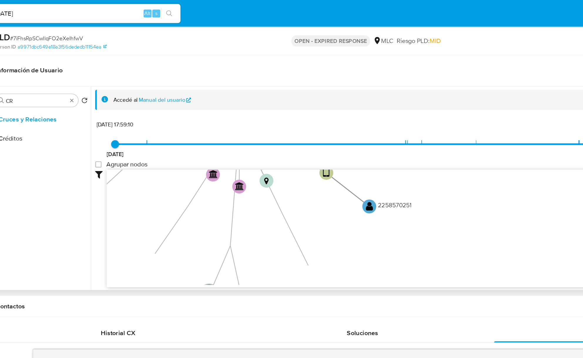
drag, startPoint x: 345, startPoint y: 183, endPoint x: 318, endPoint y: 148, distance: 44.6
click at [320, 143] on icon "user-2250176927  2250176927 device-683d1c614f2baa9efc1bf82b  user-2602144383 …" at bounding box center [342, 167] width 469 height 85
click at [303, 156] on text "" at bounding box center [301, 153] width 5 height 8
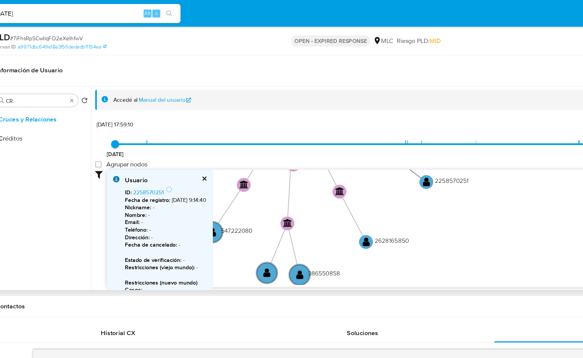
drag, startPoint x: 346, startPoint y: 201, endPoint x: 387, endPoint y: 185, distance: 44.1
click at [387, 185] on icon "user-2250176927  2250176927 device-683d1c614f2baa9efc1bf82b  user-2602144383 …" at bounding box center [342, 167] width 469 height 85
click at [345, 138] on text "" at bounding box center [344, 135] width 5 height 8
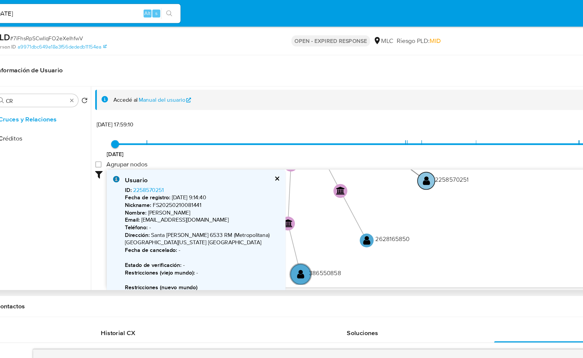
click at [345, 139] on circle at bounding box center [344, 134] width 13 height 13
type input "1617238591000"
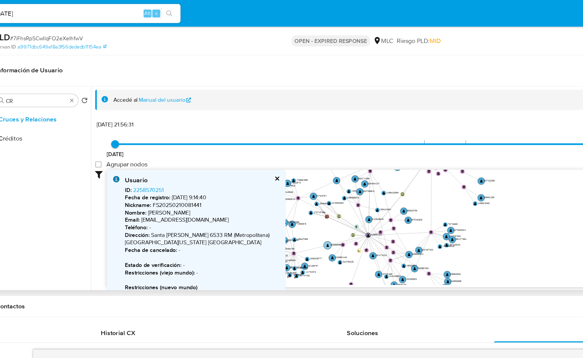
type input "C"
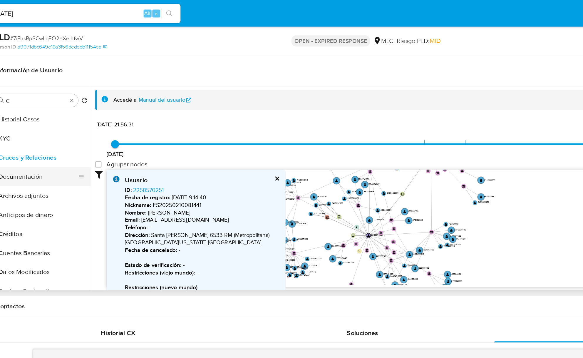
click at [65, 130] on button "Documentación" at bounding box center [57, 131] width 69 height 14
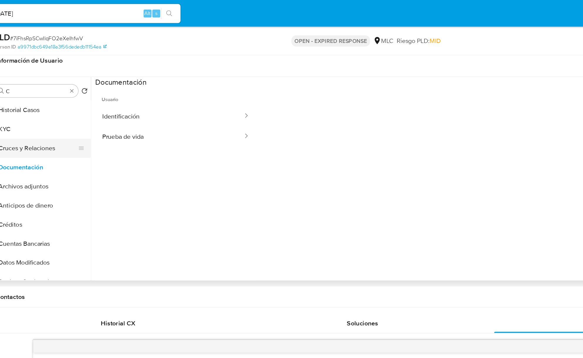
click at [58, 114] on button "Cruces y Relaciones" at bounding box center [57, 110] width 69 height 14
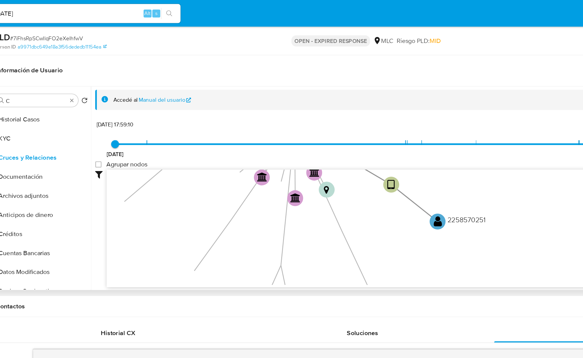
drag, startPoint x: 360, startPoint y: 198, endPoint x: 258, endPoint y: 162, distance: 108.3
click at [258, 162] on icon "user-2250176927  2250176927 device-683d1c614f2baa9efc1bf82b  user-2602144383 …" at bounding box center [342, 167] width 469 height 85
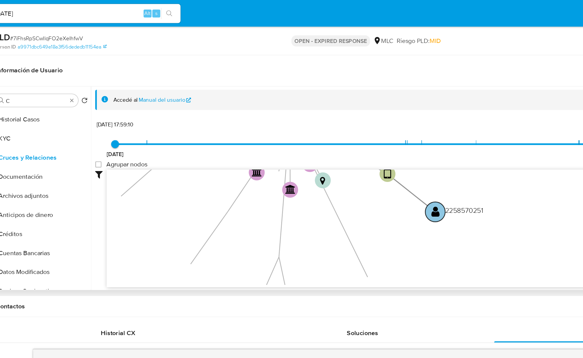
click at [347, 157] on circle at bounding box center [351, 157] width 15 height 15
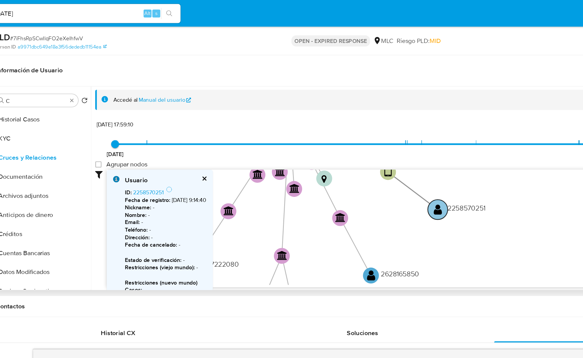
click at [351, 155] on text "" at bounding box center [353, 155] width 6 height 9
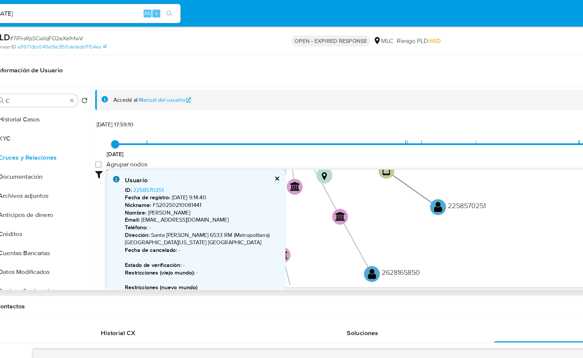
drag, startPoint x: 336, startPoint y: 186, endPoint x: 349, endPoint y: 160, distance: 29.0
click at [349, 160] on icon "user-2250176927  2250176927 device-683d1c614f2baa9efc1bf82b  user-2602144383 …" at bounding box center [342, 167] width 469 height 85
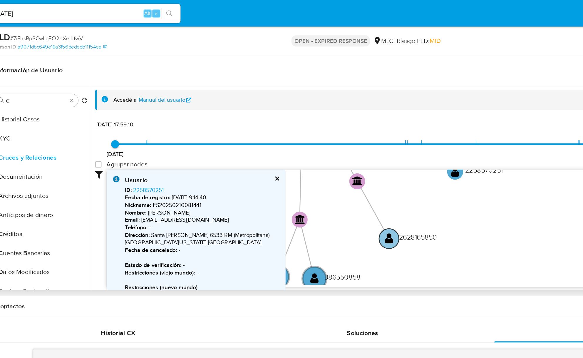
click at [311, 179] on circle at bounding box center [316, 176] width 15 height 15
click at [318, 176] on text "" at bounding box center [317, 175] width 6 height 9
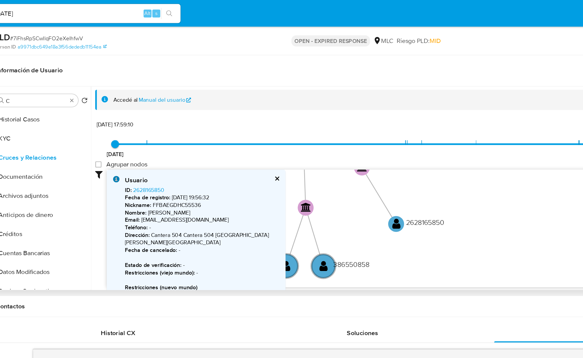
drag, startPoint x: 299, startPoint y: 169, endPoint x: 304, endPoint y: 163, distance: 7.6
click at [304, 163] on icon "user-2250176927  2250176927 device-683d1c614f2baa9efc1bf82b  user-2602144383 …" at bounding box center [342, 167] width 469 height 85
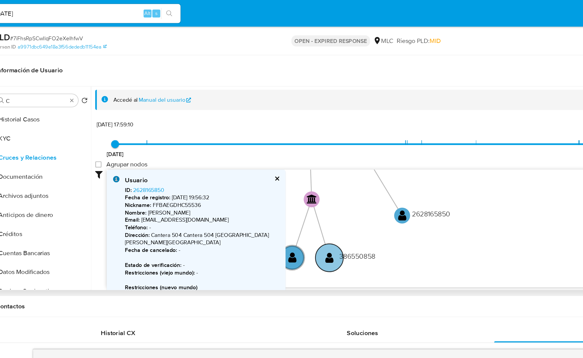
click at [275, 194] on text "" at bounding box center [272, 190] width 6 height 9
click at [247, 196] on circle at bounding box center [246, 190] width 21 height 21
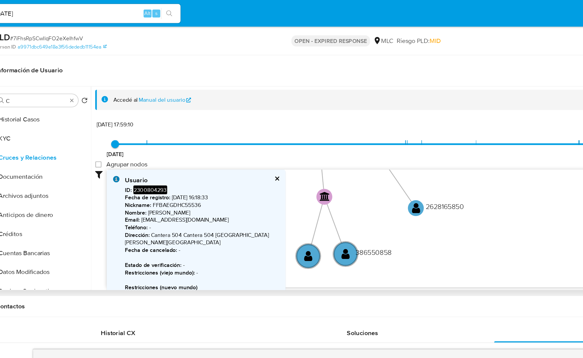
drag, startPoint x: 302, startPoint y: 171, endPoint x: 350, endPoint y: 155, distance: 50.3
click at [351, 155] on icon "user-2250176927  2250176927 device-683d1c614f2baa9efc1bf82b  user-2602144383 …" at bounding box center [342, 167] width 469 height 85
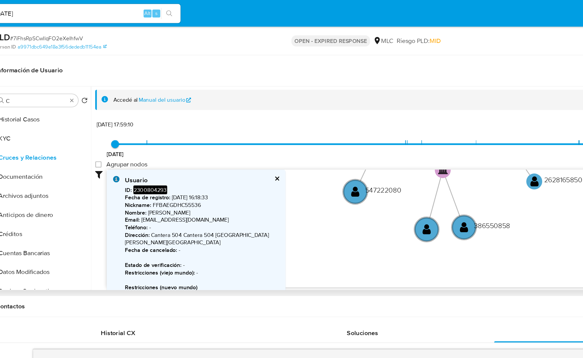
drag, startPoint x: 294, startPoint y: 195, endPoint x: 336, endPoint y: 191, distance: 42.5
click at [336, 191] on icon "user-2250176927  2250176927 device-683d1c614f2baa9efc1bf82b  user-2602144383 …" at bounding box center [342, 167] width 469 height 85
click at [287, 147] on circle at bounding box center [291, 142] width 21 height 21
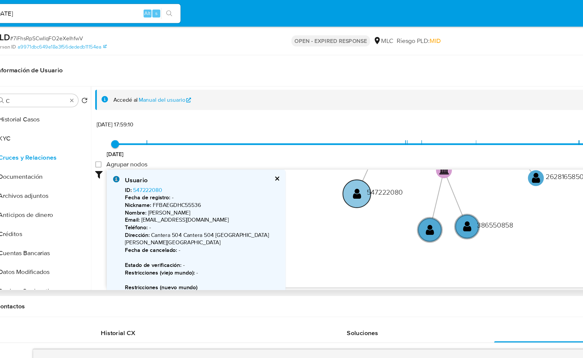
click at [289, 146] on circle at bounding box center [292, 143] width 21 height 21
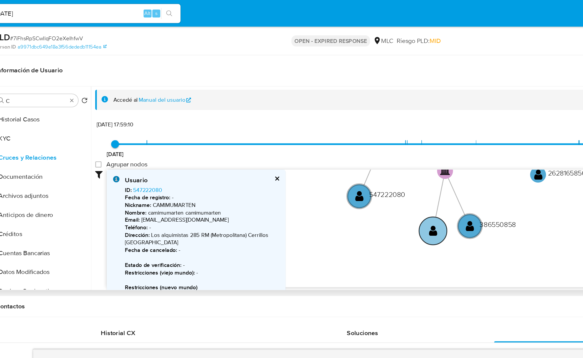
click at [346, 175] on text "" at bounding box center [349, 170] width 6 height 9
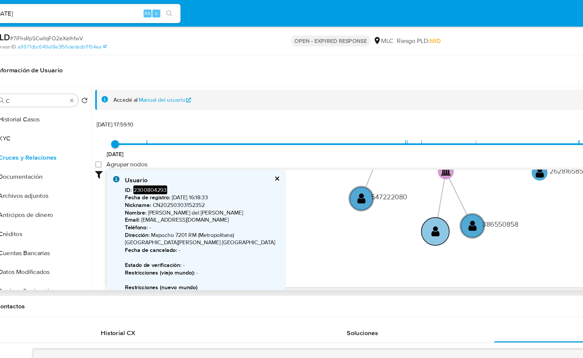
click at [346, 174] on circle at bounding box center [351, 171] width 21 height 21
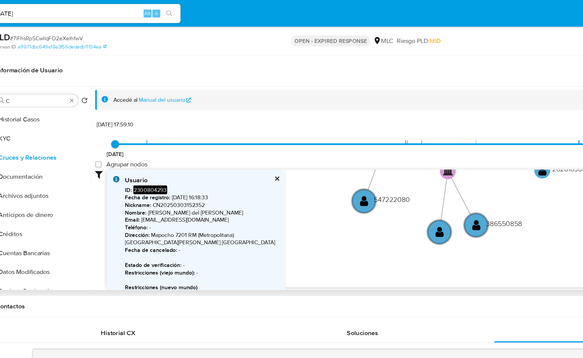
drag, startPoint x: 334, startPoint y: 177, endPoint x: 306, endPoint y: 185, distance: 29.0
click at [306, 185] on icon "user-2250176927  2250176927 device-683d1c614f2baa9efc1bf82b  user-2602144383 …" at bounding box center [342, 167] width 469 height 85
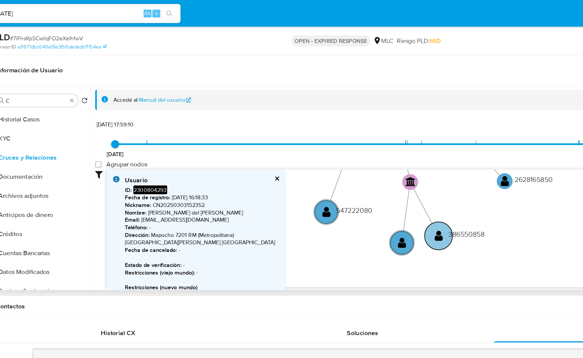
click at [352, 181] on circle at bounding box center [353, 174] width 21 height 21
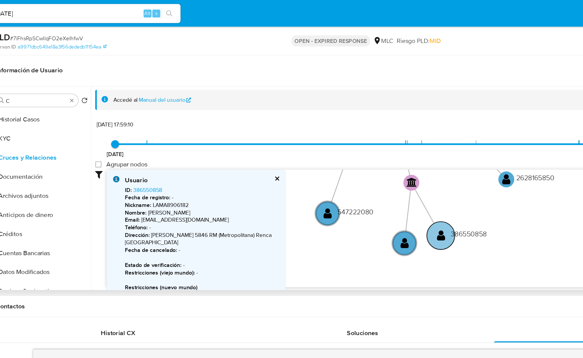
click at [353, 178] on text "" at bounding box center [355, 174] width 6 height 9
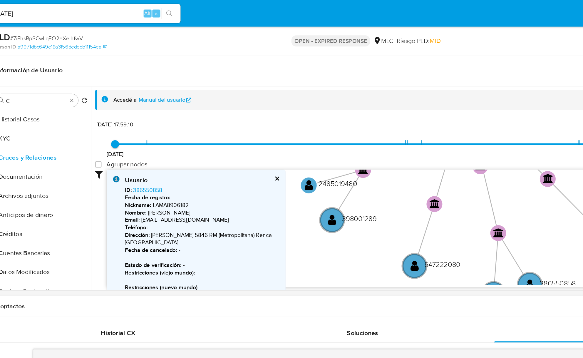
drag, startPoint x: 273, startPoint y: 196, endPoint x: 305, endPoint y: 223, distance: 42.3
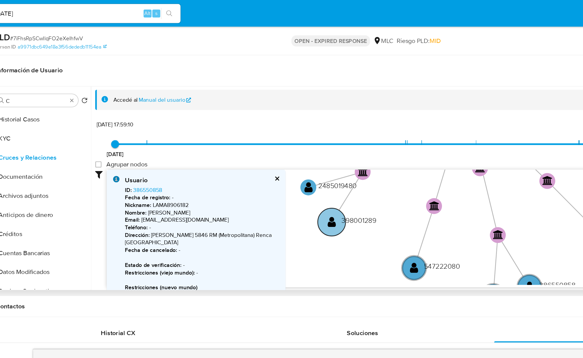
click at [277, 168] on circle at bounding box center [274, 164] width 21 height 21
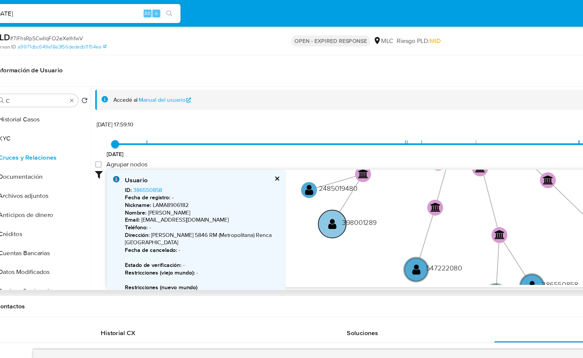
click at [277, 168] on text "" at bounding box center [275, 165] width 6 height 9
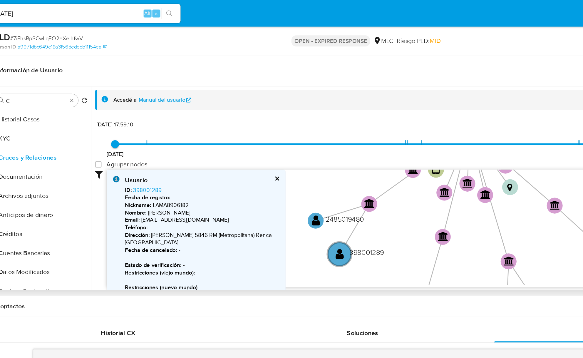
drag, startPoint x: 262, startPoint y: 168, endPoint x: 264, endPoint y: 186, distance: 18.4
click at [264, 186] on icon "user-2250176927  2250176927 device-683d1c614f2baa9efc1bf82b  user-2602144383 …" at bounding box center [342, 167] width 469 height 85
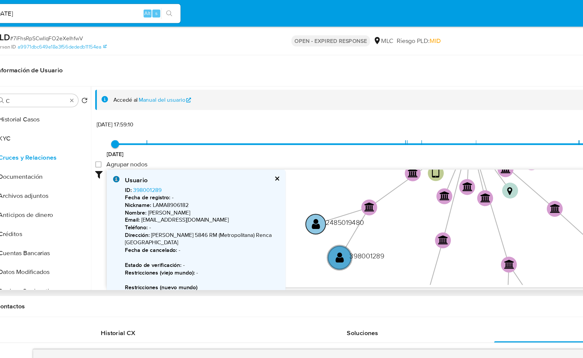
click at [258, 168] on circle at bounding box center [262, 166] width 15 height 15
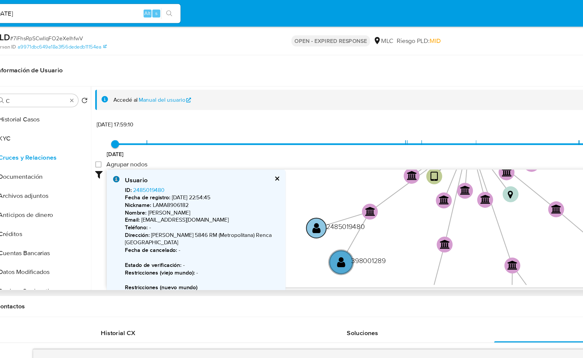
click at [258, 168] on circle at bounding box center [262, 168] width 15 height 15
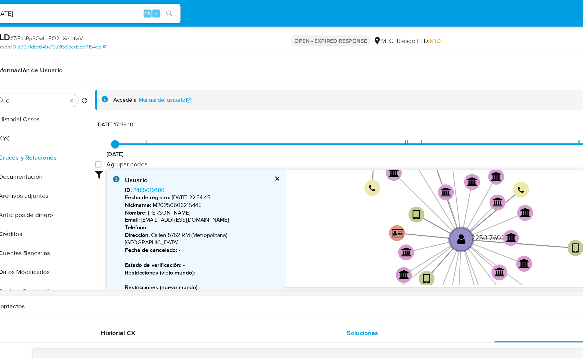
drag, startPoint x: 268, startPoint y: 162, endPoint x: 271, endPoint y: 246, distance: 84.1
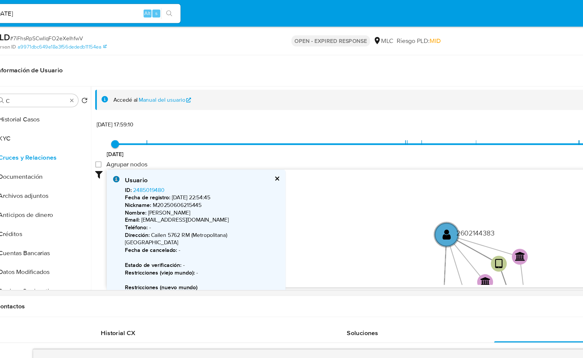
drag, startPoint x: 258, startPoint y: 160, endPoint x: 301, endPoint y: 230, distance: 82.2
click at [354, 175] on circle at bounding box center [358, 172] width 21 height 21
click at [356, 176] on text "" at bounding box center [358, 173] width 6 height 9
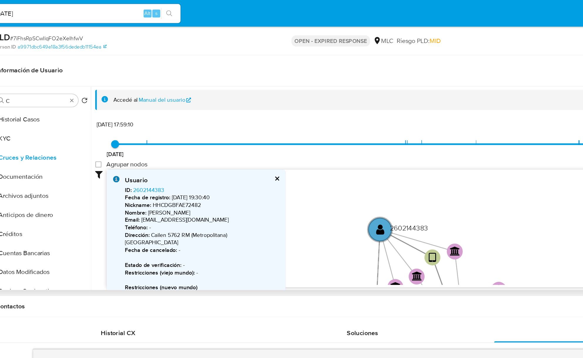
drag, startPoint x: 391, startPoint y: 149, endPoint x: 345, endPoint y: 143, distance: 46.6
click at [345, 143] on icon "user-2250176927  2250176927 device-683d1c614f2baa9efc1bf82b  user-2602144383 …" at bounding box center [342, 167] width 469 height 85
click at [159, 160] on p "Nombre : Ana Paola Castillo Acuña" at bounding box center [178, 158] width 114 height 6
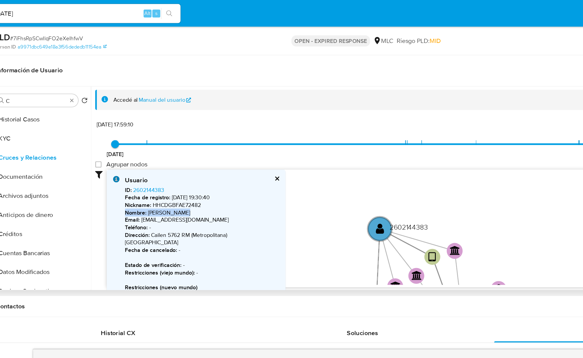
drag, startPoint x: 400, startPoint y: 174, endPoint x: 290, endPoint y: 145, distance: 113.5
click at [290, 145] on icon "user-2250176927  2250176927 device-683d1c614f2baa9efc1bf82b  user-2602144383 …" at bounding box center [342, 167] width 469 height 85
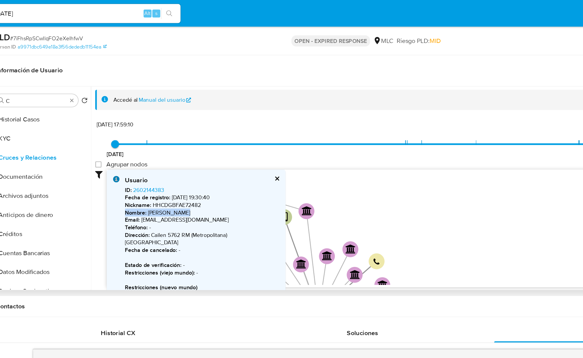
drag, startPoint x: 342, startPoint y: 173, endPoint x: 296, endPoint y: 117, distance: 72.9
click at [296, 118] on div "5/2/2025 5/2/2025, 17:59:10 23/9/2025, 13:23:32 Agrupar nodos Filtros Confianza…" at bounding box center [338, 161] width 478 height 146
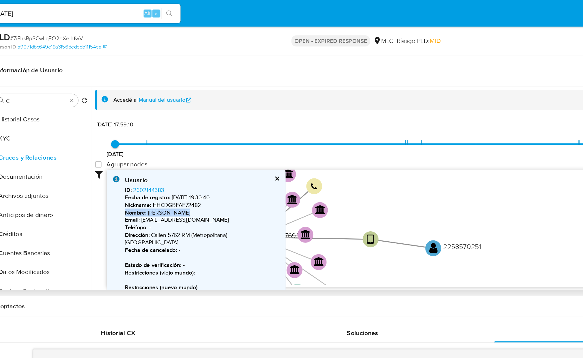
drag, startPoint x: 354, startPoint y: 171, endPoint x: 337, endPoint y: 156, distance: 22.5
click at [337, 156] on icon "user-2250176927  2250176927 device-683d1c614f2baa9efc1bf82b  user-2602144383 …" at bounding box center [342, 167] width 469 height 85
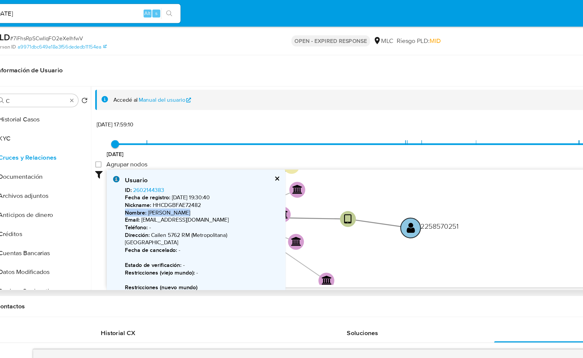
click at [333, 173] on text "" at bounding box center [333, 168] width 6 height 9
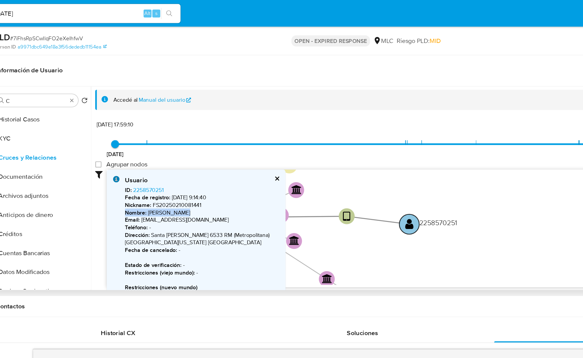
click at [328, 169] on circle at bounding box center [331, 166] width 15 height 15
click at [143, 158] on p "Nombre : Francisco Alfredo Sáez Cofré" at bounding box center [178, 158] width 114 height 6
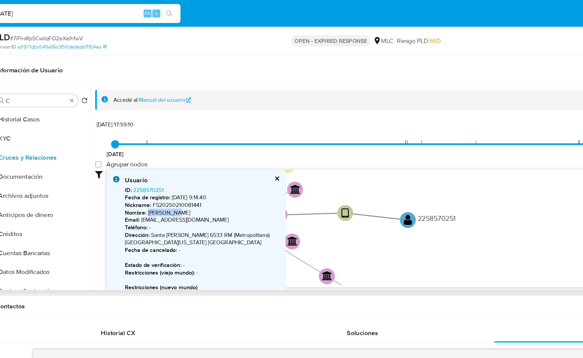
click at [143, 158] on p "Nombre : Francisco Alfredo Sáez Cofré" at bounding box center [178, 158] width 114 height 6
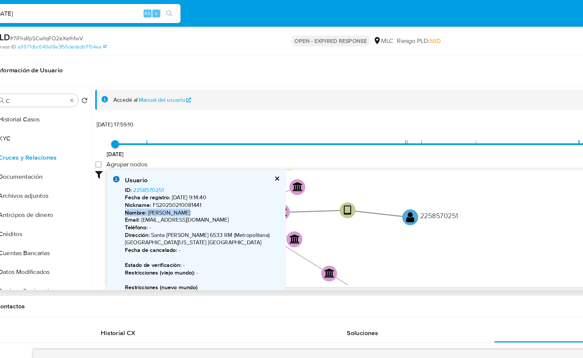
drag, startPoint x: 346, startPoint y: 183, endPoint x: 352, endPoint y: 198, distance: 16.5
click at [346, 183] on icon "user-2250176927  2250176927 device-683d1c614f2baa9efc1bf82b  user-2602144383 …" at bounding box center [342, 167] width 469 height 85
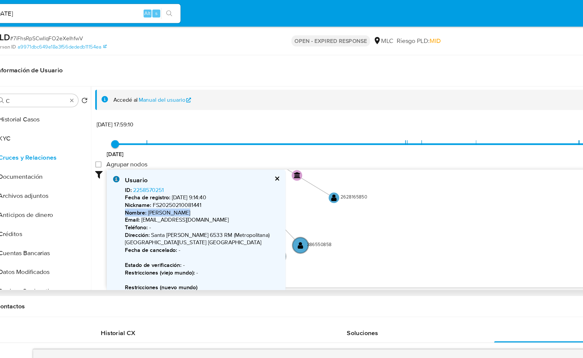
drag, startPoint x: 327, startPoint y: 153, endPoint x: 298, endPoint y: 122, distance: 41.8
click at [298, 122] on div "5/2/2025 5/2/2025, 17:59:10 23/9/2025, 13:23:32 Agrupar nodos Filtros Confianza…" at bounding box center [338, 161] width 478 height 146
click at [276, 145] on text "" at bounding box center [276, 146] width 4 height 6
click at [273, 145] on circle at bounding box center [276, 144] width 10 height 10
click at [182, 157] on p "Nombre : Luis Eduardo Aguilera Iribarren" at bounding box center [178, 158] width 114 height 6
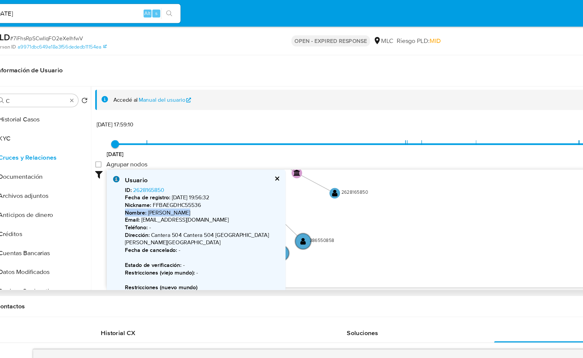
click at [182, 157] on p "Nombre : Luis Eduardo Aguilera Iribarren" at bounding box center [178, 158] width 114 height 6
drag, startPoint x: 299, startPoint y: 170, endPoint x: 317, endPoint y: 176, distance: 18.8
click at [316, 177] on icon "user-2250176927  2250176927 device-683d1c614f2baa9efc1bf82b  user-2602144383 …" at bounding box center [342, 167] width 469 height 85
drag, startPoint x: 318, startPoint y: 174, endPoint x: 349, endPoint y: 183, distance: 32.4
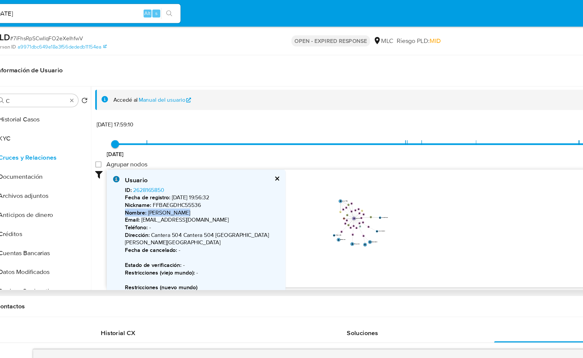
click at [349, 183] on icon "user-2250176927  2250176927 device-683d1c614f2baa9efc1bf82b  user-2602144383 …" at bounding box center [342, 167] width 469 height 85
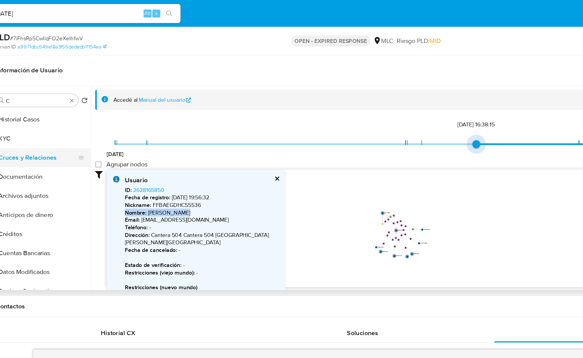
type input "1738789150000"
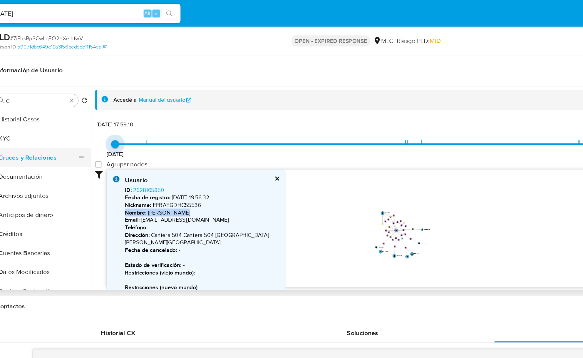
drag, startPoint x: 330, startPoint y: 106, endPoint x: 53, endPoint y: 118, distance: 277.4
click at [53, 118] on div "Buscar C Volver al orden por defecto Historial Casos KYC Cruces y Relaciones Do…" at bounding box center [300, 139] width 554 height 150
click at [63, 77] on input "C" at bounding box center [55, 74] width 45 height 5
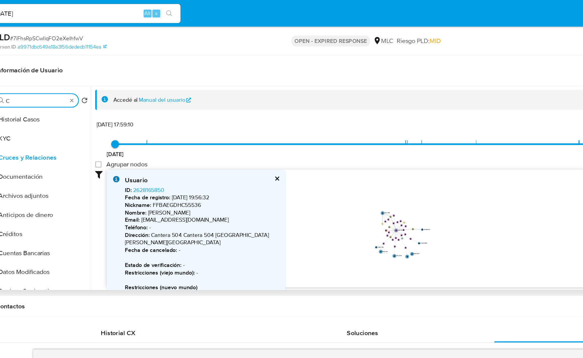
click at [63, 77] on input "C" at bounding box center [55, 74] width 45 height 5
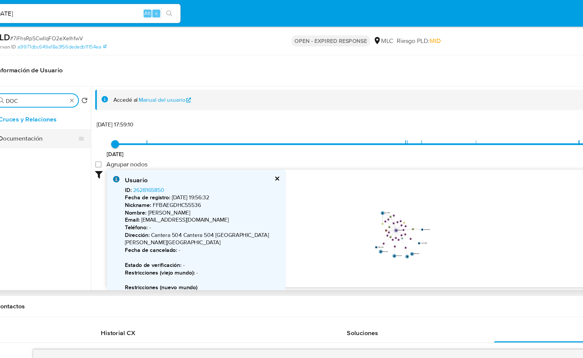
click at [61, 108] on button "Documentación" at bounding box center [57, 103] width 69 height 14
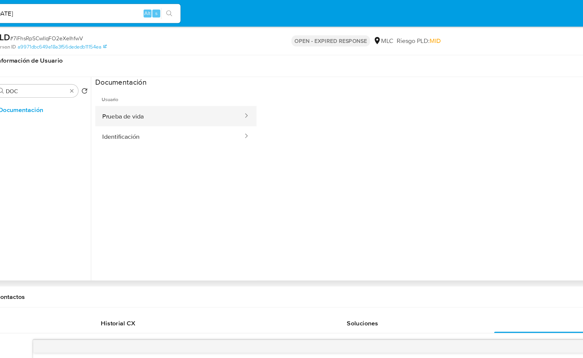
click at [151, 86] on button "Prueba de vida" at bounding box center [154, 85] width 110 height 15
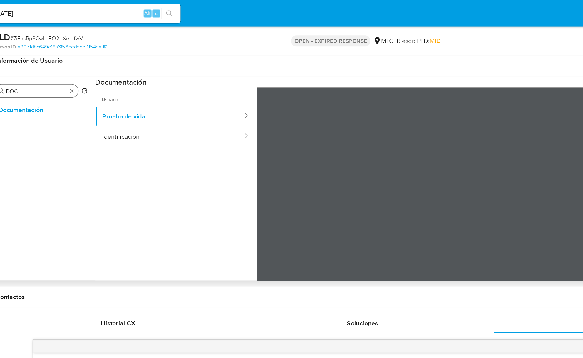
click at [70, 66] on div "Buscar DOC" at bounding box center [56, 67] width 62 height 9
click at [71, 66] on input "DOC" at bounding box center [55, 67] width 45 height 5
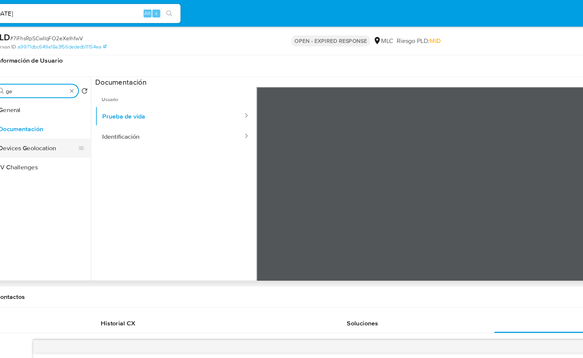
type input "ge"
click at [65, 113] on button "Devices Geolocation" at bounding box center [57, 110] width 69 height 14
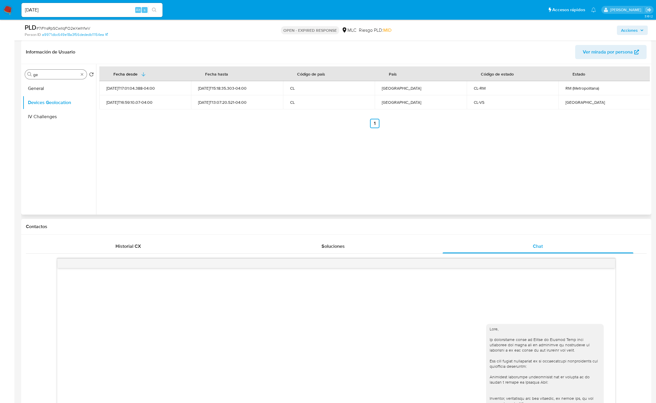
click at [71, 76] on input "ge" at bounding box center [55, 74] width 45 height 5
type input "doc"
click at [48, 96] on button "Documentación" at bounding box center [57, 88] width 69 height 14
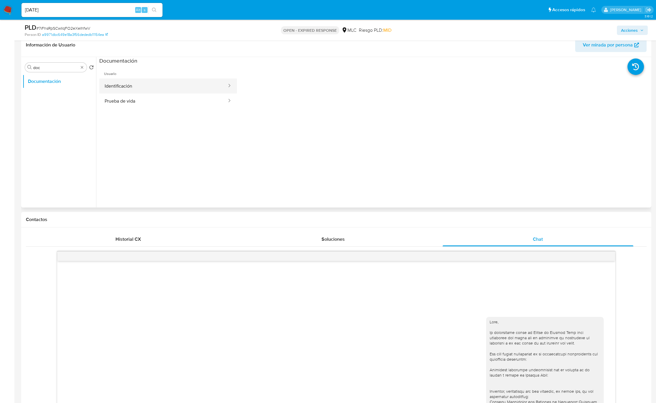
click at [149, 84] on button "Identificación" at bounding box center [163, 85] width 128 height 15
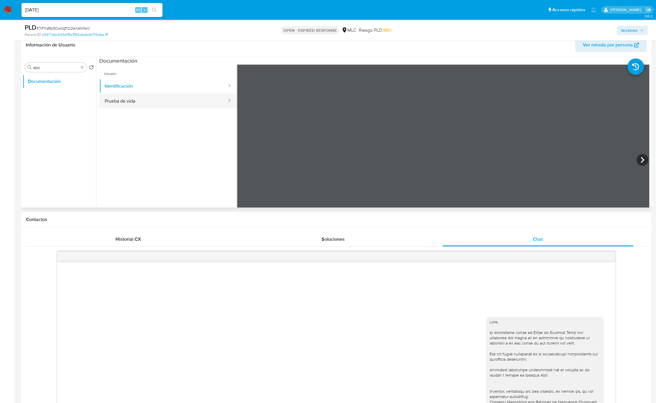
click at [169, 102] on button "Prueba de vida" at bounding box center [163, 100] width 128 height 15
click at [178, 92] on button "Identificación" at bounding box center [163, 85] width 128 height 15
drag, startPoint x: 152, startPoint y: 104, endPoint x: 167, endPoint y: 113, distance: 17.4
click at [153, 106] on button "Prueba de vida" at bounding box center [163, 100] width 128 height 15
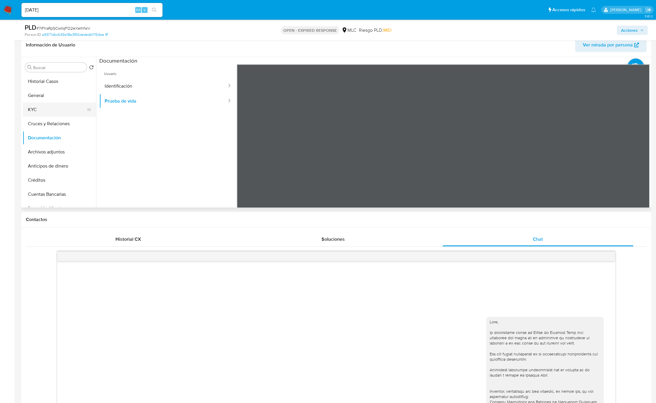
click at [61, 117] on button "KYC" at bounding box center [57, 110] width 69 height 14
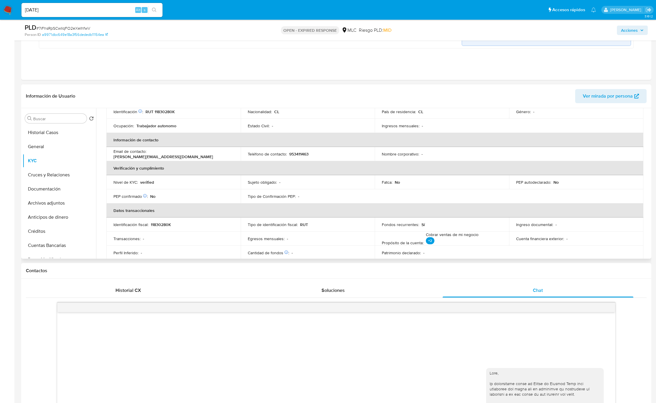
scroll to position [0, 0]
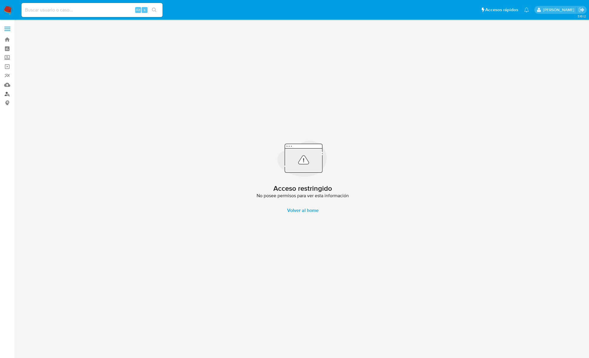
click at [7, 94] on link "Buscador de personas" at bounding box center [35, 93] width 70 height 9
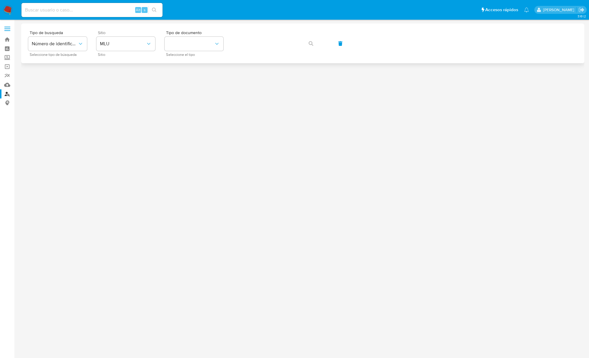
click at [123, 53] on span "Sitio" at bounding box center [127, 54] width 59 height 3
click at [119, 44] on span "MLU" at bounding box center [123, 44] width 46 height 6
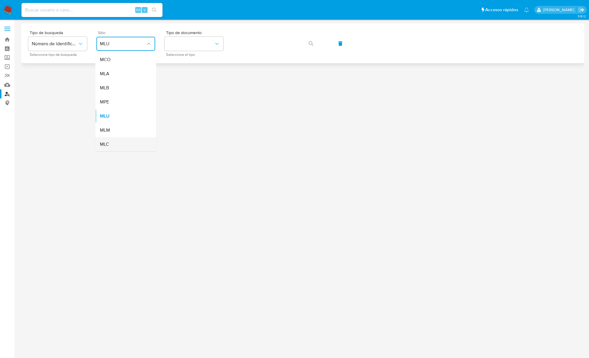
click at [112, 143] on div "MLC" at bounding box center [124, 144] width 48 height 14
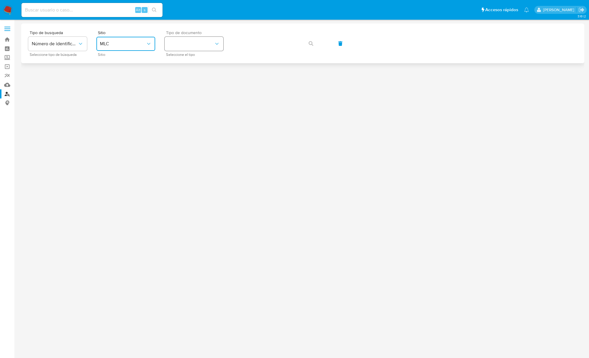
click at [182, 48] on button "identificationType" at bounding box center [194, 44] width 59 height 14
click at [182, 59] on div "RUT RUT" at bounding box center [192, 63] width 48 height 20
click at [306, 45] on button "button" at bounding box center [311, 43] width 20 height 14
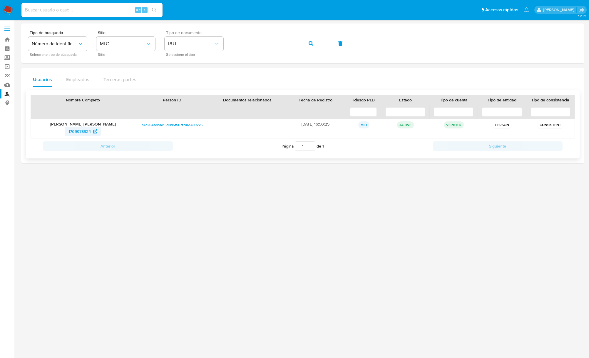
click at [73, 133] on span "1709978934" at bounding box center [79, 131] width 22 height 9
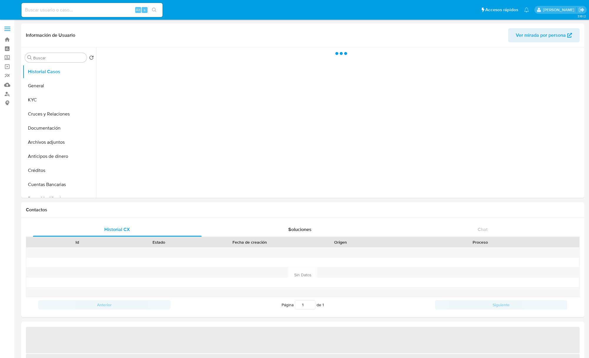
select select "10"
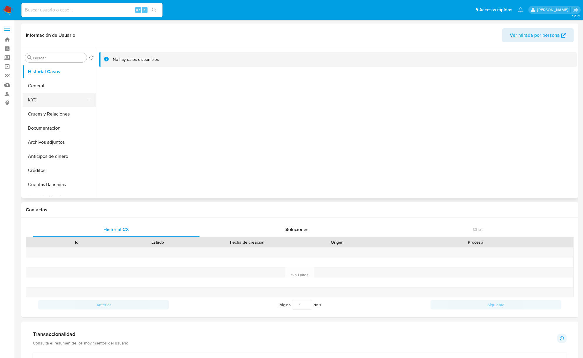
click at [64, 99] on button "KYC" at bounding box center [57, 100] width 69 height 14
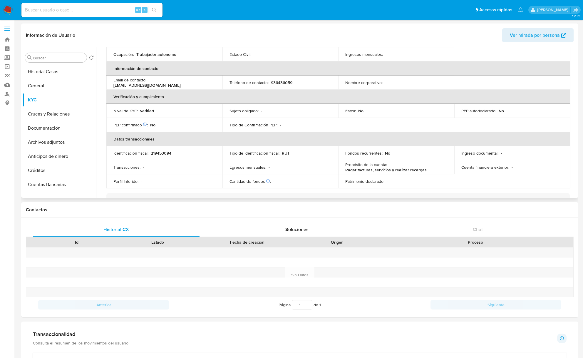
scroll to position [118, 0]
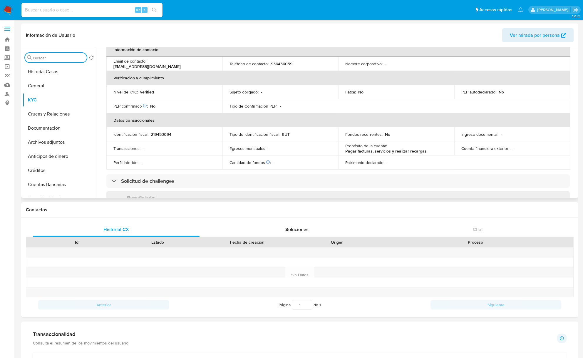
click at [34, 56] on input "Buscar" at bounding box center [58, 57] width 51 height 5
type input "doc"
click at [61, 85] on button "Documentación" at bounding box center [59, 86] width 73 height 14
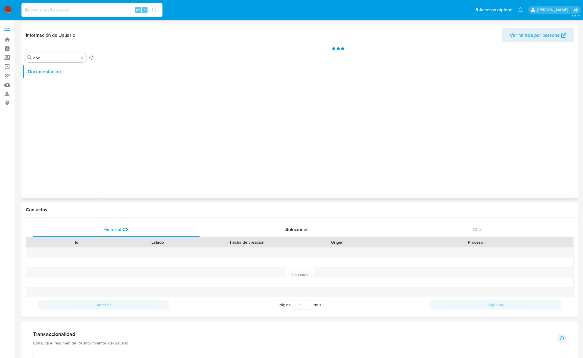
scroll to position [0, 0]
click at [130, 77] on button "Identificación" at bounding box center [154, 76] width 110 height 15
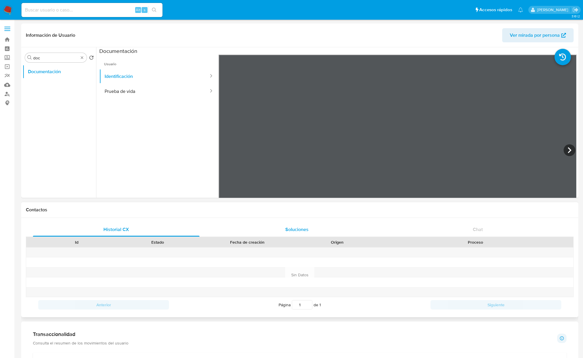
click at [349, 29] on div "Información de Usuario Ver mirada por persona Buscar doc Volver al orden por de…" at bounding box center [299, 111] width 557 height 174
click at [564, 150] on icon at bounding box center [570, 150] width 12 height 12
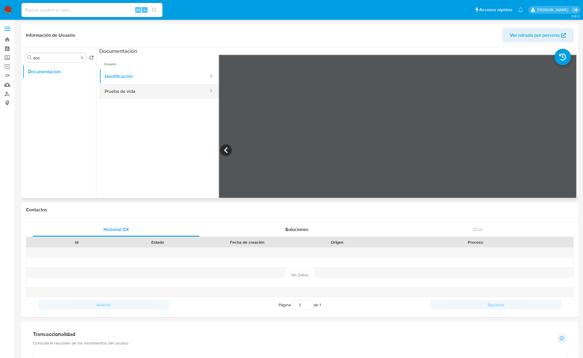
click at [168, 95] on button "Prueba de vida" at bounding box center [154, 91] width 110 height 15
click at [130, 71] on button "Identificación" at bounding box center [154, 76] width 110 height 15
click at [130, 88] on button "Prueba de vida" at bounding box center [154, 91] width 110 height 15
drag, startPoint x: 81, startPoint y: 56, endPoint x: 76, endPoint y: 63, distance: 8.8
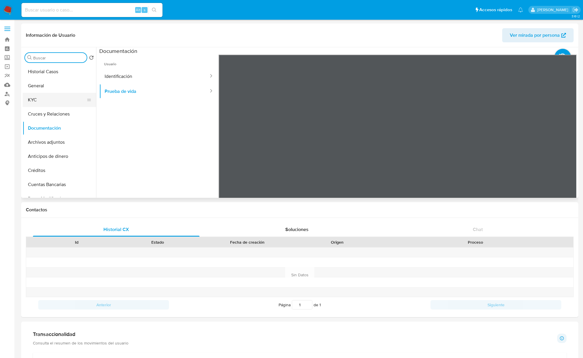
drag, startPoint x: 51, startPoint y: 94, endPoint x: 49, endPoint y: 97, distance: 3.3
click at [51, 94] on ul "Historial Casos General KYC Cruces y Relaciones Documentación Archivos adjuntos…" at bounding box center [59, 131] width 73 height 133
click at [48, 101] on button "KYC" at bounding box center [57, 100] width 69 height 14
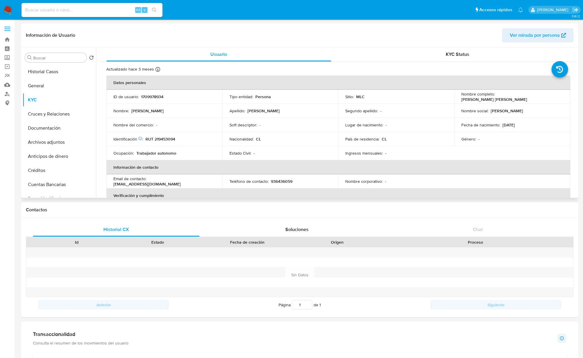
click at [156, 97] on p "1709978934" at bounding box center [152, 96] width 22 height 5
click at [156, 96] on p "1709978934" at bounding box center [152, 96] width 22 height 5
copy p "1709978934"
click at [157, 98] on p "1709978934" at bounding box center [152, 96] width 22 height 5
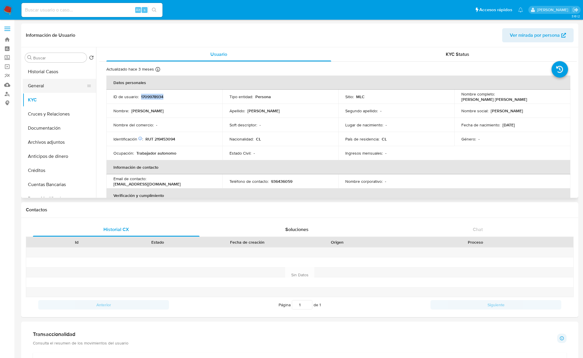
click at [61, 84] on button "General" at bounding box center [57, 86] width 69 height 14
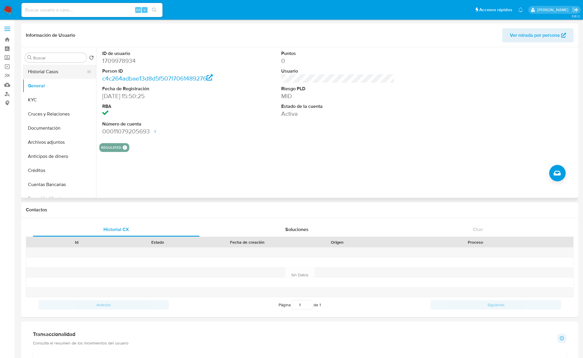
click at [71, 75] on button "Historial Casos" at bounding box center [57, 72] width 69 height 14
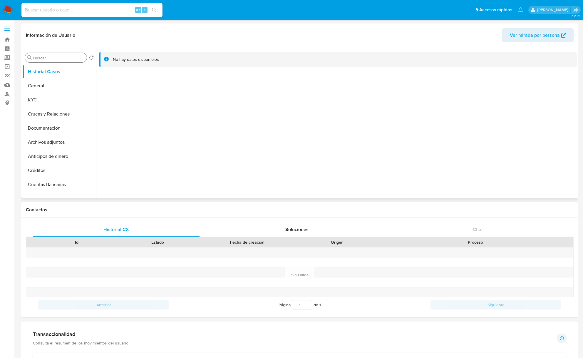
click at [52, 60] on input "Buscar" at bounding box center [58, 57] width 51 height 5
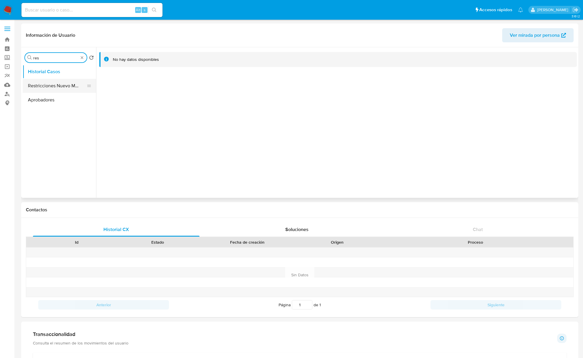
type input "res"
drag, startPoint x: 63, startPoint y: 88, endPoint x: 88, endPoint y: 105, distance: 30.2
click at [64, 88] on button "Restricciones Nuevo Mundo" at bounding box center [59, 86] width 73 height 14
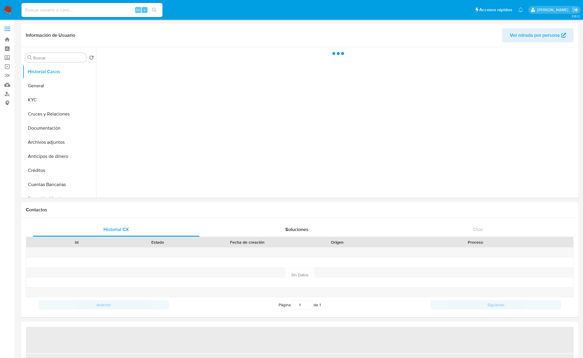
select select "10"
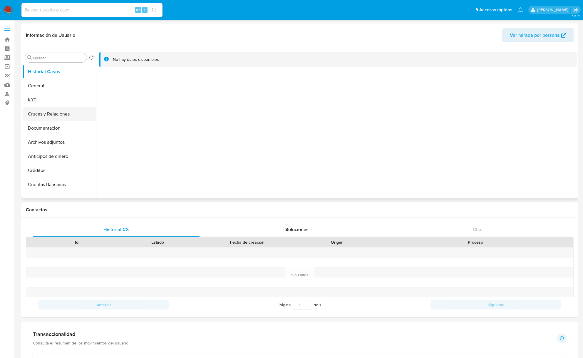
click at [59, 108] on button "Cruces y Relaciones" at bounding box center [57, 114] width 69 height 14
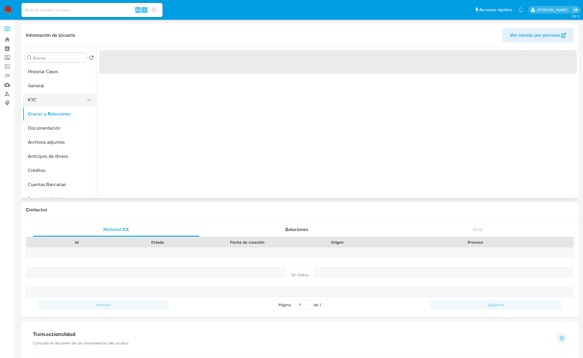
click at [60, 103] on button "KYC" at bounding box center [57, 100] width 69 height 14
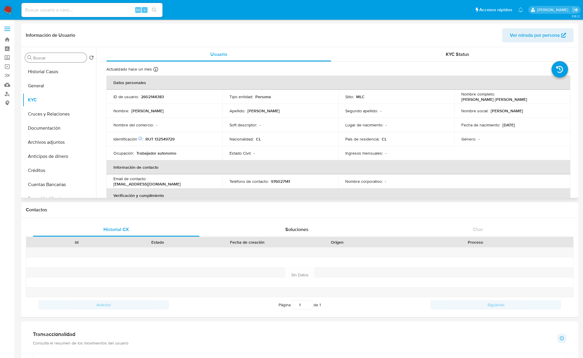
click at [65, 59] on input "Buscar" at bounding box center [58, 57] width 51 height 5
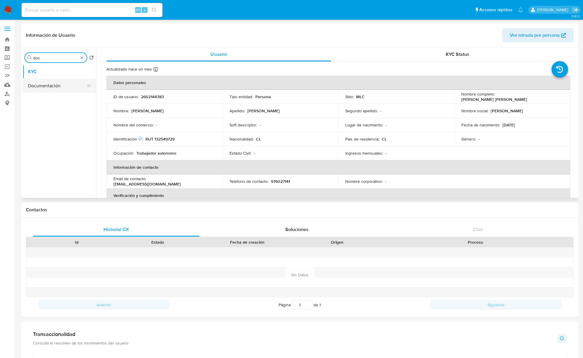
type input "doc"
click at [47, 88] on button "Documentación" at bounding box center [57, 86] width 69 height 14
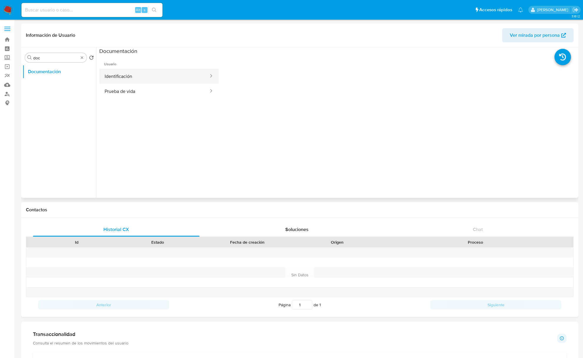
click at [141, 73] on button "Identificación" at bounding box center [154, 76] width 110 height 15
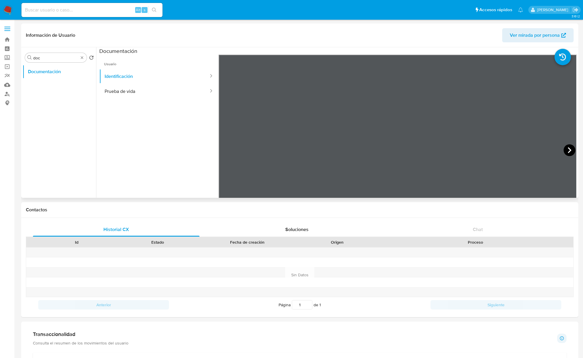
click at [565, 150] on icon at bounding box center [570, 150] width 12 height 12
click at [137, 95] on button "Prueba de vida" at bounding box center [154, 91] width 110 height 15
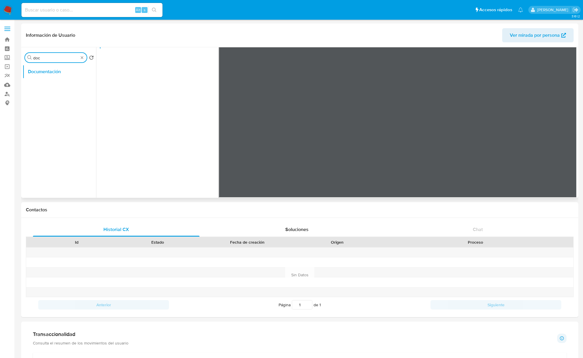
click at [54, 58] on input "doc" at bounding box center [55, 57] width 45 height 5
type input "RES"
click at [48, 78] on button "Documentación" at bounding box center [57, 72] width 69 height 14
click at [50, 85] on button "Restricciones Nuevo Mundo" at bounding box center [57, 86] width 69 height 14
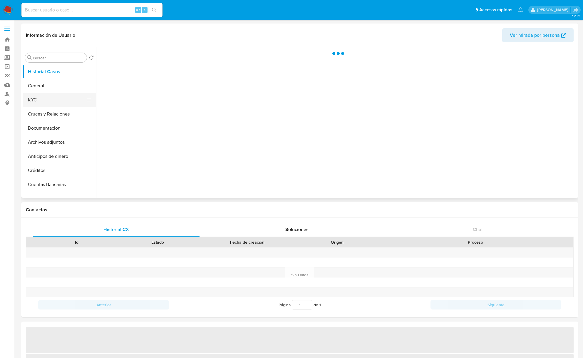
select select "10"
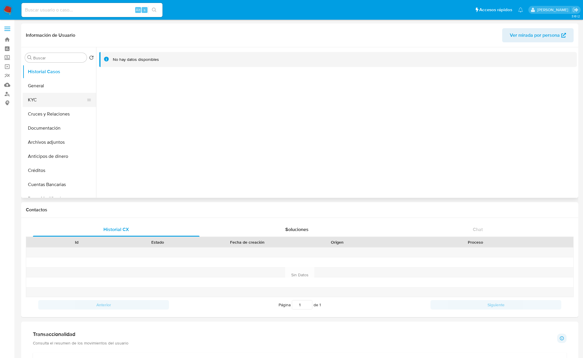
click at [58, 99] on button "KYC" at bounding box center [57, 100] width 69 height 14
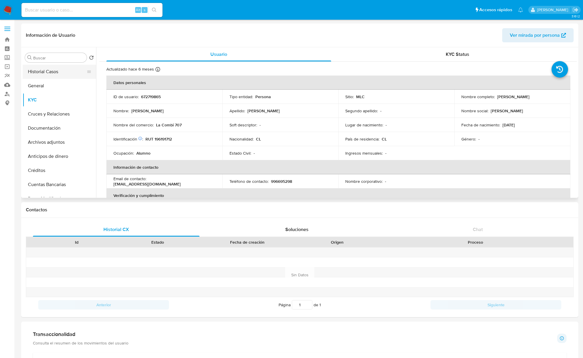
click at [36, 71] on button "Historial Casos" at bounding box center [57, 72] width 69 height 14
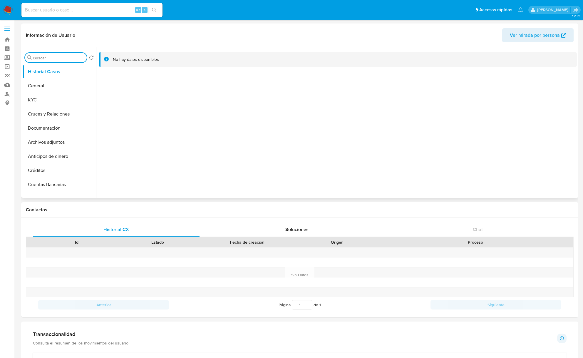
click at [41, 56] on input "Buscar" at bounding box center [58, 57] width 51 height 5
click at [50, 82] on button "Restricciones Nuevo Mundo" at bounding box center [57, 86] width 69 height 14
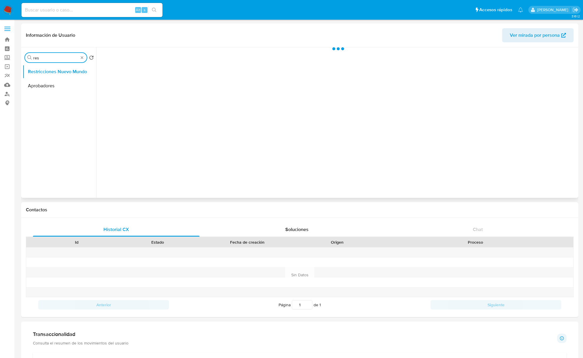
click at [55, 59] on input "res" at bounding box center [55, 57] width 45 height 5
type input "doc"
click at [52, 74] on button "Documentación" at bounding box center [57, 72] width 69 height 14
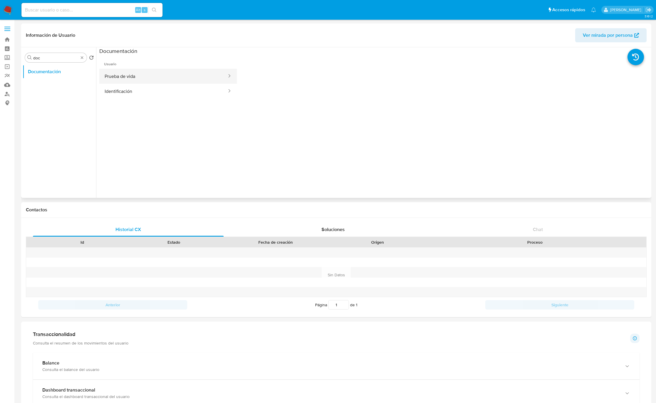
click at [132, 73] on button "Prueba de vida" at bounding box center [163, 76] width 128 height 15
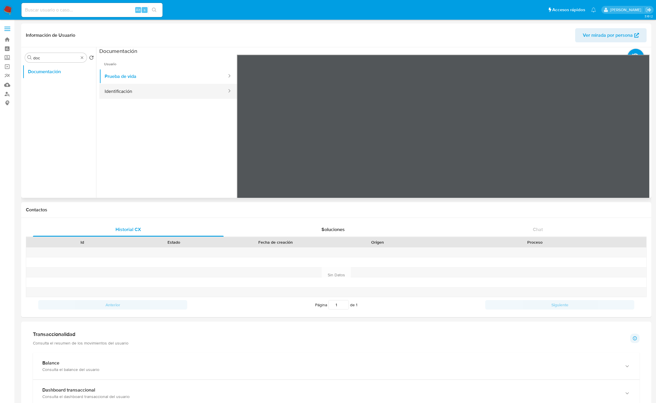
click at [196, 86] on button "Identificación" at bounding box center [163, 91] width 128 height 15
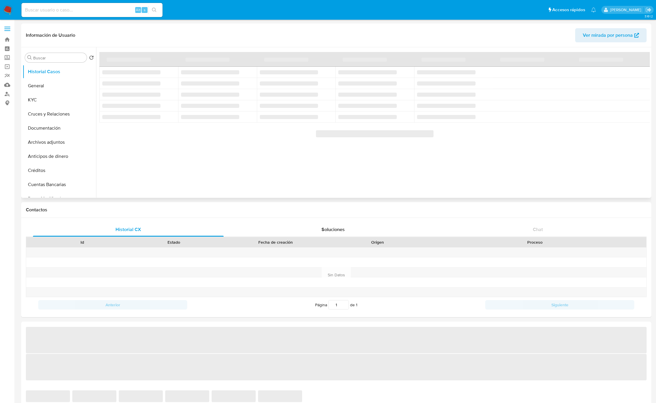
select select "10"
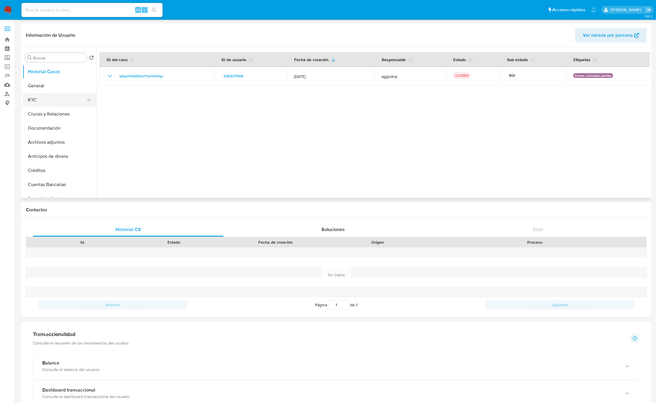
click at [56, 102] on button "KYC" at bounding box center [57, 100] width 69 height 14
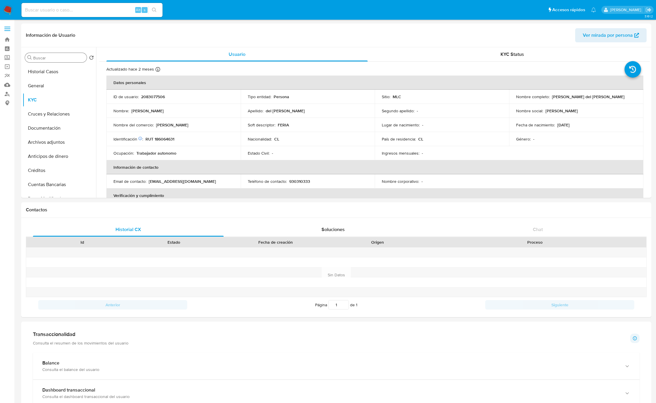
click at [45, 56] on input "Buscar" at bounding box center [58, 57] width 51 height 5
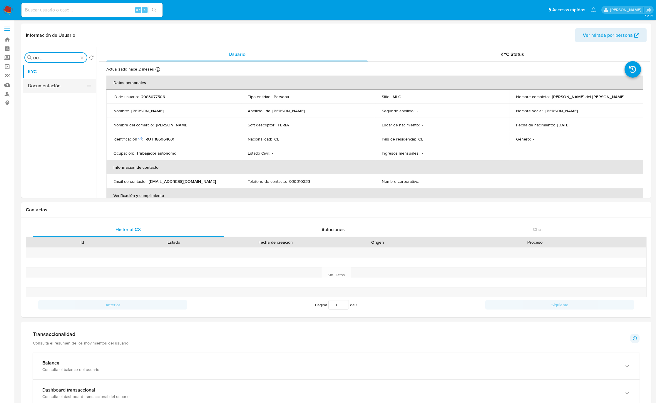
type input "DOC"
click at [49, 80] on button "Documentación" at bounding box center [57, 86] width 69 height 14
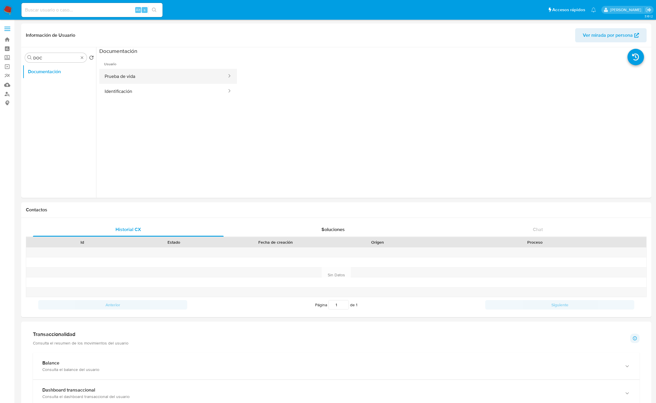
click at [173, 77] on button "Prueba de vida" at bounding box center [163, 76] width 128 height 15
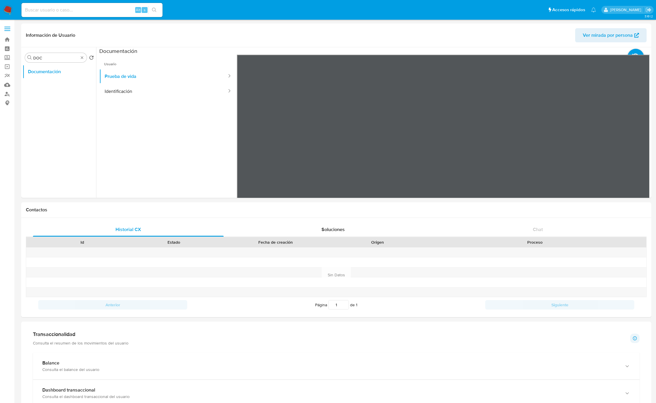
click at [182, 107] on ul "Usuario Prueba de vida Identificación" at bounding box center [168, 139] width 138 height 169
click at [172, 96] on button "Identificación" at bounding box center [163, 91] width 128 height 15
click at [363, 0] on html "Pausado Ver notificaciones Alt s Accesos rápidos Presiona las siguientes teclas…" at bounding box center [328, 336] width 656 height 672
click at [432, 29] on div "Información de Usuario Ver mirada por persona Buscar DOC Volver al orden por de…" at bounding box center [336, 111] width 630 height 174
click at [349, 208] on div "Información de Usuario Ver mirada por persona Buscar DOC Volver al orden por de…" at bounding box center [336, 334] width 630 height 620
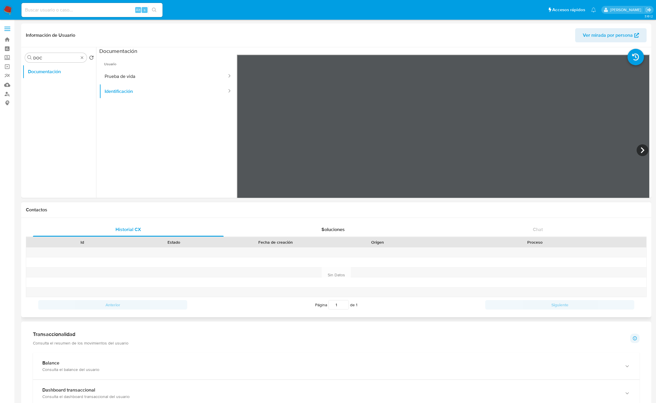
click at [371, 246] on div "Información de Usuario Ver mirada por persona Buscar DOC Volver al orden por de…" at bounding box center [336, 334] width 630 height 620
click at [163, 72] on button "Prueba de vida" at bounding box center [163, 76] width 128 height 15
click at [419, 222] on div "Información de Usuario Ver mirada por persona Buscar DOC Volver al orden por de…" at bounding box center [336, 334] width 630 height 620
click at [128, 93] on button "Identificación" at bounding box center [163, 91] width 128 height 15
click at [395, 46] on div "Información de Usuario Ver mirada por persona Buscar DOC Volver al orden por de…" at bounding box center [336, 111] width 630 height 174
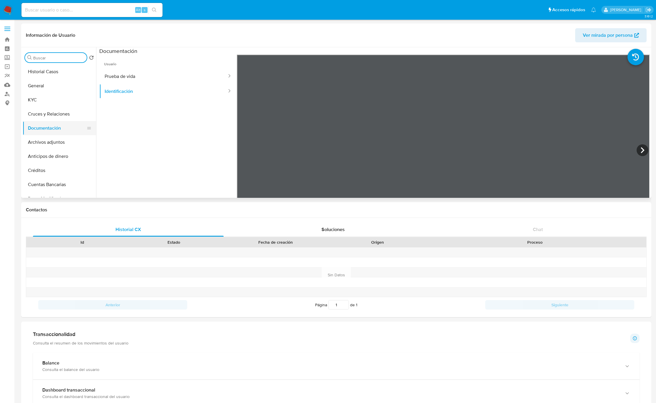
click at [57, 129] on button "Documentación" at bounding box center [57, 128] width 69 height 14
click at [55, 101] on button "KYC" at bounding box center [57, 100] width 69 height 14
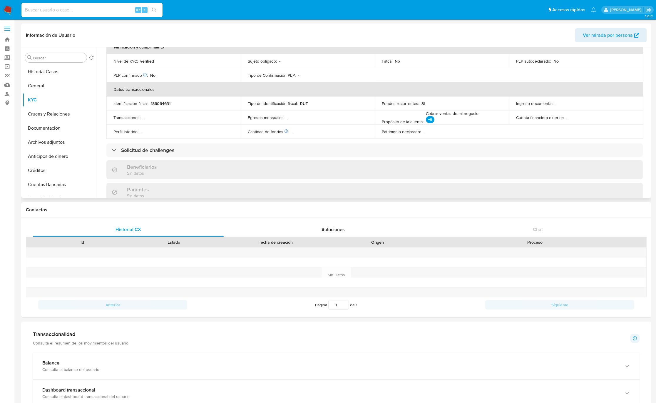
scroll to position [319, 0]
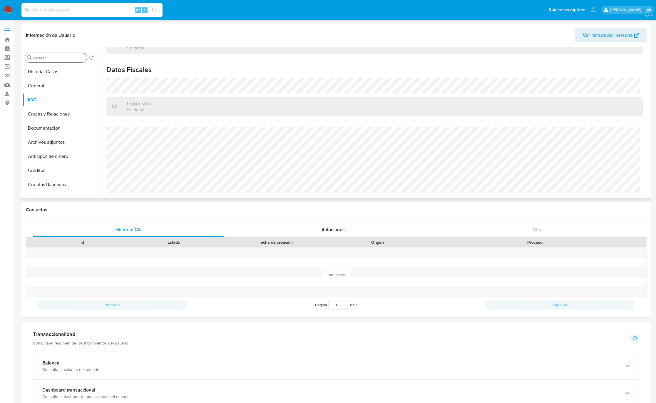
click at [36, 58] on input "Buscar" at bounding box center [58, 57] width 51 height 5
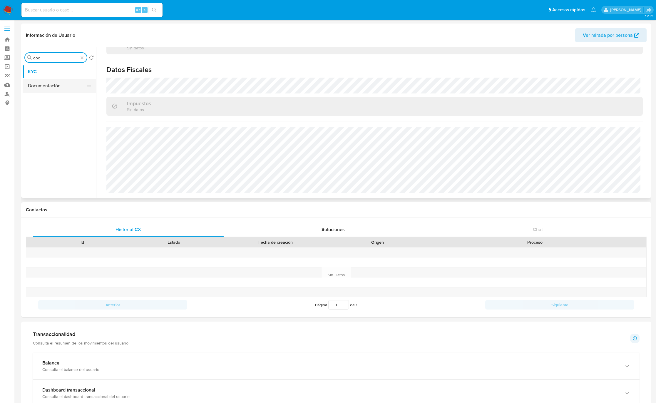
type input "doc"
drag, startPoint x: 63, startPoint y: 88, endPoint x: 72, endPoint y: 96, distance: 11.7
click at [63, 88] on button "Documentación" at bounding box center [59, 86] width 73 height 14
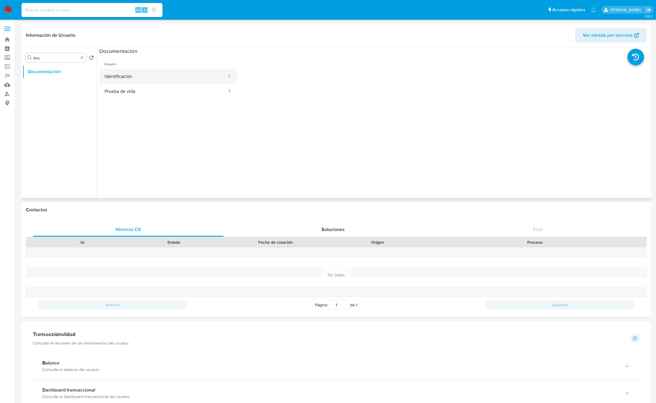
click at [170, 81] on button "Identificación" at bounding box center [163, 76] width 128 height 15
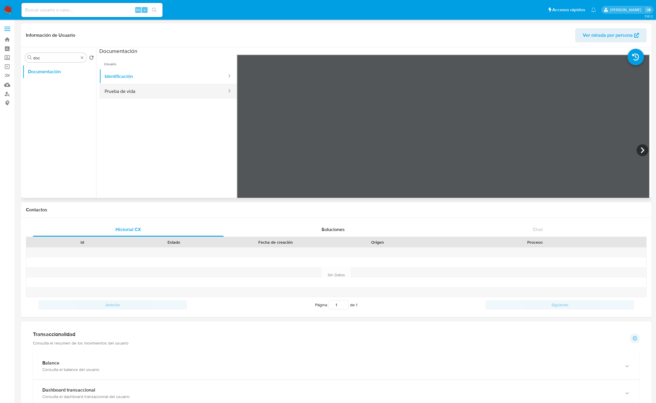
click at [174, 92] on button "Prueba de vida" at bounding box center [163, 91] width 128 height 15
click at [137, 76] on button "Identificación" at bounding box center [163, 76] width 128 height 15
click at [348, 241] on div "Información de Usuario Ver mirada por persona Buscar doc Volver al orden por de…" at bounding box center [336, 334] width 630 height 620
click at [355, 20] on main "3.161.2 Información de Usuario Ver mirada por persona Buscar doc Volver al orde…" at bounding box center [328, 336] width 656 height 672
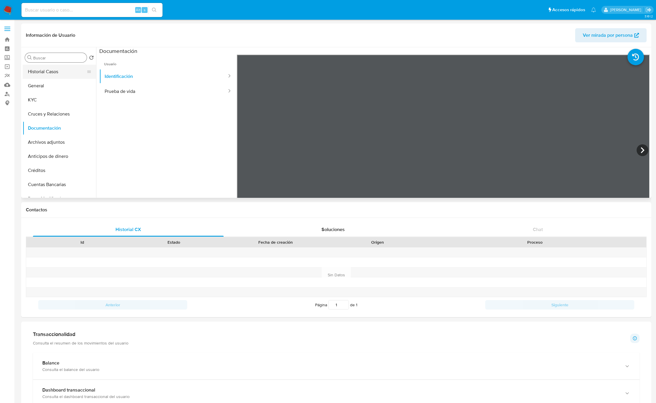
click at [75, 75] on button "Historial Casos" at bounding box center [57, 72] width 69 height 14
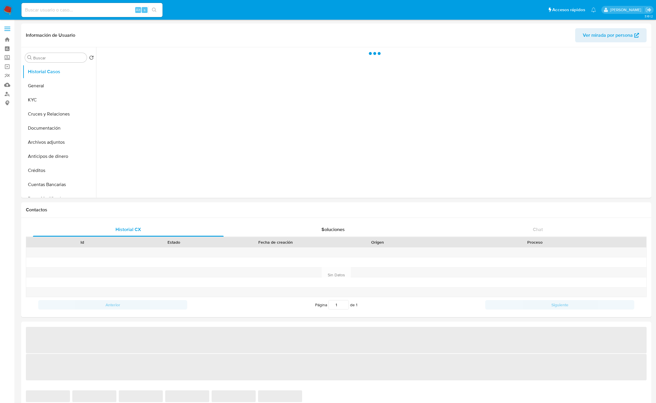
select select "10"
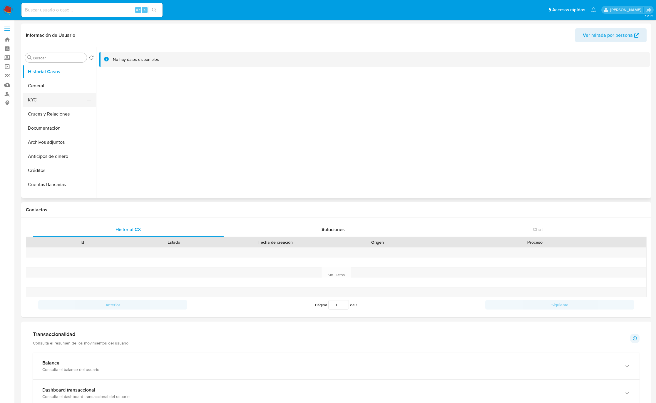
click at [34, 104] on button "KYC" at bounding box center [57, 100] width 69 height 14
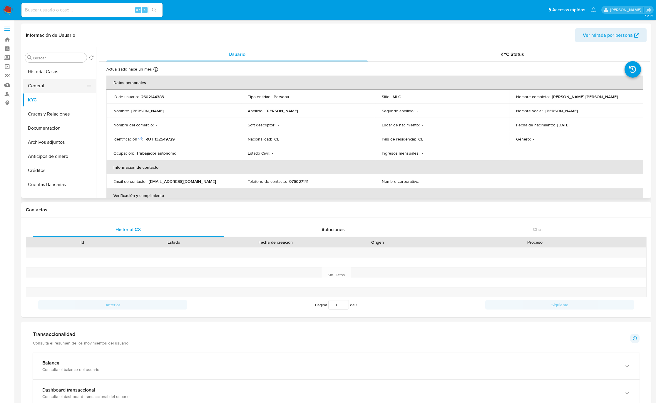
drag, startPoint x: 79, startPoint y: 76, endPoint x: 90, endPoint y: 89, distance: 17.3
click at [79, 76] on button "Historial Casos" at bounding box center [59, 72] width 73 height 14
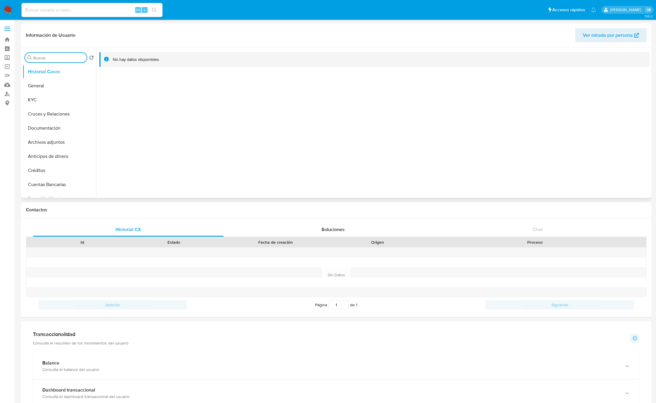
click at [70, 59] on input "Buscar" at bounding box center [58, 57] width 51 height 5
type input "DOC"
click at [50, 88] on button "Documentación" at bounding box center [57, 86] width 69 height 14
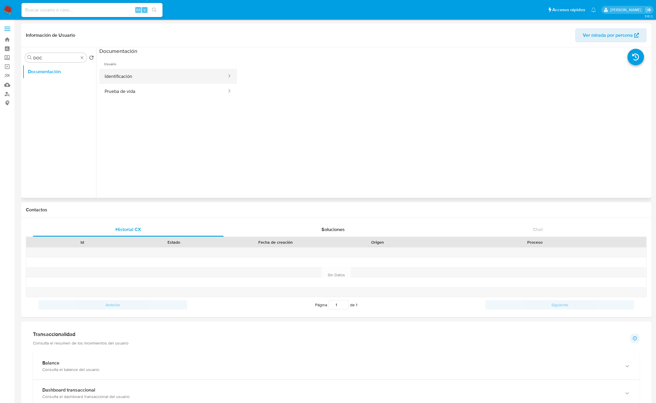
click at [168, 80] on button "Identificación" at bounding box center [163, 76] width 128 height 15
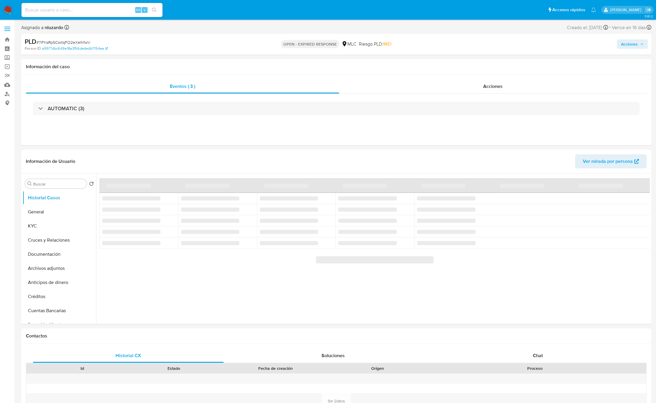
select select "10"
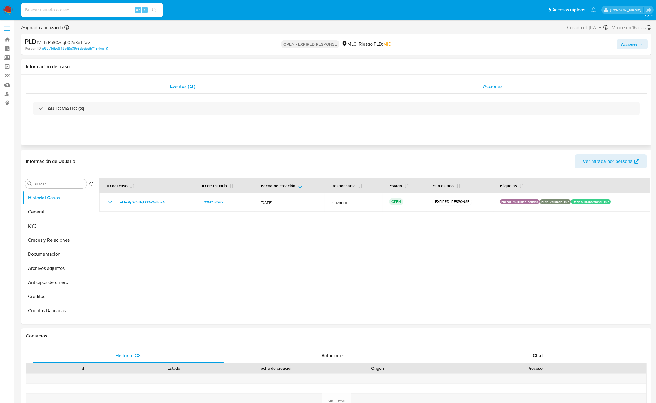
click at [510, 86] on div "Acciones" at bounding box center [492, 86] width 307 height 14
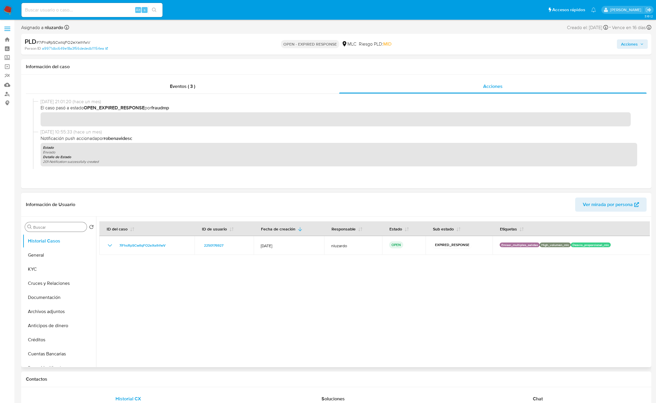
click at [42, 227] on input "Buscar" at bounding box center [58, 227] width 51 height 5
type input "AD"
click at [56, 258] on button "Archivos adjuntos" at bounding box center [57, 255] width 69 height 14
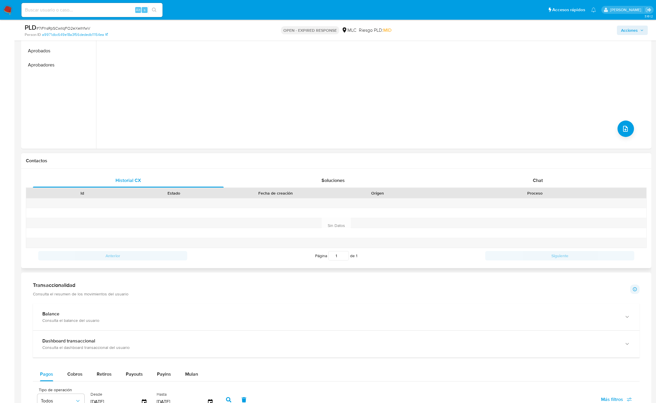
scroll to position [220, 0]
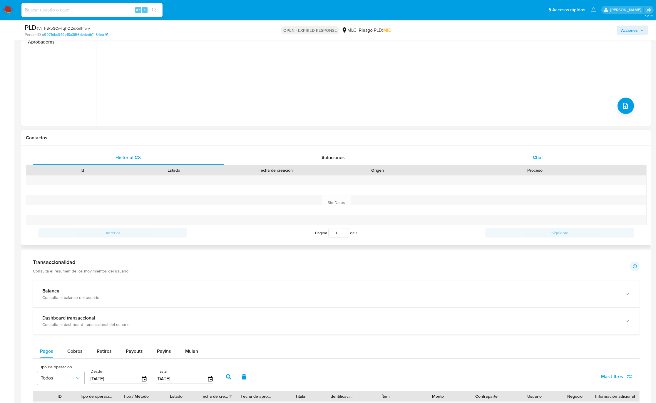
drag, startPoint x: 526, startPoint y: 160, endPoint x: 530, endPoint y: 156, distance: 5.6
click at [527, 160] on div "Chat" at bounding box center [538, 157] width 191 height 14
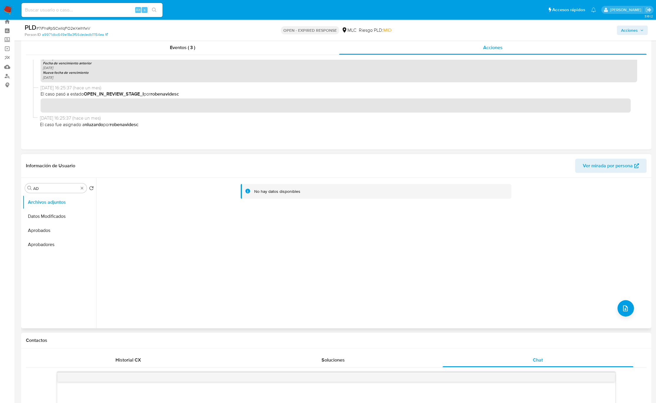
scroll to position [0, 0]
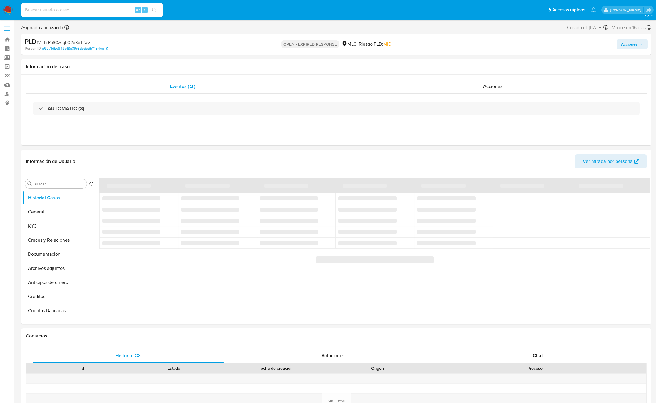
select select "10"
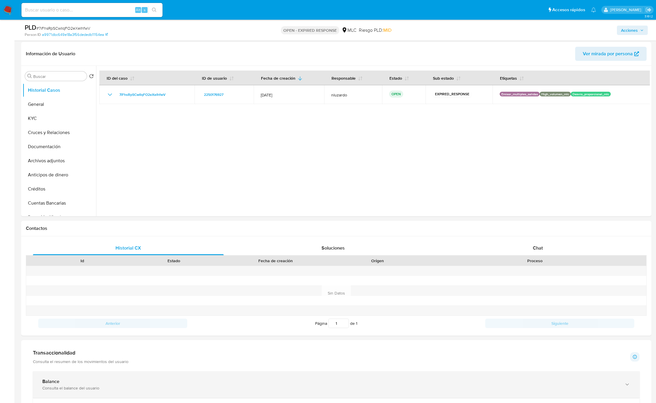
scroll to position [88, 0]
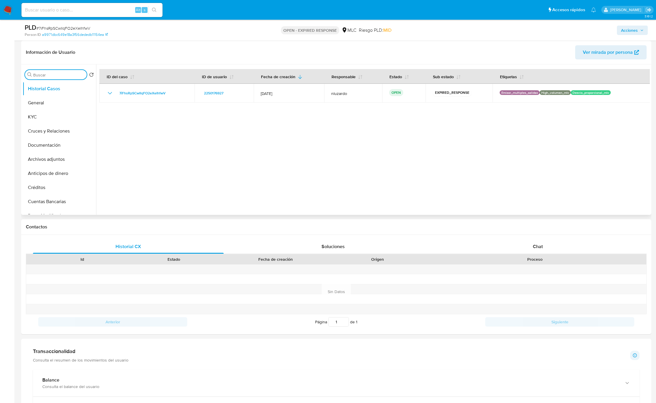
click at [52, 77] on input "Buscar" at bounding box center [58, 74] width 51 height 5
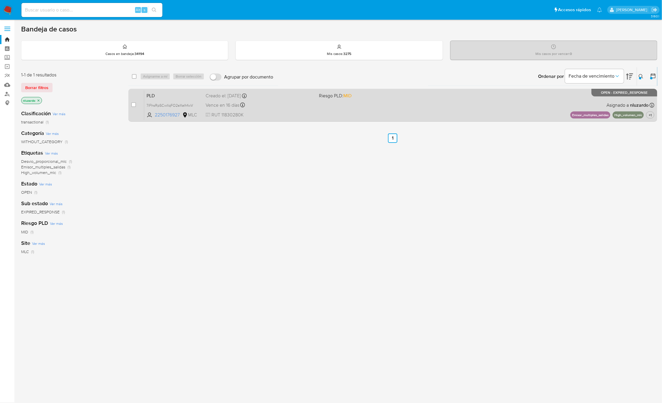
click at [130, 105] on div "case-item-checkbox No es posible asignar el caso PLD 7iFhsRpSCwIlqFO2eXeIhfwV 2…" at bounding box center [392, 105] width 529 height 33
click at [133, 103] on input "checkbox" at bounding box center [133, 104] width 5 height 5
checkbox input "true"
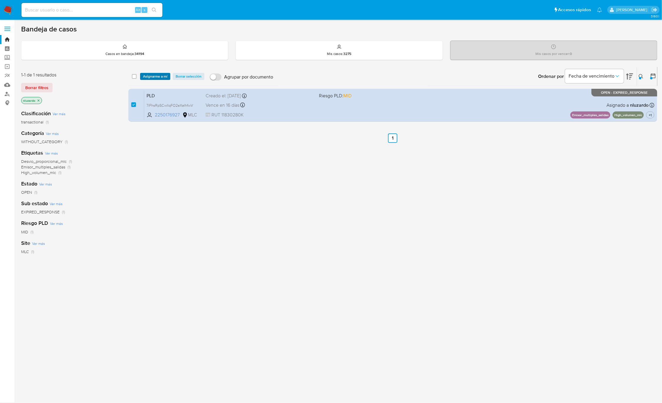
click at [152, 77] on span "Asignarme a mí" at bounding box center [155, 76] width 24 height 6
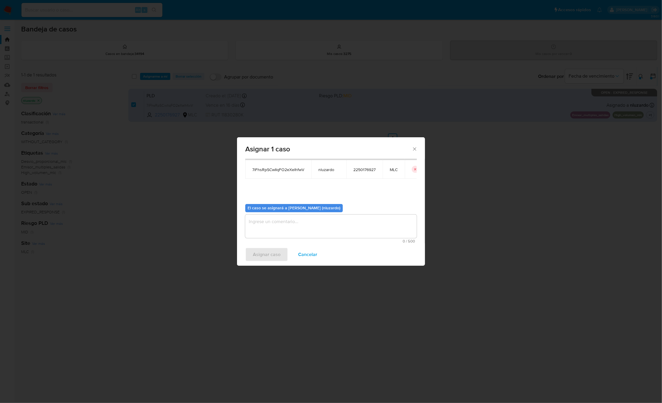
scroll to position [14, 0]
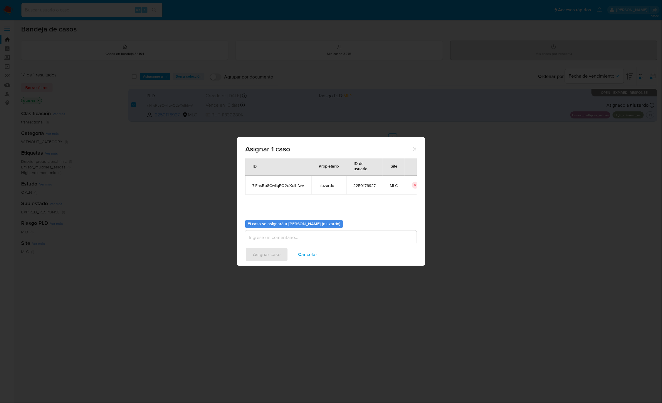
click at [300, 222] on div "Casos a asignar: ID Propietario ID de usuario Site 7iFhsRpSCwIlqFO2eXeIhfwV nlu…" at bounding box center [331, 202] width 172 height 114
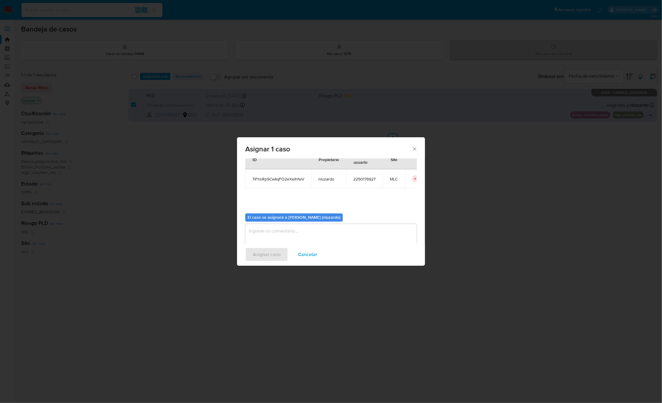
scroll to position [30, 0]
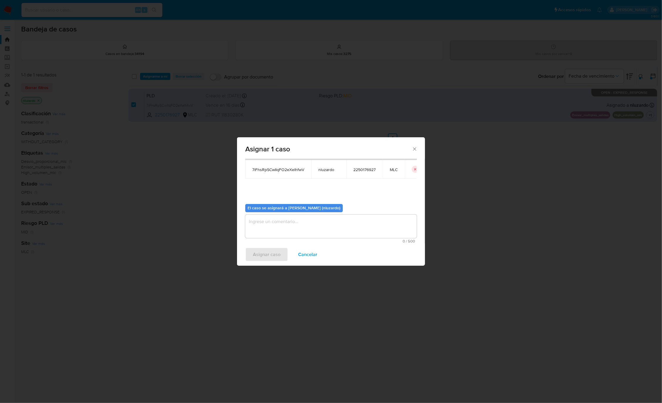
click at [289, 227] on textarea "assign-modal" at bounding box center [331, 227] width 172 height 24
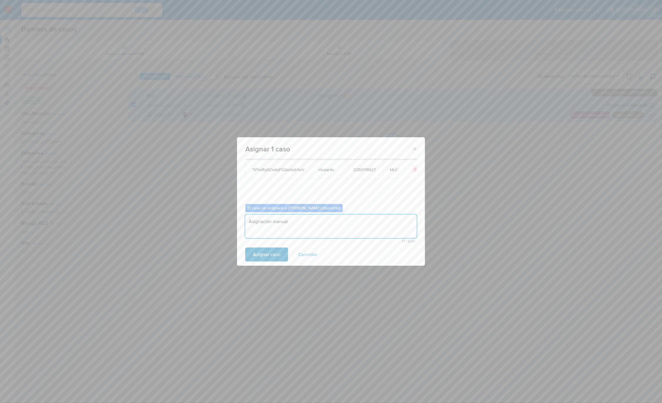
type textarea "Asignación manual"
click at [266, 250] on span "Asignar caso" at bounding box center [267, 254] width 28 height 13
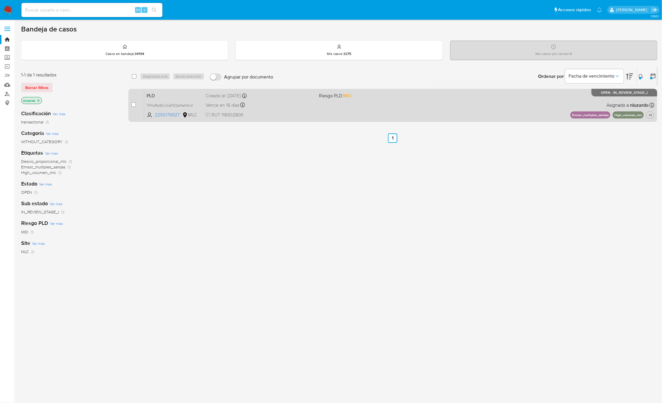
click at [351, 102] on div "PLD 7iFhsRpSCwIlqFO2eXeIhfwV 2250176927 MLC Riesgo PLD: MID Creado el: 12/07/20…" at bounding box center [399, 105] width 510 height 30
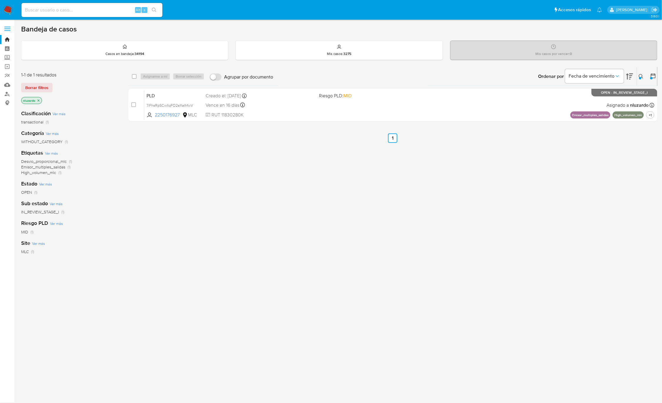
click at [640, 79] on div at bounding box center [640, 78] width 2 height 2
click at [607, 93] on div "2250176927" at bounding box center [592, 99] width 99 height 14
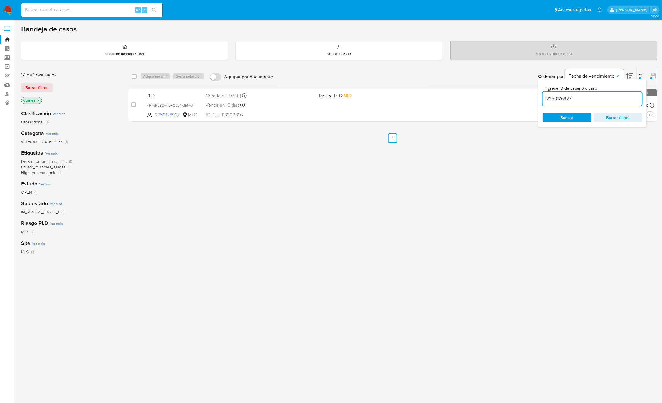
click at [607, 96] on input "2250176927" at bounding box center [592, 99] width 99 height 8
paste input "674531525"
type input "674531525"
click at [582, 113] on span "Buscar" at bounding box center [567, 117] width 40 height 8
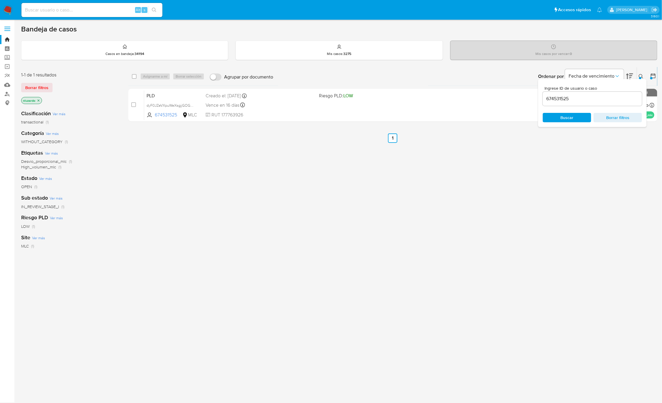
click at [466, 176] on div "select-all-cases-checkbox Asignarme a mí Borrar selección Agrupar por documento…" at bounding box center [392, 200] width 529 height 266
click at [640, 74] on icon at bounding box center [641, 76] width 4 height 4
click at [535, 192] on div "select-all-cases-checkbox Asignarme a mí Borrar selección Agrupar por documento…" at bounding box center [392, 200] width 529 height 266
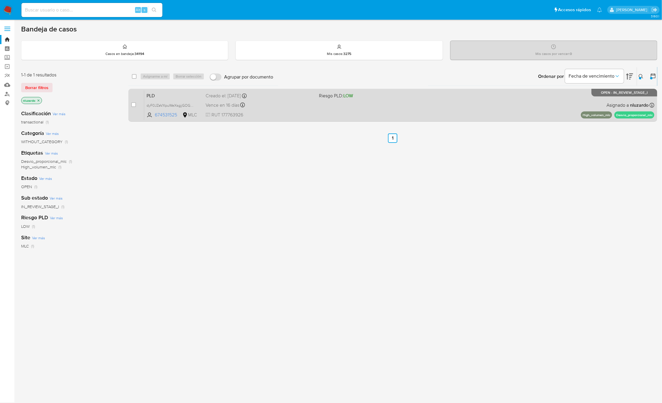
click at [488, 113] on div "PLD dyF0JZeVXpuWeXsgjjGOGegy 674531525 MLC Riesgo PLD: LOW Creado el: 12/07/202…" at bounding box center [399, 105] width 510 height 30
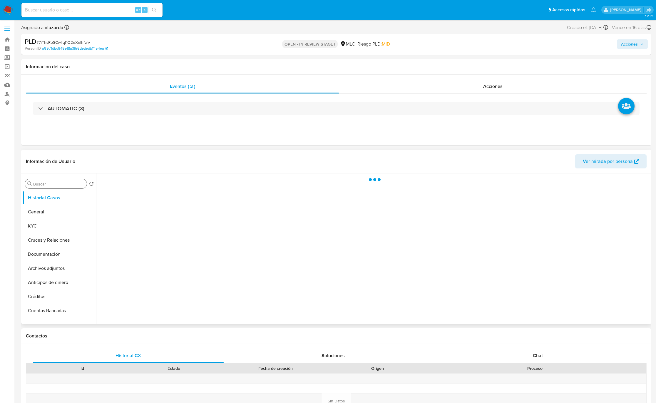
select select "10"
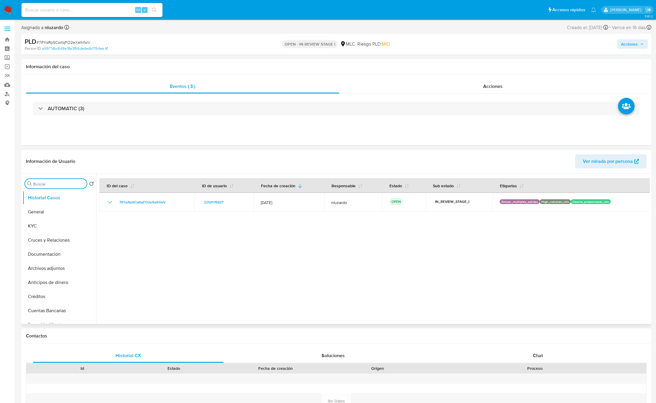
click at [41, 184] on input "Buscar" at bounding box center [58, 183] width 51 height 5
type input "AD"
click at [31, 209] on button "Archivos adjuntos" at bounding box center [57, 212] width 69 height 14
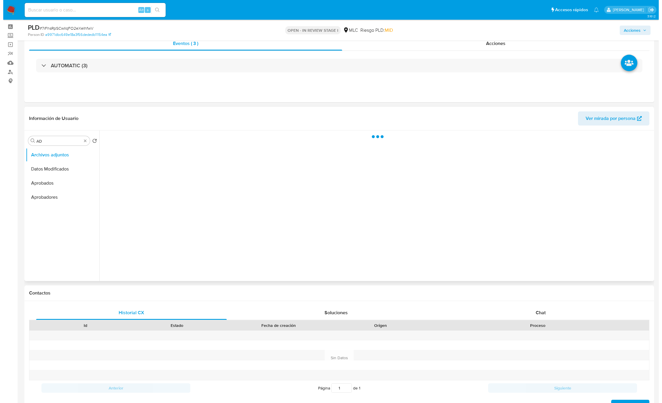
scroll to position [44, 0]
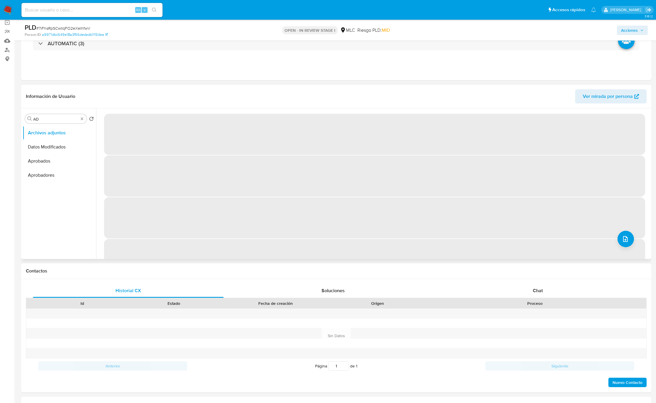
click at [378, 115] on span "‌" at bounding box center [374, 134] width 541 height 41
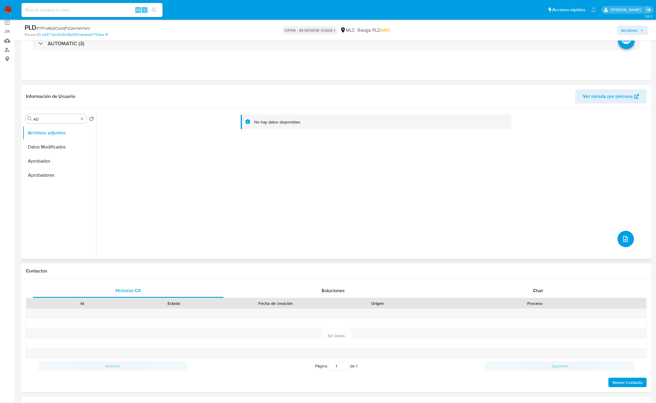
click at [617, 242] on button "upload-file" at bounding box center [625, 239] width 16 height 16
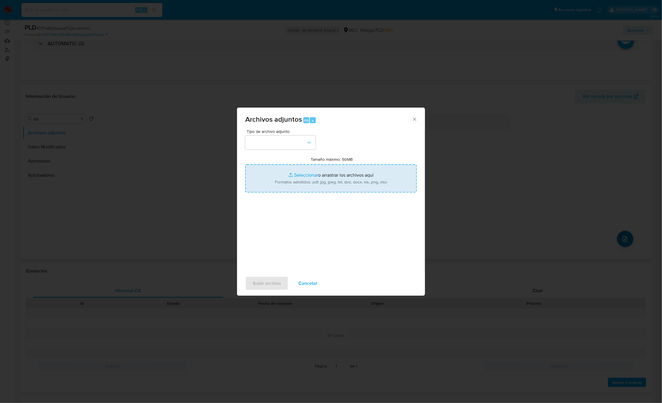
type input "C:\fakepath\2250176927_Tablas Transaccionales 1.4.0.xlsx"
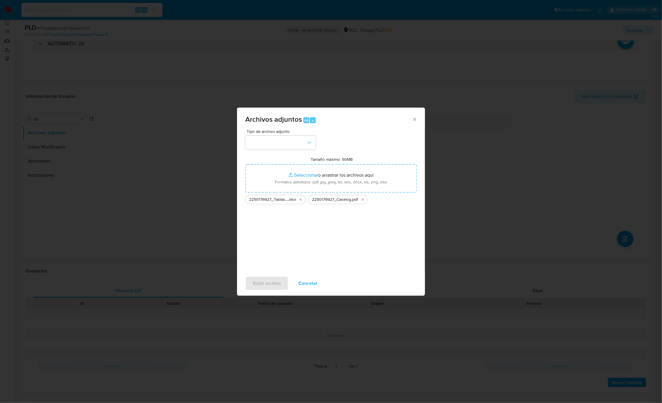
click at [295, 149] on div "Tipo de archivo adjunto Tamaño máximo: 50MB Seleccionar archivos Seleccionar o …" at bounding box center [331, 198] width 172 height 139
click at [299, 147] on button "button" at bounding box center [280, 142] width 71 height 14
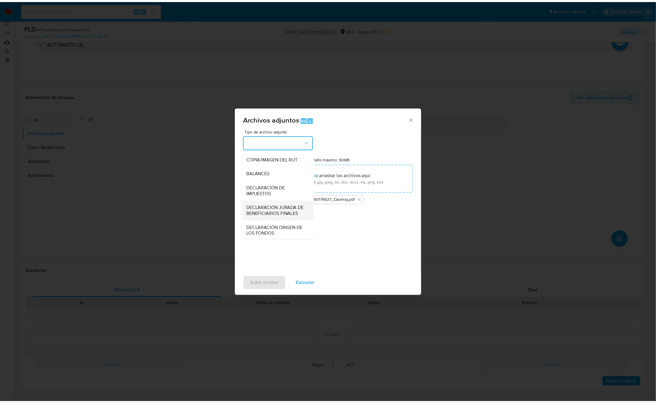
scroll to position [68, 0]
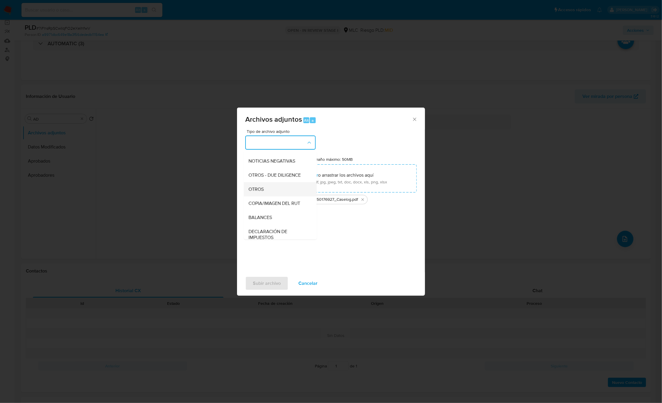
click at [265, 190] on div "OTROS" at bounding box center [279, 189] width 60 height 14
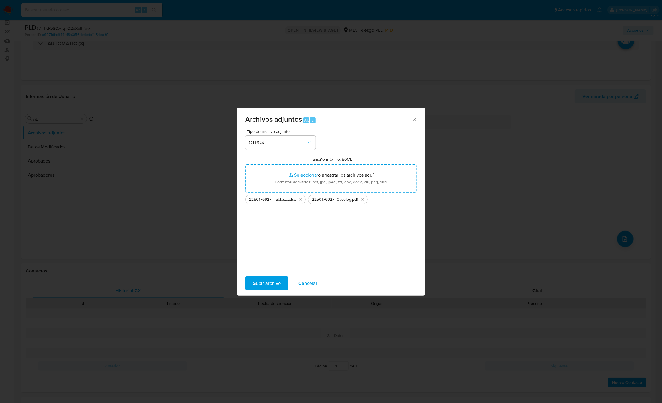
click at [256, 282] on span "Subir archivo" at bounding box center [267, 283] width 28 height 13
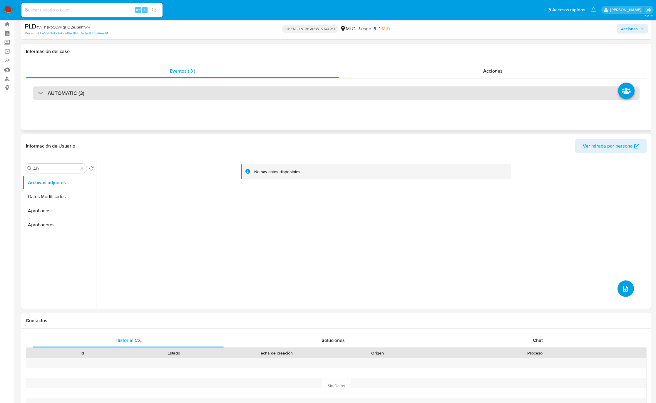
scroll to position [0, 0]
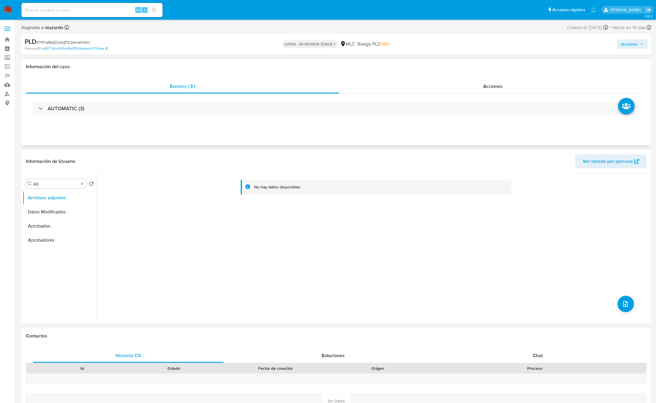
click at [481, 76] on div "Eventos ( 3 ) Acciones AUTOMATIC (3)" at bounding box center [336, 110] width 630 height 71
click at [480, 82] on div "Acciones" at bounding box center [492, 86] width 307 height 14
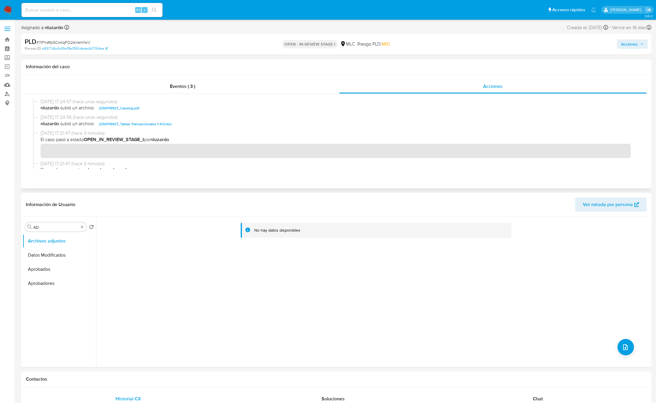
click at [171, 115] on span "24/09/2025 17:24:56 (hace unos segundos)" at bounding box center [339, 117] width 597 height 6
click at [171, 111] on span "nluzardo subió un archivo: 2250176927_Caselog.pdf" at bounding box center [339, 108] width 597 height 7
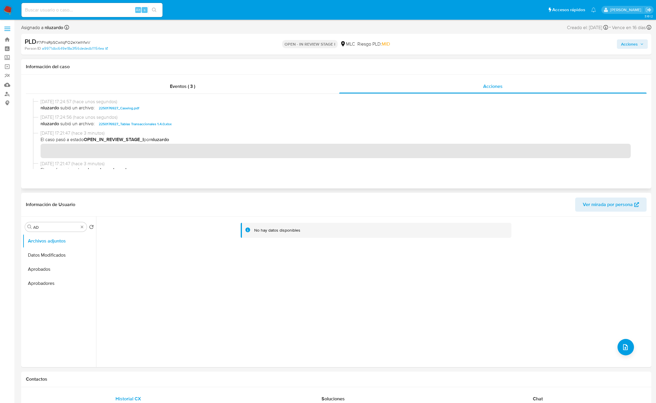
click at [171, 111] on span "nluzardo subió un archivo: 2250176927_Caselog.pdf" at bounding box center [339, 108] width 597 height 7
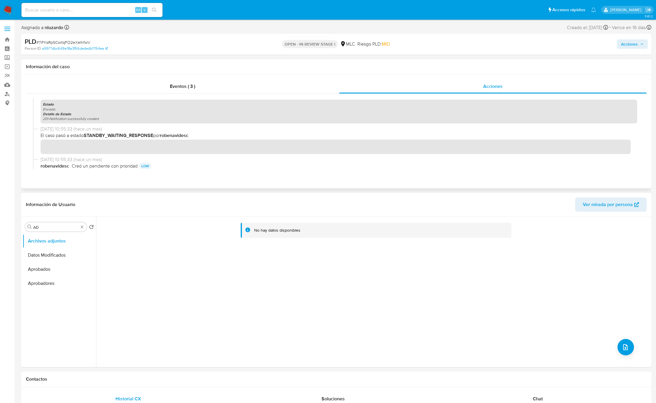
scroll to position [233, 0]
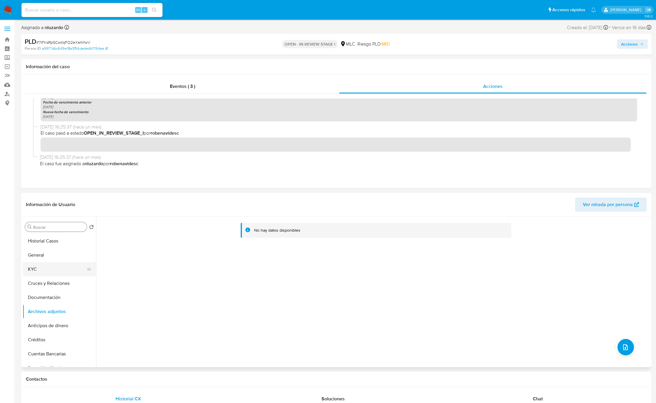
click at [56, 272] on button "KYC" at bounding box center [57, 269] width 69 height 14
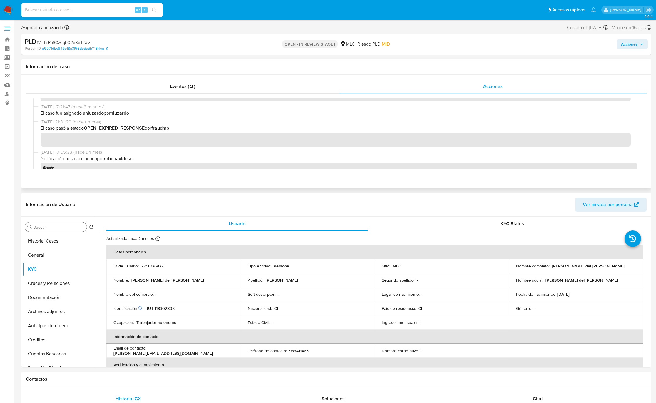
scroll to position [0, 0]
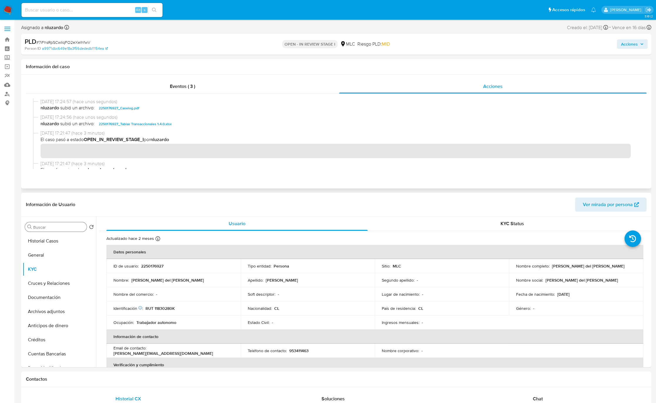
click at [179, 107] on span "nluzardo subió un archivo: 2250176927_Caselog.pdf" at bounding box center [339, 108] width 597 height 7
click at [622, 48] on span "Acciones" at bounding box center [629, 43] width 17 height 9
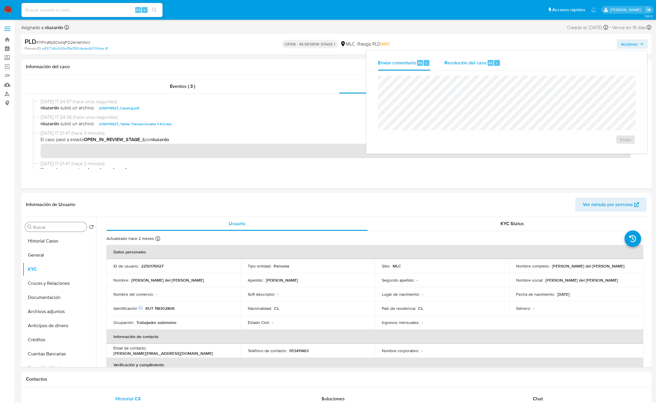
click at [495, 64] on div "r" at bounding box center [497, 63] width 6 height 6
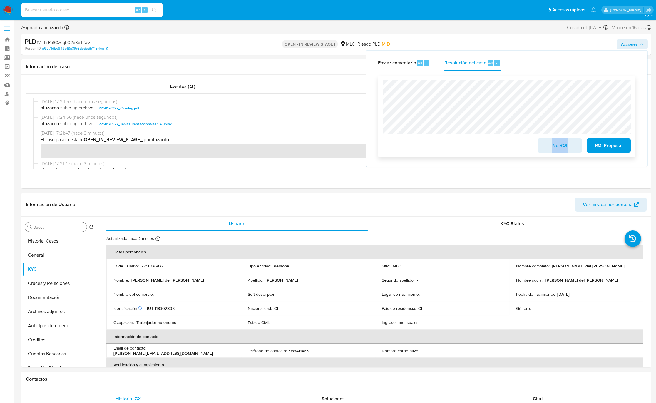
click at [504, 121] on div "No ROI ROI Proposal" at bounding box center [507, 116] width 248 height 72
click at [611, 146] on span "ROI Proposal" at bounding box center [608, 145] width 29 height 13
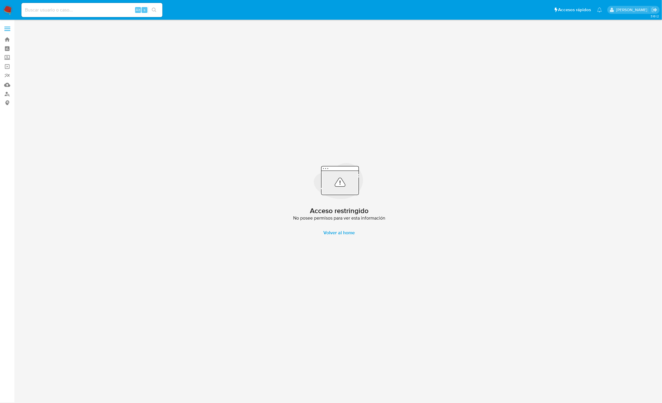
click at [128, 10] on input at bounding box center [91, 10] width 141 height 8
paste input "1709978934"
click at [152, 11] on button "search-icon" at bounding box center [154, 10] width 12 height 8
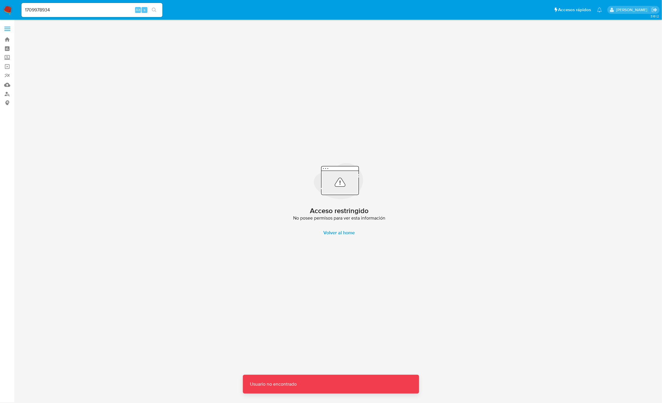
click at [120, 10] on input "1709978934" at bounding box center [91, 10] width 141 height 8
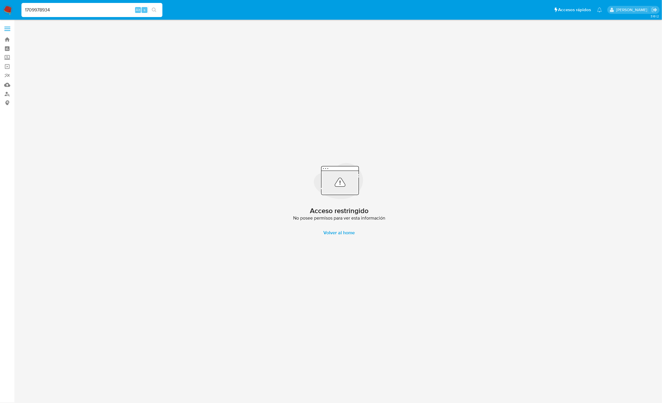
type input "1709978934"
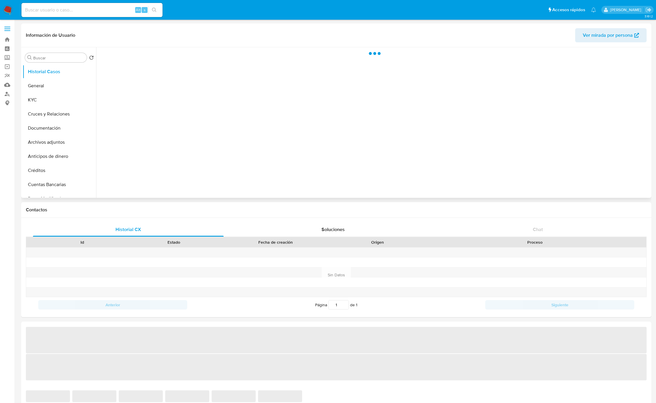
select select "10"
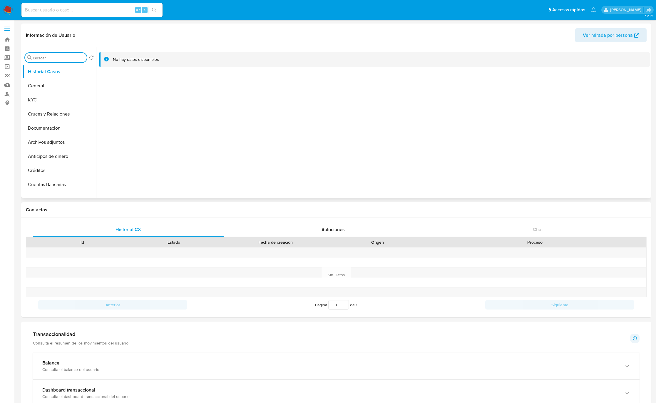
click at [54, 58] on input "Buscar" at bounding box center [58, 57] width 51 height 5
type input "DOC"
click at [49, 85] on button "Documentación" at bounding box center [57, 86] width 69 height 14
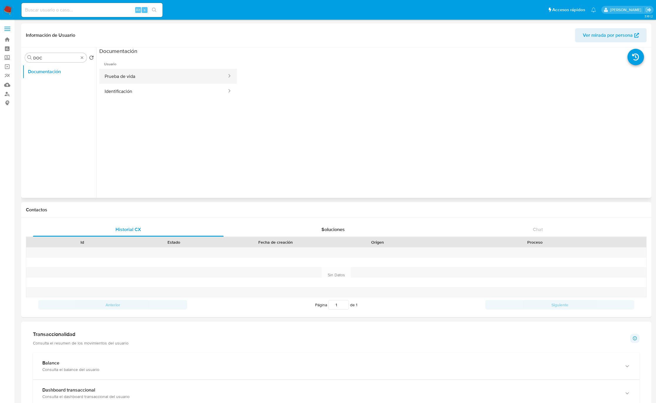
click at [125, 81] on button "Prueba de vida" at bounding box center [163, 76] width 128 height 15
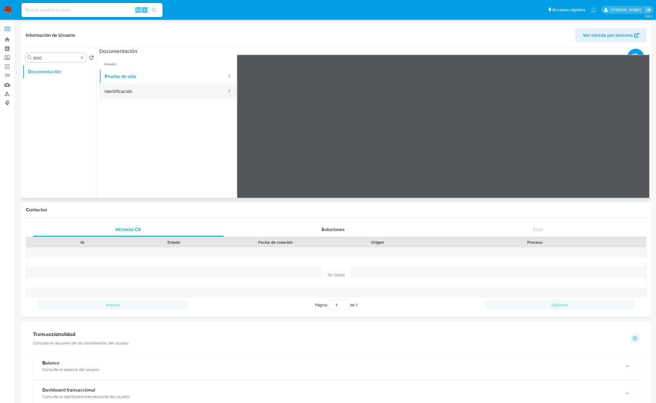
click at [176, 94] on button "Identificación" at bounding box center [163, 91] width 128 height 15
click at [643, 150] on icon at bounding box center [643, 150] width 12 height 12
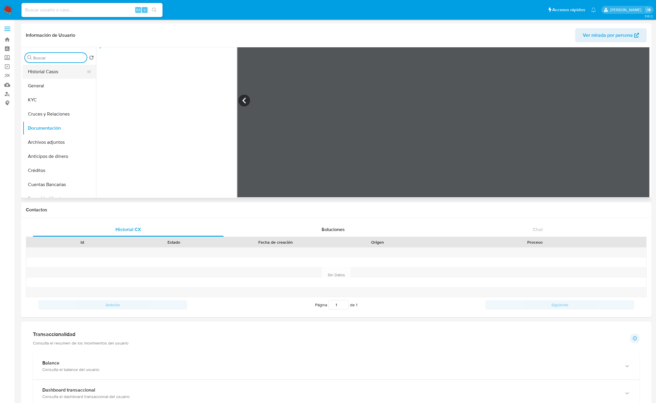
click at [71, 71] on button "Historial Casos" at bounding box center [57, 72] width 69 height 14
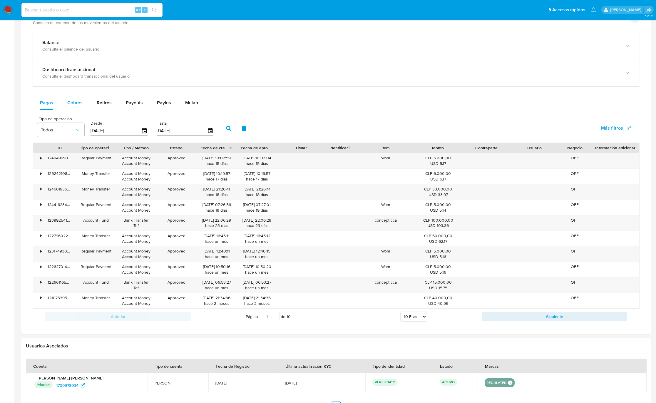
click at [84, 107] on button "Cobros" at bounding box center [74, 103] width 29 height 14
select select "10"
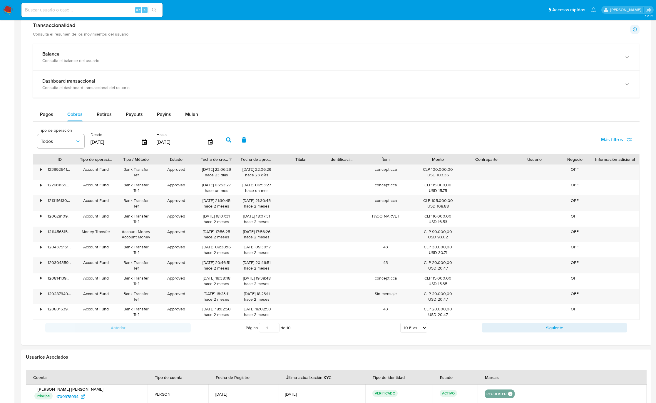
scroll to position [320, 0]
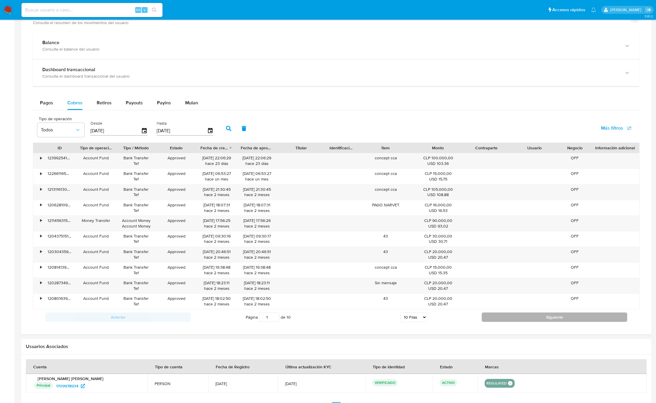
click at [503, 322] on button "Siguiente" at bounding box center [554, 316] width 145 height 9
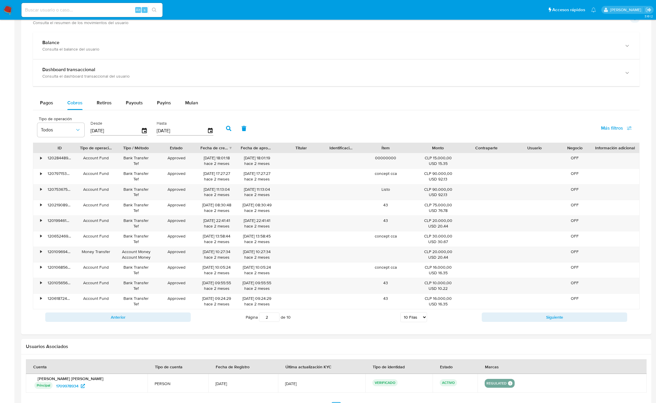
click at [546, 325] on div "Anterior Página 2 de 10 5 Filas 10 Filas 20 Filas 25 Filas 50 Filas 100 Filas S…" at bounding box center [336, 317] width 607 height 16
click at [543, 322] on button "Siguiente" at bounding box center [554, 316] width 145 height 9
type input "3"
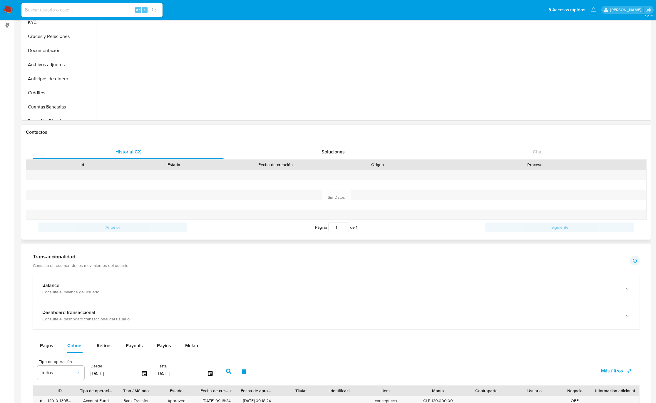
scroll to position [0, 0]
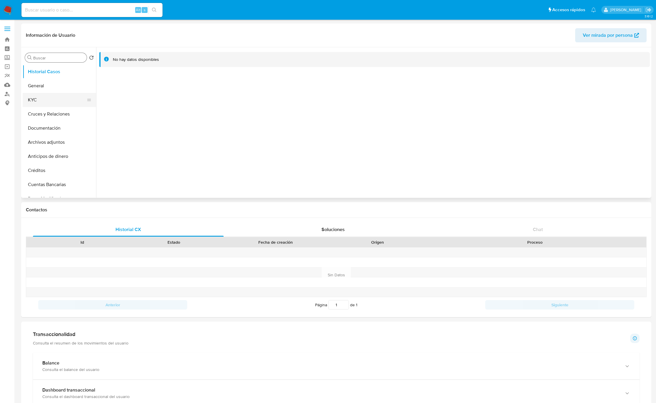
drag, startPoint x: 33, startPoint y: 107, endPoint x: 37, endPoint y: 105, distance: 4.4
click at [34, 107] on button "KYC" at bounding box center [57, 100] width 69 height 14
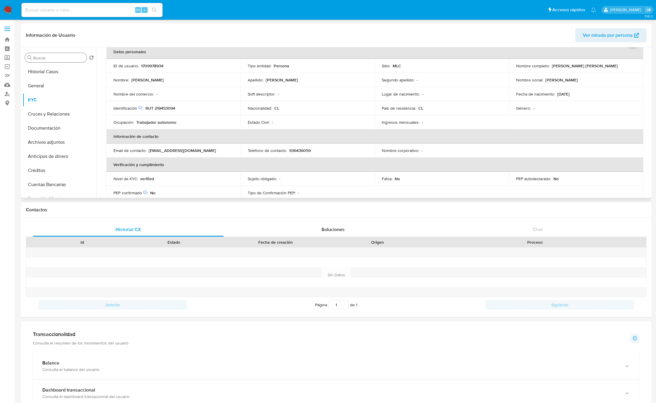
scroll to position [44, 0]
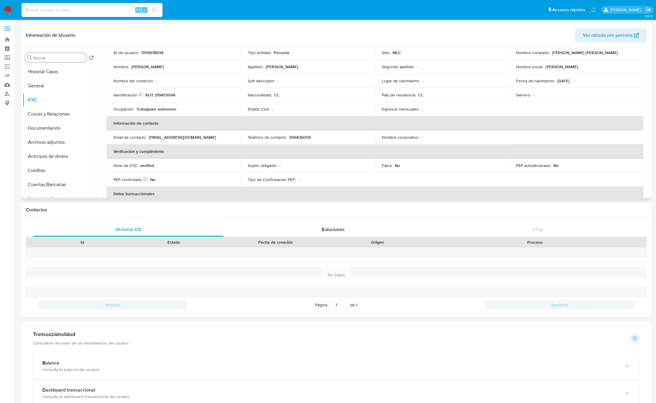
click at [169, 138] on p "jptrabajo9@gmail.com" at bounding box center [182, 137] width 67 height 5
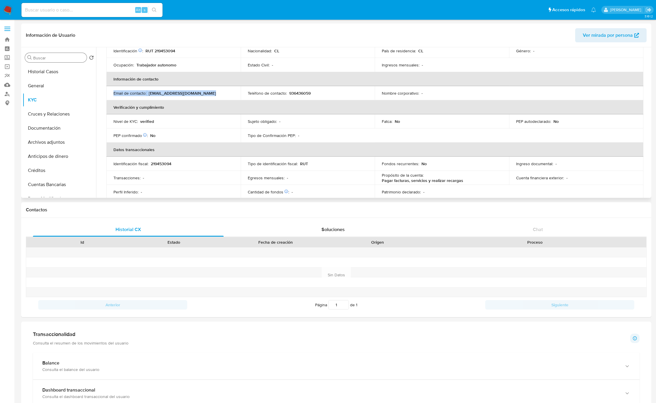
scroll to position [132, 0]
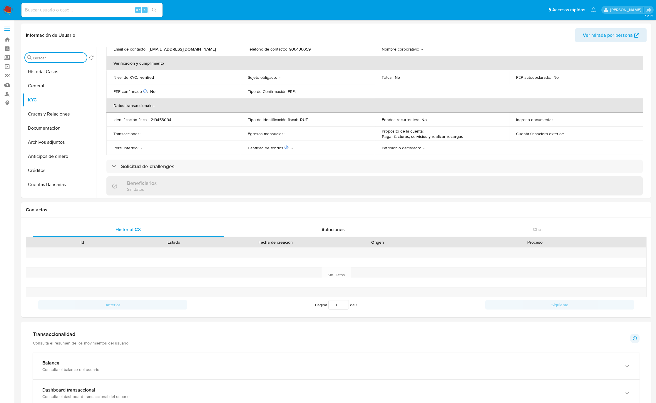
click at [54, 57] on input "Buscar" at bounding box center [58, 57] width 51 height 5
type input "geo"
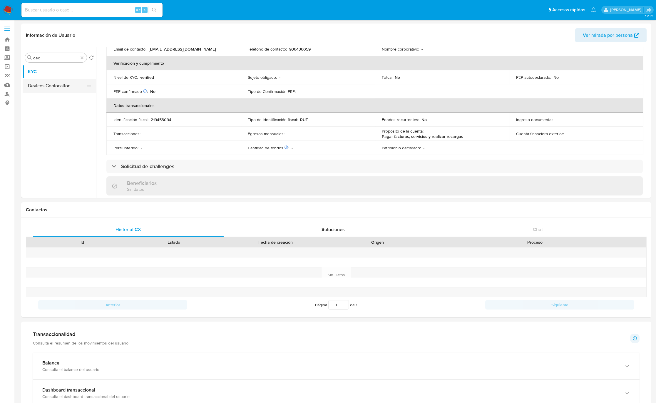
click at [51, 88] on button "Devices Geolocation" at bounding box center [57, 86] width 69 height 14
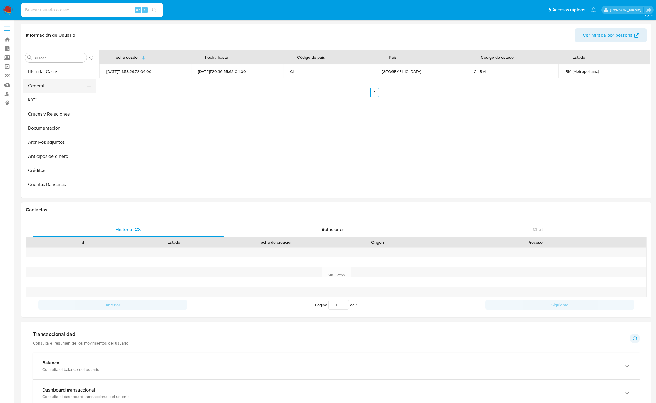
click at [56, 92] on button "General" at bounding box center [57, 86] width 69 height 14
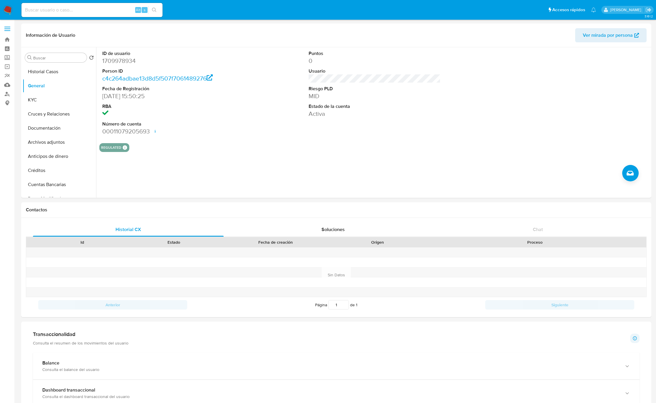
click at [127, 98] on dd "02/03/2024 15:50:25" at bounding box center [168, 96] width 132 height 8
drag, startPoint x: 192, startPoint y: 119, endPoint x: 192, endPoint y: 129, distance: 9.7
click at [192, 120] on dl "ID de usuario 1709978934 Person ID c4c264adbae13d8d5f507f7061489276 Fecha de Re…" at bounding box center [168, 92] width 132 height 85
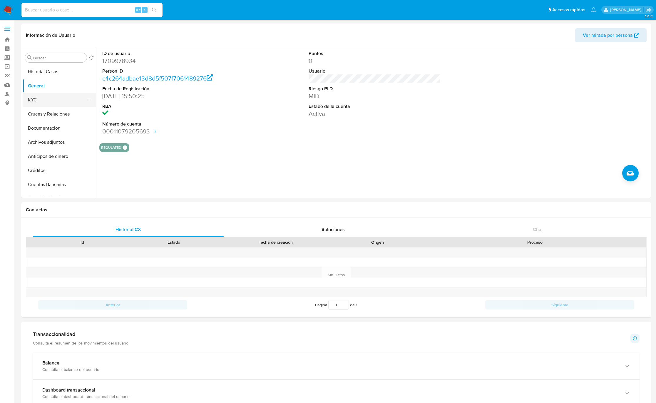
click at [48, 104] on button "KYC" at bounding box center [57, 100] width 69 height 14
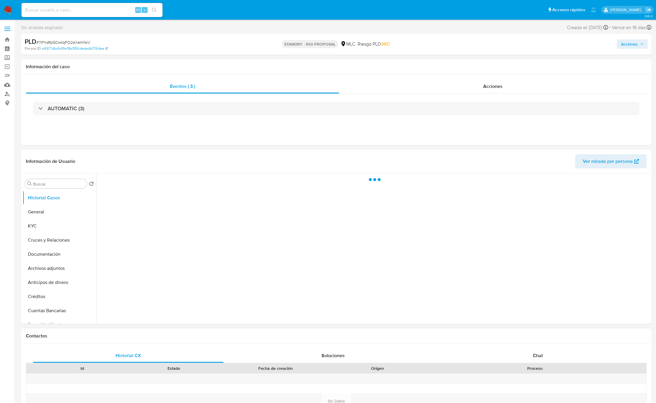
select select "10"
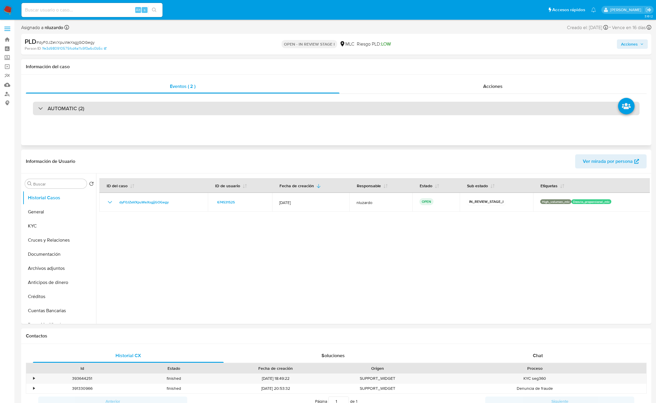
click at [103, 114] on div "AUTOMATIC (2)" at bounding box center [336, 109] width 607 height 14
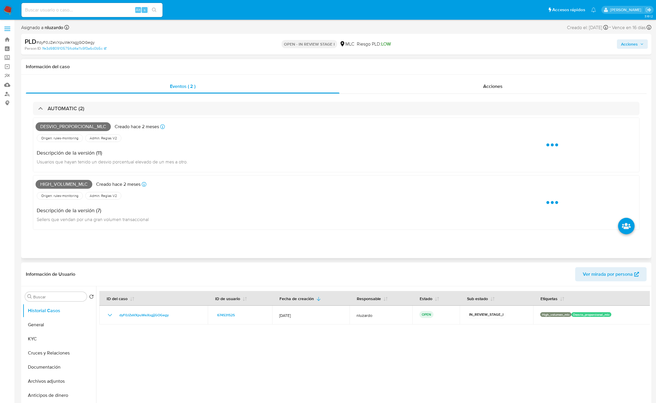
click at [86, 127] on span "Desvio_proporcional_mlc" at bounding box center [73, 126] width 75 height 9
copy span "Desvio_proporcional_mlc"
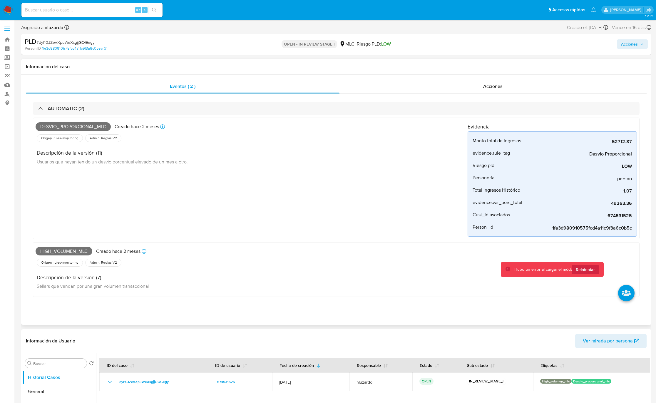
click at [76, 253] on span "High_volumen_mlc" at bounding box center [64, 251] width 57 height 9
copy span "High_volumen_mlc"
click at [74, 12] on input at bounding box center [91, 10] width 141 height 8
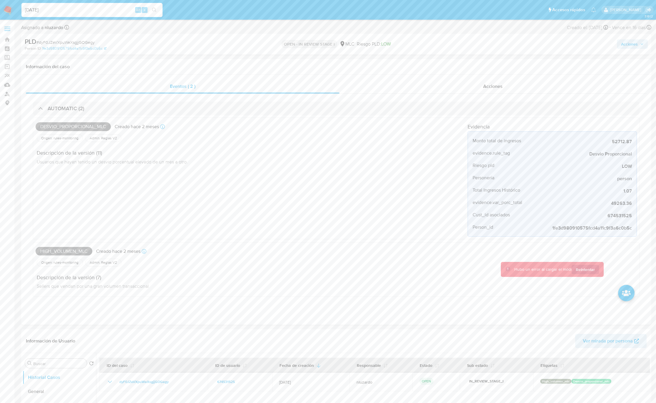
type input "24/09/2025"
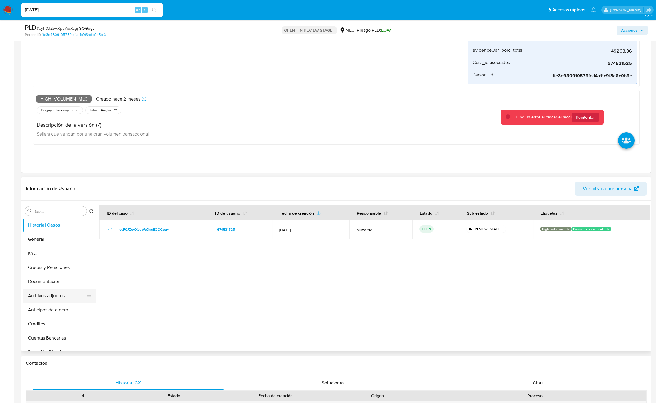
scroll to position [176, 0]
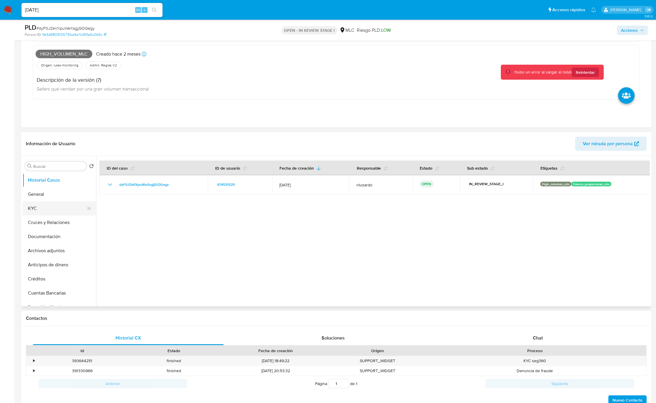
click at [43, 206] on button "KYC" at bounding box center [57, 208] width 69 height 14
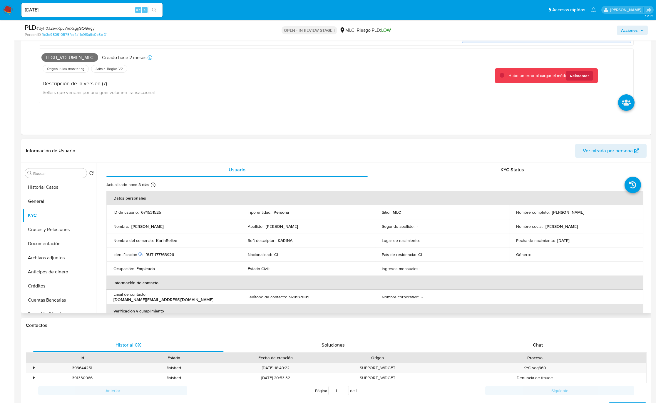
click at [559, 215] on p "Karina Belén Hernández Mardones" at bounding box center [568, 212] width 32 height 5
drag, startPoint x: 625, startPoint y: 221, endPoint x: 623, endPoint y: 217, distance: 4.5
click at [623, 217] on tbody "ID de usuario : 674531525 Tipo entidad : Persona Sitio : MLC Nombre completo : …" at bounding box center [374, 240] width 537 height 71
copy p "[PERSON_NAME]"
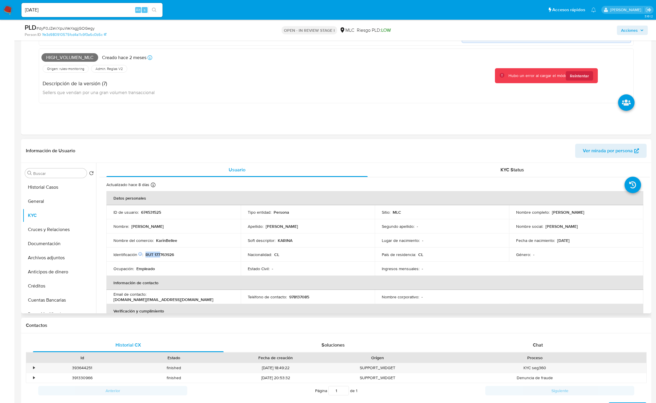
click at [161, 253] on p "RUT 177763926" at bounding box center [159, 254] width 29 height 5
copy p "RUT 177"
click at [167, 257] on p "RUT 177763926" at bounding box center [159, 254] width 29 height 5
click at [166, 257] on p "RUT 177763926" at bounding box center [159, 254] width 29 height 5
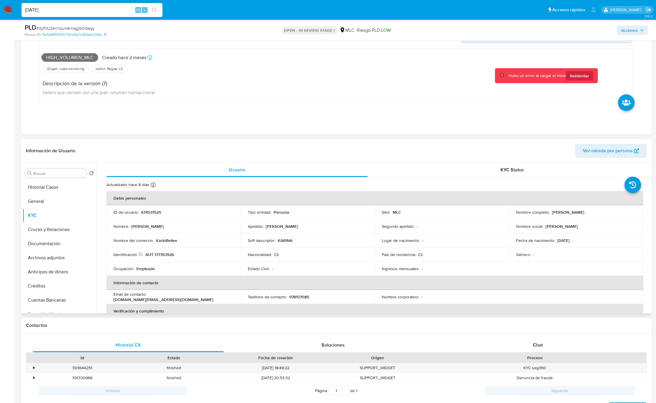
click at [169, 255] on p "RUT 177763926" at bounding box center [159, 254] width 29 height 5
copy p "177763926"
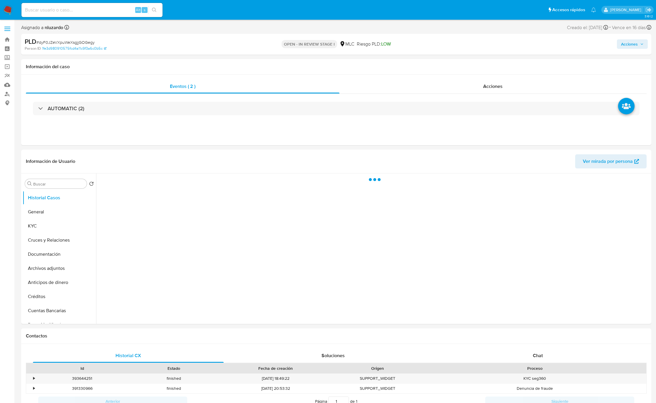
select select "10"
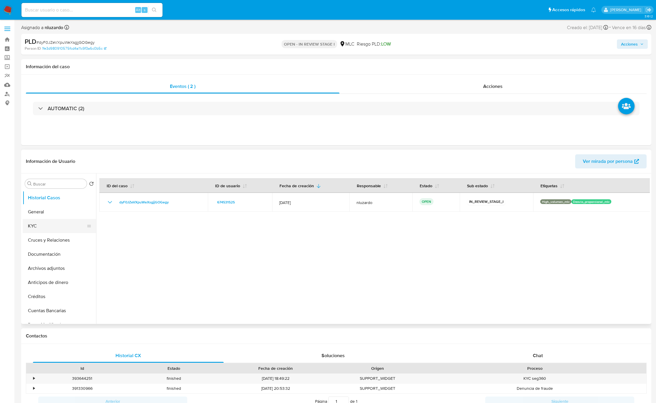
click at [62, 223] on button "KYC" at bounding box center [57, 226] width 69 height 14
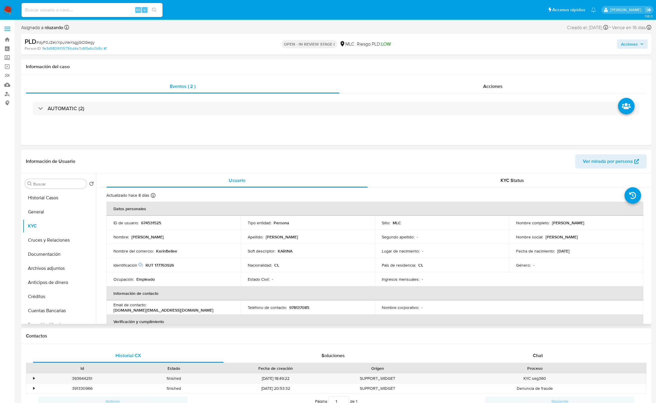
click at [285, 254] on td "Soft descriptor : [PERSON_NAME]" at bounding box center [308, 251] width 134 height 14
click at [284, 252] on p "KARINA" at bounding box center [285, 250] width 15 height 5
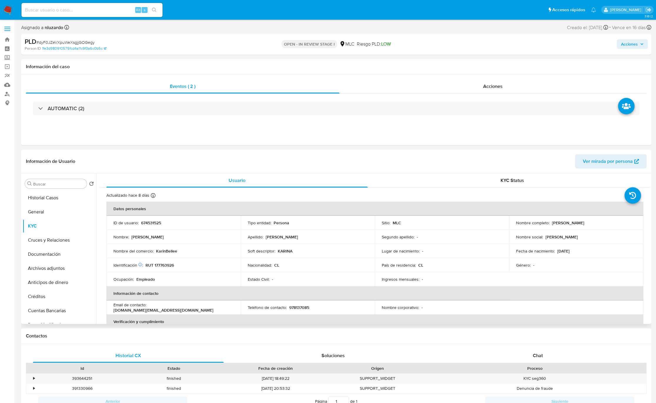
click at [553, 223] on p "[PERSON_NAME]" at bounding box center [568, 222] width 32 height 5
drag, startPoint x: 606, startPoint y: 227, endPoint x: 621, endPoint y: 227, distance: 15.0
click at [621, 227] on td "Nombre completo : [PERSON_NAME]" at bounding box center [576, 223] width 134 height 14
copy p "[PERSON_NAME]"
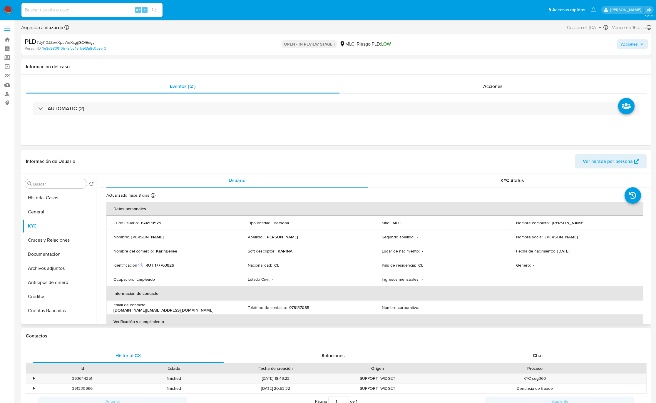
click at [170, 253] on p "KarinBellee" at bounding box center [166, 250] width 21 height 5
copy p "KarinBellee"
click at [123, 250] on p "Nombre del comercio :" at bounding box center [133, 250] width 40 height 5
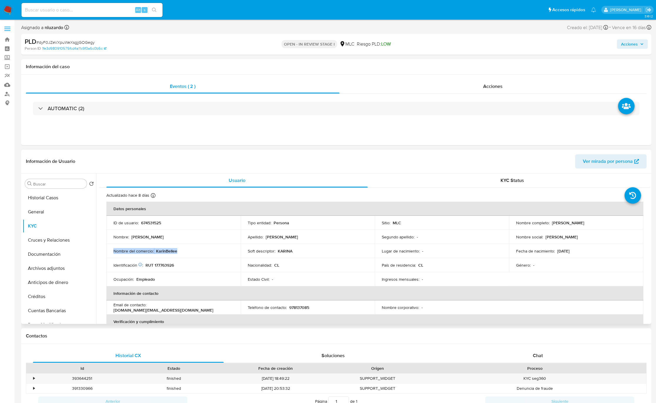
click at [123, 250] on p "Nombre del comercio :" at bounding box center [133, 250] width 40 height 5
copy div "Nombre del comercio : KarinBellee"
click at [202, 263] on div "Identificación Nº de serie: 528770720 : RUT 177763926" at bounding box center [173, 264] width 120 height 5
click at [650, 200] on div "Usuario KYC Status Actualizado [DATE] Creado: [DATE] 22:03:34 Actualizado: [DAT…" at bounding box center [373, 248] width 554 height 150
drag, startPoint x: 650, startPoint y: 200, endPoint x: 649, endPoint y: 213, distance: 13.2
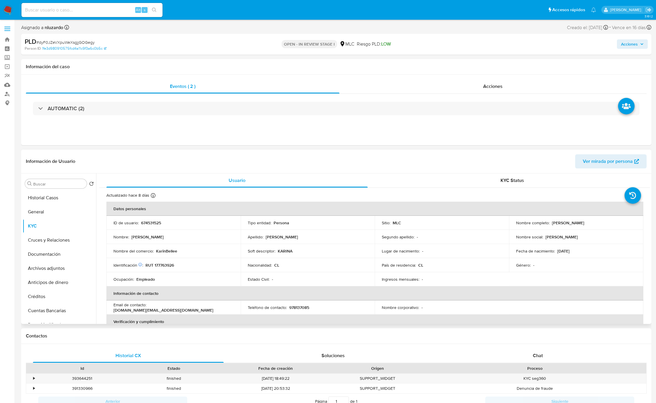
click at [650, 213] on div "Usuario KYC Status Actualizado [DATE] Creado: [DATE] 22:03:34 Actualizado: [DAT…" at bounding box center [373, 248] width 554 height 150
drag, startPoint x: 629, startPoint y: 232, endPoint x: 642, endPoint y: 218, distance: 19.3
click at [629, 232] on td "Nombre social : [PERSON_NAME]" at bounding box center [576, 237] width 134 height 14
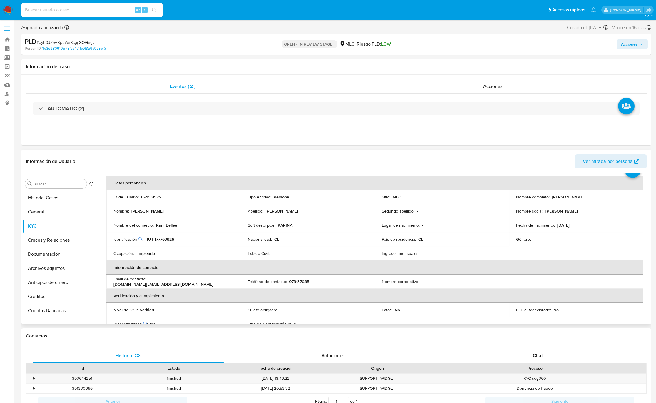
scroll to position [33, 0]
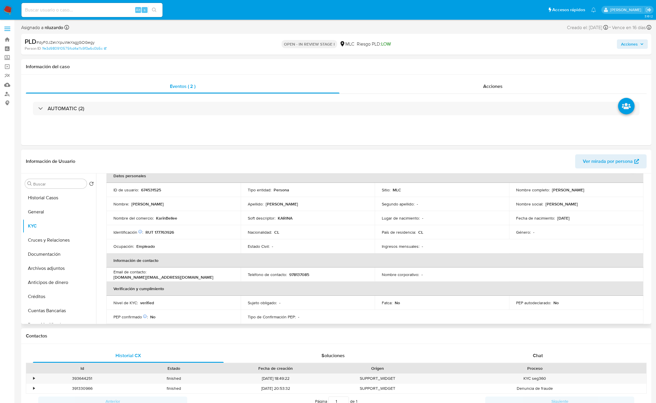
drag, startPoint x: 470, startPoint y: 223, endPoint x: 407, endPoint y: 234, distance: 64.4
click at [470, 223] on td "Lugar de nacimiento : -" at bounding box center [442, 218] width 134 height 14
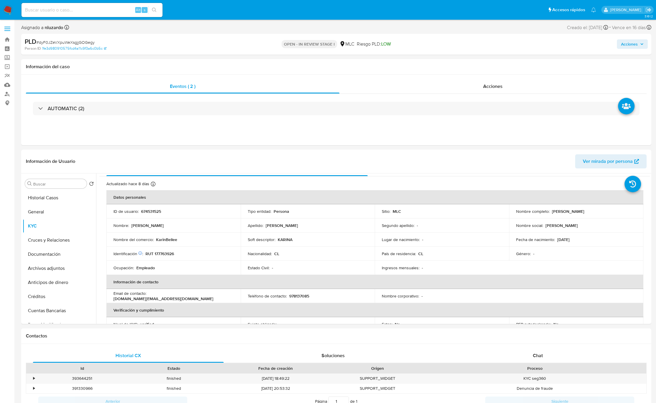
scroll to position [0, 0]
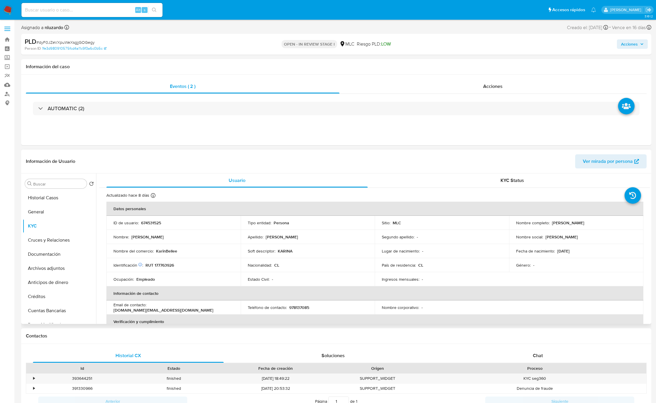
click at [617, 248] on td "Fecha de nacimiento : [DEMOGRAPHIC_DATA]" at bounding box center [576, 251] width 134 height 14
click at [545, 197] on div "Actualizado [DATE] Creado: [DATE] 22:03:34 Actualizado: [DATE] 08:23:57" at bounding box center [367, 196] width 522 height 8
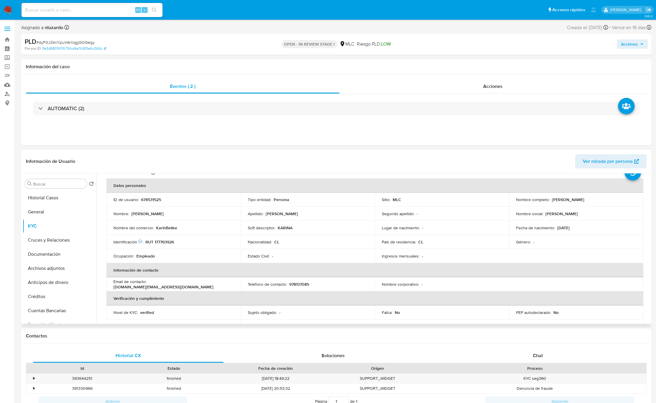
scroll to position [26, 0]
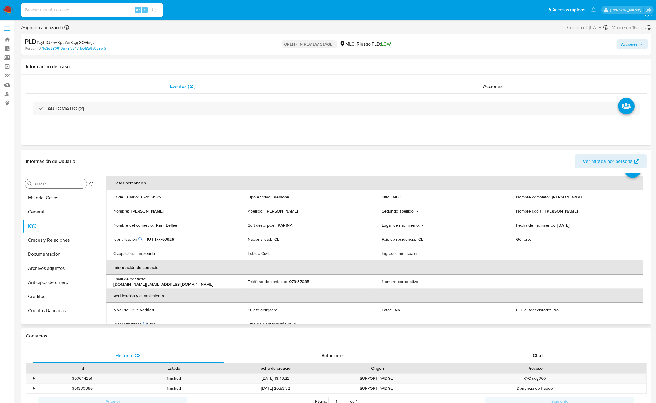
click at [52, 187] on div "Buscar" at bounding box center [56, 183] width 62 height 9
click at [45, 208] on button "Cruces y Relaciones" at bounding box center [57, 212] width 69 height 14
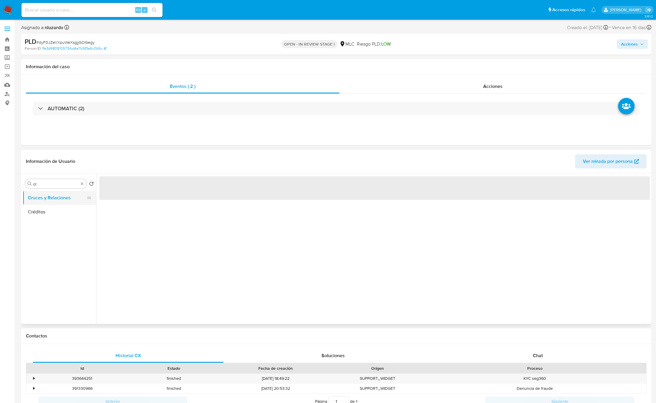
scroll to position [0, 0]
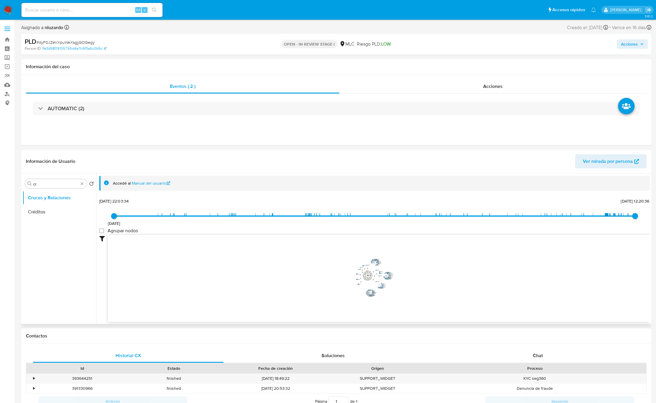
drag, startPoint x: 375, startPoint y: 280, endPoint x: 400, endPoint y: 283, distance: 25.1
click at [400, 283] on icon "device-67da074c354440bc4b0ad93a  user-674531525  674531525 device-675b8866c60…" at bounding box center [379, 277] width 542 height 85
drag, startPoint x: 334, startPoint y: 296, endPoint x: 313, endPoint y: 292, distance: 21.5
click at [313, 292] on icon "device-67da074c354440bc4b0ad93a  user-674531525  674531525 device-675b8866c60…" at bounding box center [379, 277] width 542 height 85
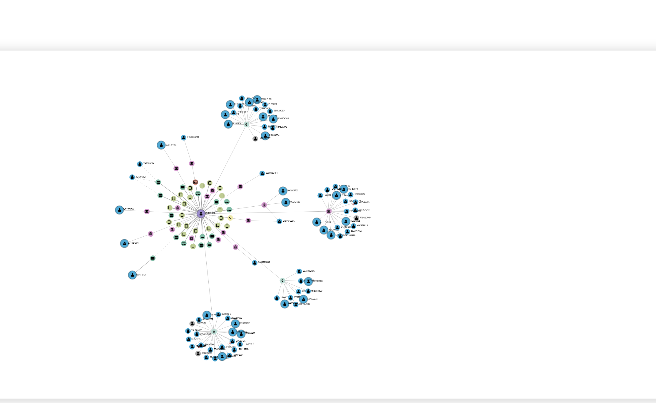
drag, startPoint x: 415, startPoint y: 290, endPoint x: 413, endPoint y: 296, distance: 5.8
click at [414, 296] on icon "device-67da074c354440bc4b0ad93a  user-674531525  674531525 device-675b8866c60…" at bounding box center [379, 277] width 542 height 85
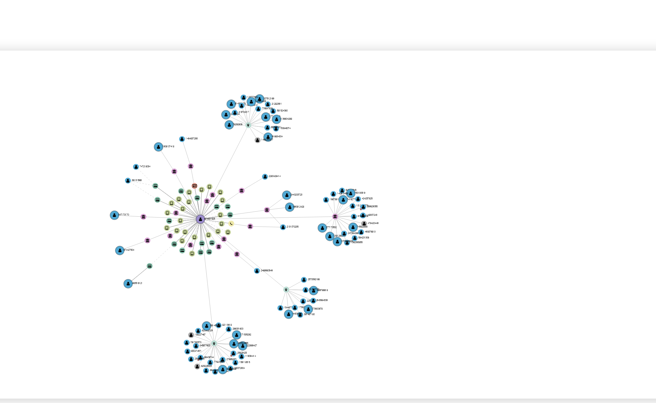
click at [416, 297] on icon "device-67da074c354440bc4b0ad93a  user-674531525  674531525 device-675b8866c60…" at bounding box center [379, 277] width 542 height 85
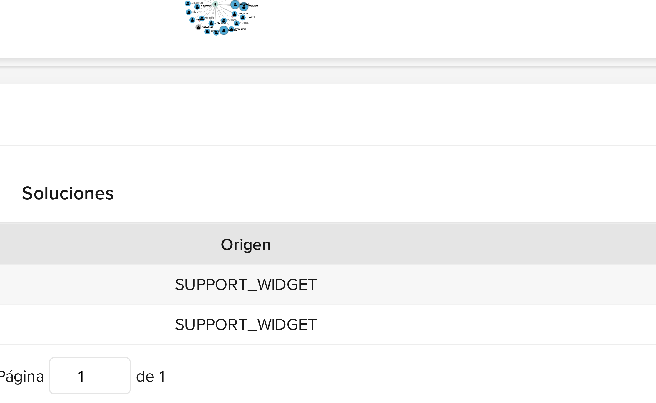
scroll to position [22, 0]
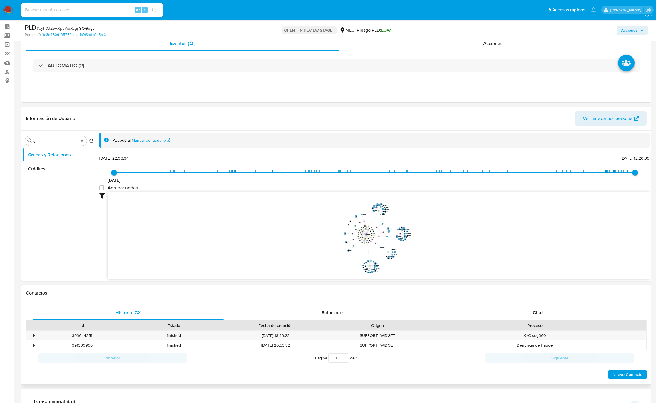
click at [579, 352] on div "Anterior Página 1 de 1 Siguiente" at bounding box center [336, 357] width 621 height 15
click at [550, 312] on div "Chat" at bounding box center [538, 313] width 191 height 14
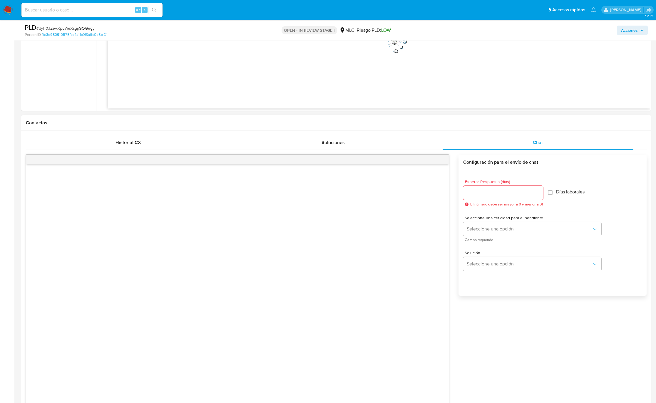
scroll to position [0, 0]
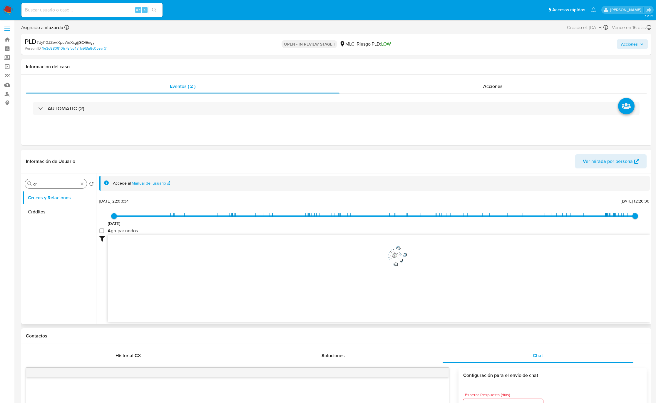
click at [58, 185] on input "cr" at bounding box center [55, 183] width 45 height 5
type input "DOC"
click at [56, 211] on button "Documentación" at bounding box center [57, 212] width 69 height 14
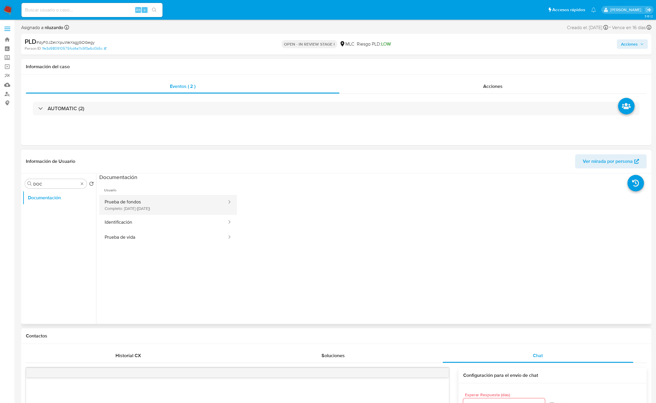
click at [126, 203] on button "Prueba de fondos Completo: [DATE] ([DATE])" at bounding box center [163, 205] width 128 height 20
